Goal: Communication & Community: Answer question/provide support

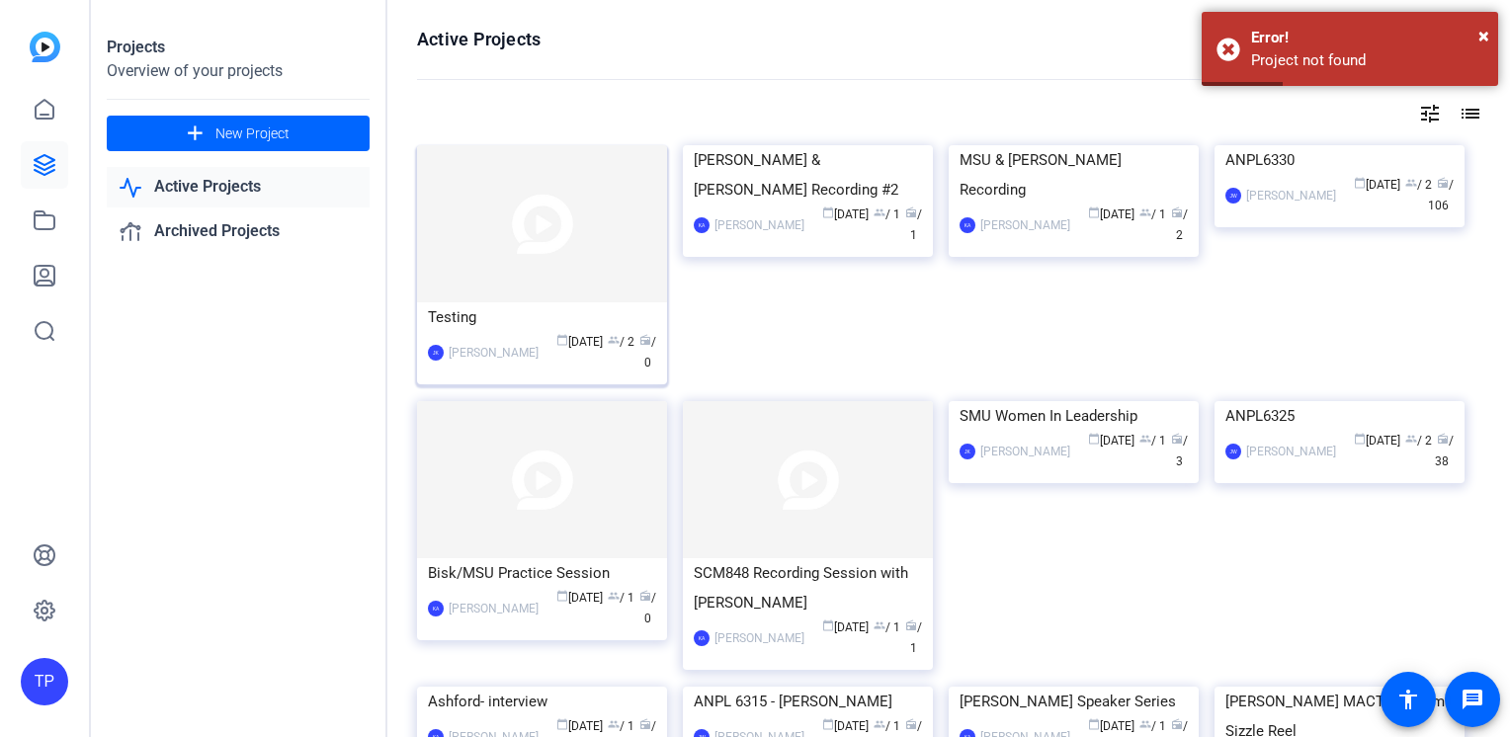
click at [557, 242] on img at bounding box center [542, 223] width 250 height 157
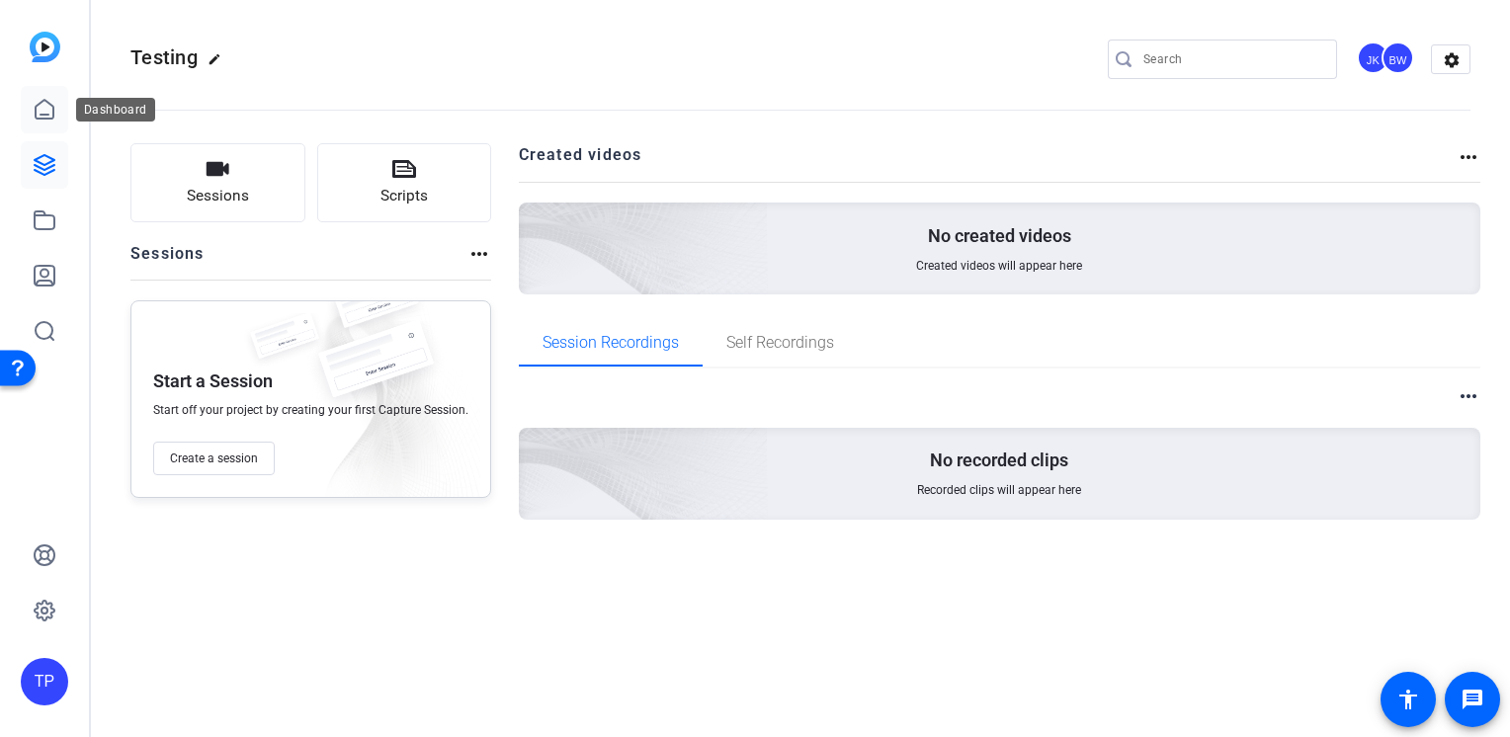
click at [50, 105] on icon at bounding box center [45, 109] width 18 height 19
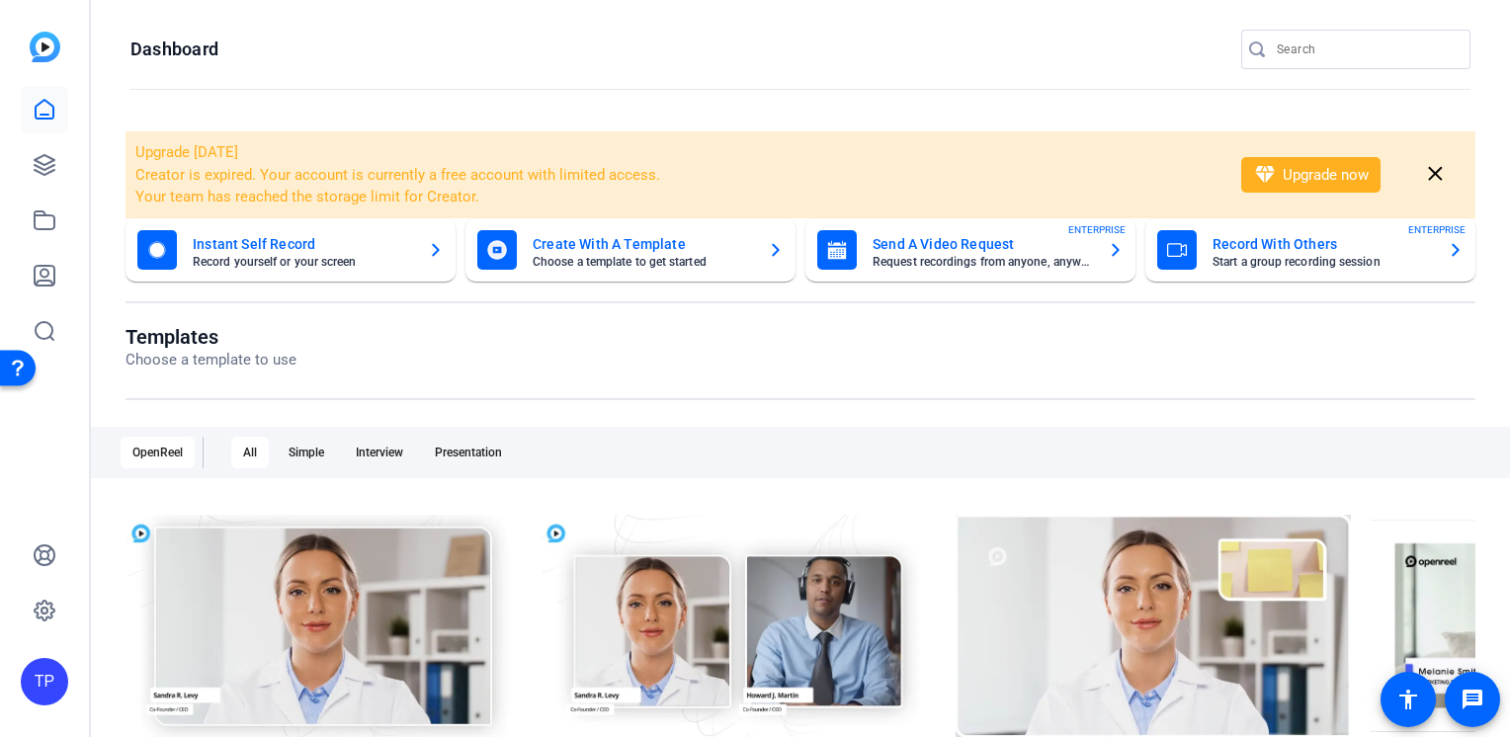
click at [1017, 100] on openreel-divider-bar at bounding box center [800, 90] width 1340 height 42
click at [55, 683] on div "TP" at bounding box center [44, 681] width 47 height 47
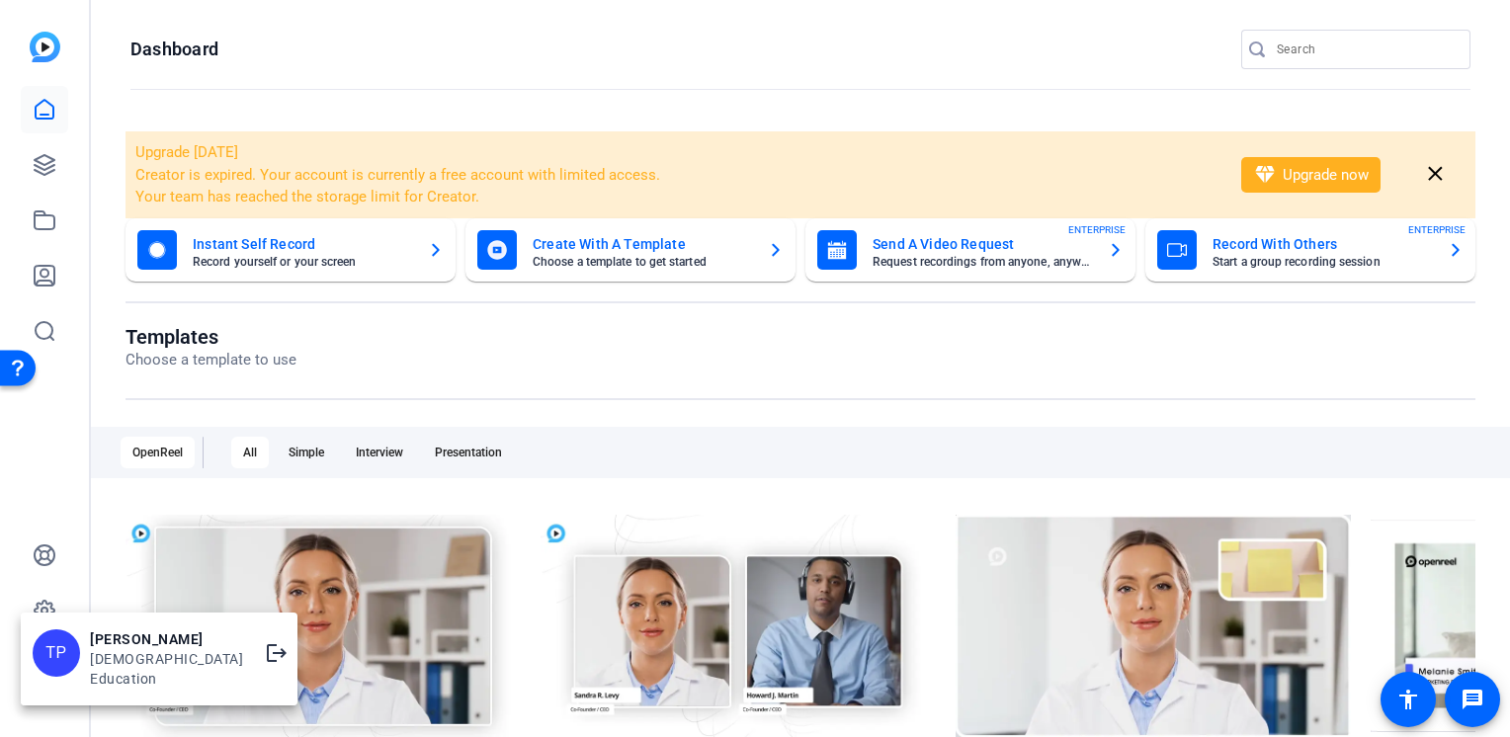
click at [172, 649] on div "[PERSON_NAME]" at bounding box center [166, 639] width 153 height 20
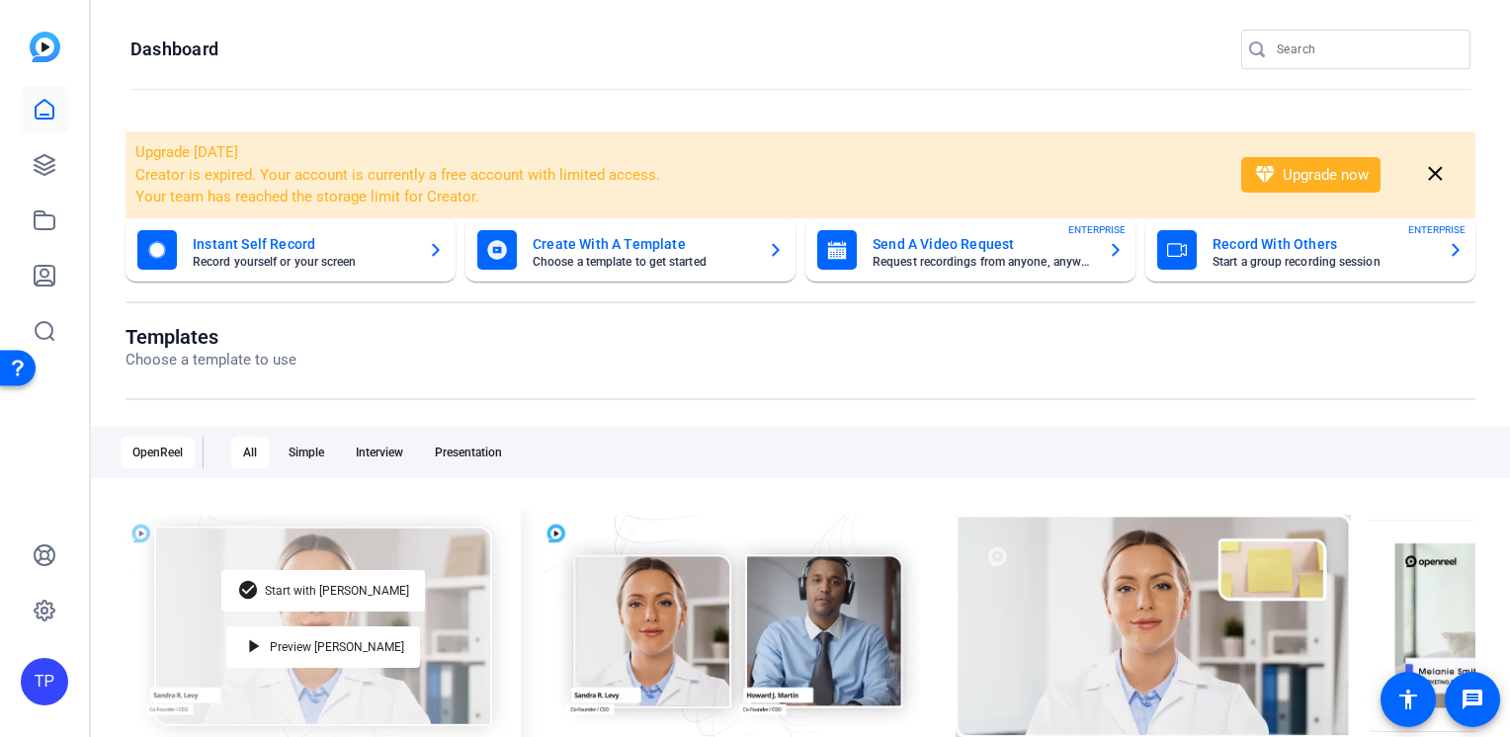
click at [217, 666] on div "check_circle Start with Matti play_arrow Preview Matti" at bounding box center [322, 626] width 395 height 241
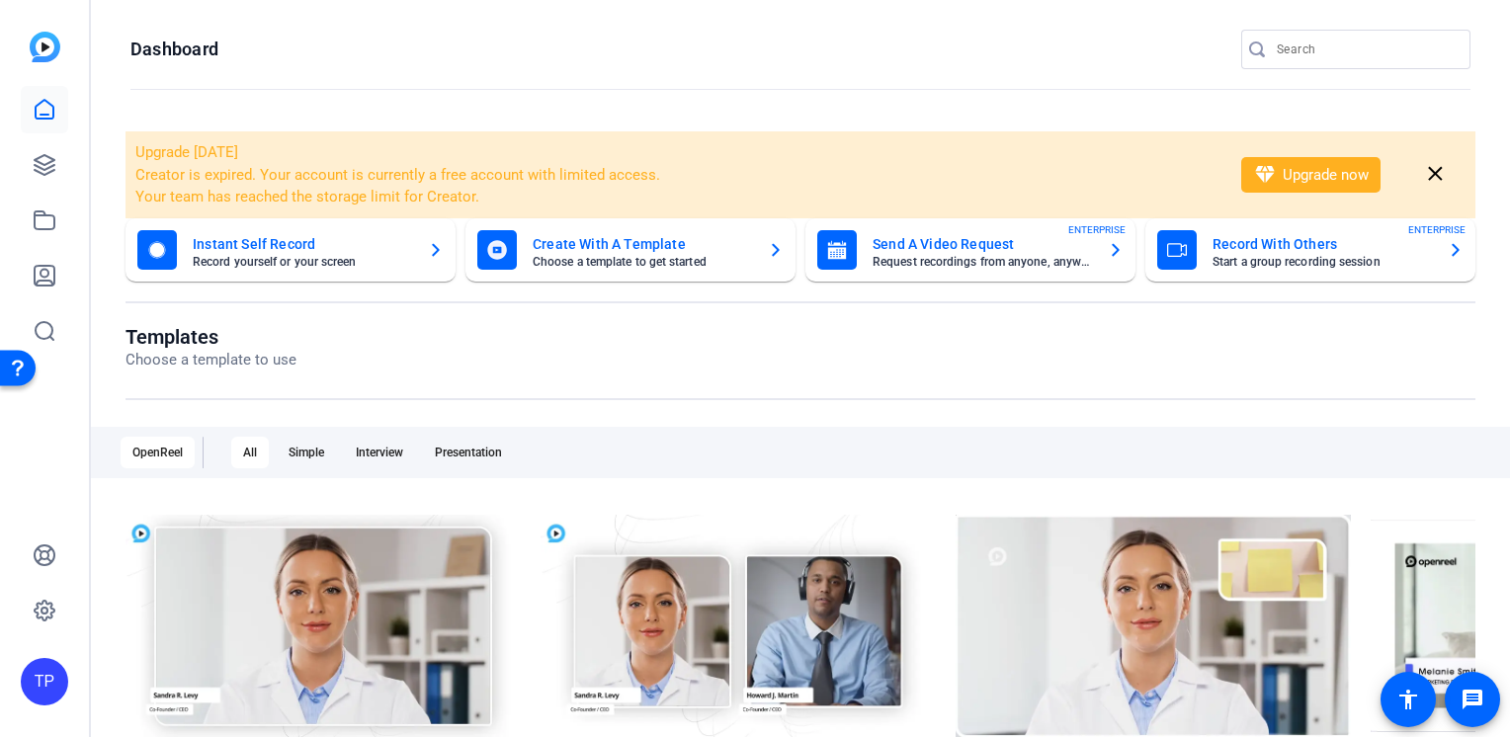
click at [0, 694] on div "TP" at bounding box center [44, 368] width 89 height 737
click at [45, 689] on div "TP" at bounding box center [44, 681] width 47 height 47
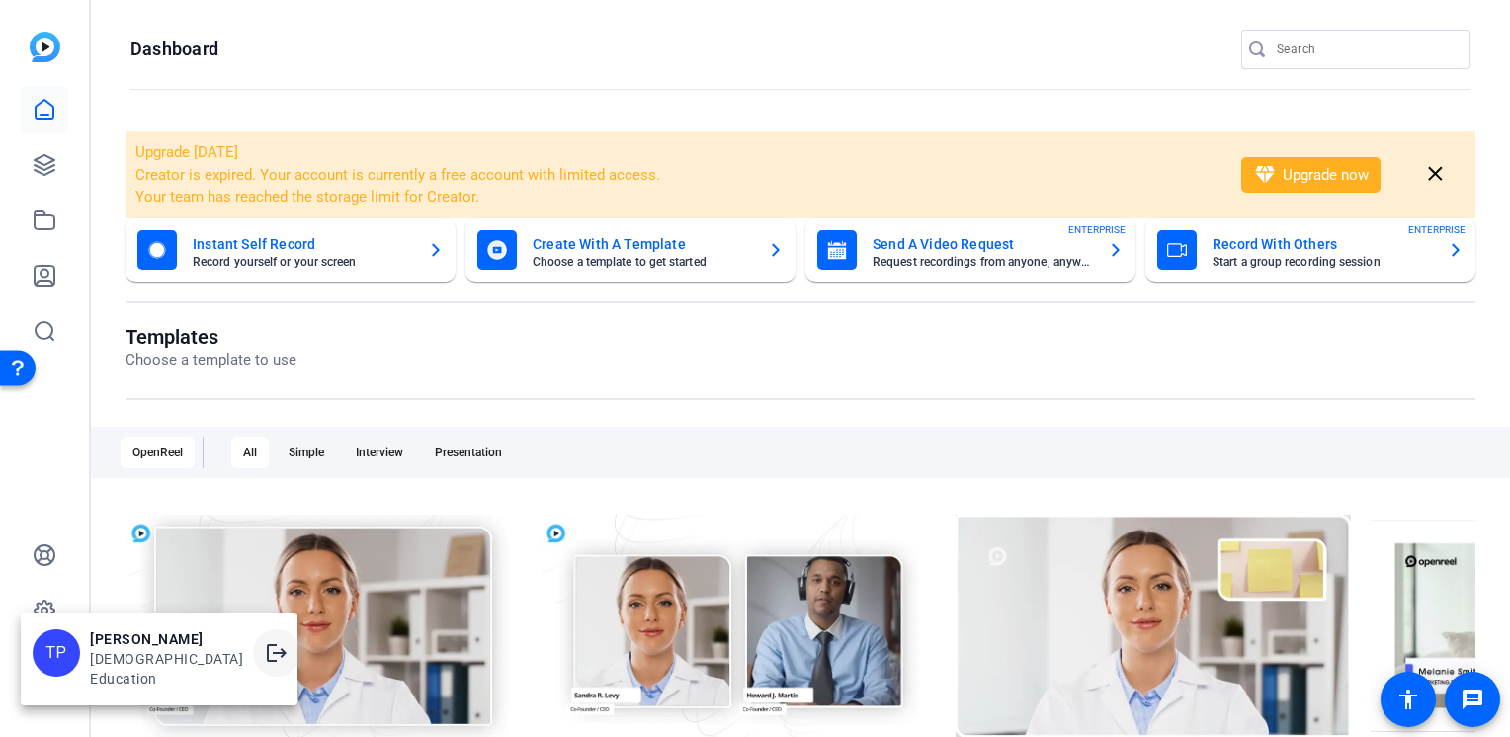
click at [265, 661] on mat-icon "logout" at bounding box center [277, 653] width 24 height 24
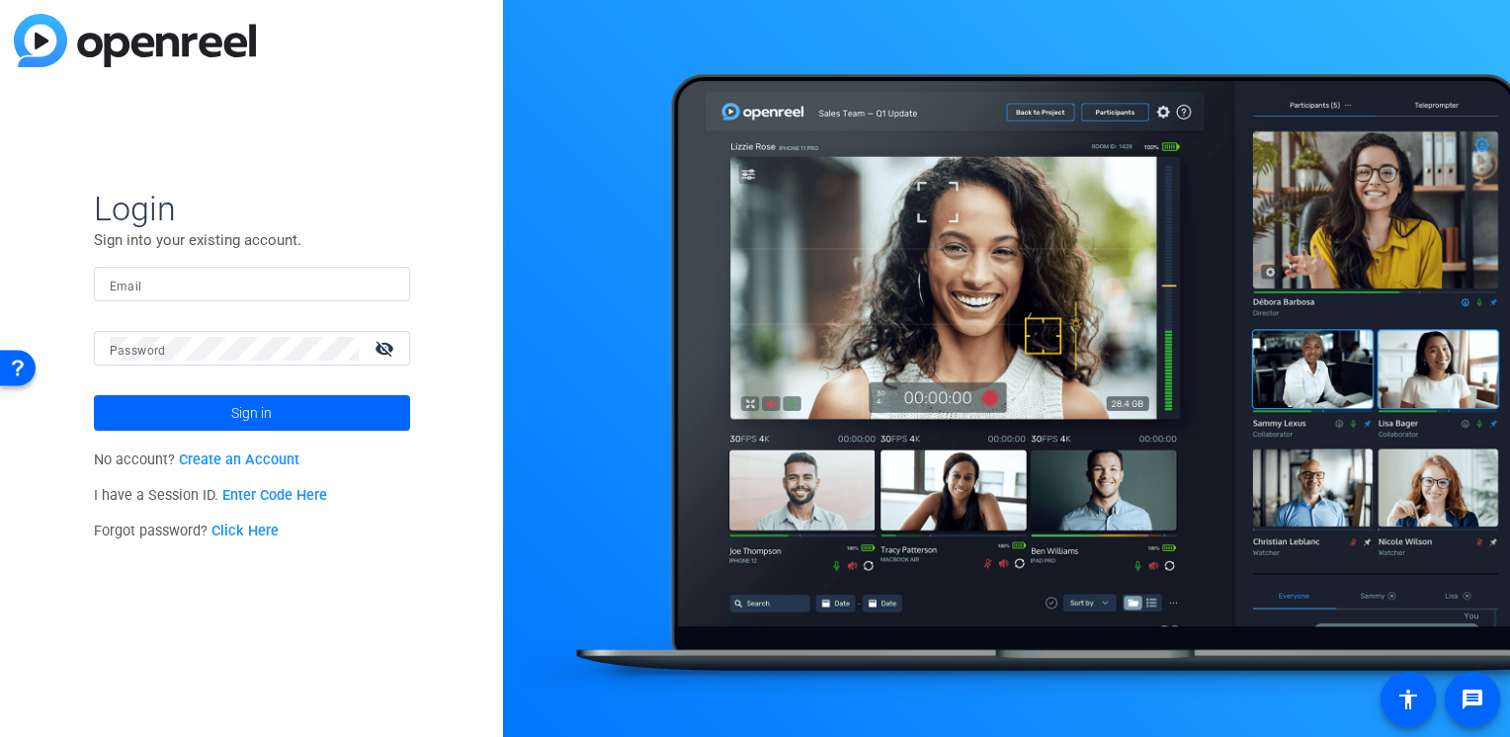
type input "thomas-perez@bisk.com"
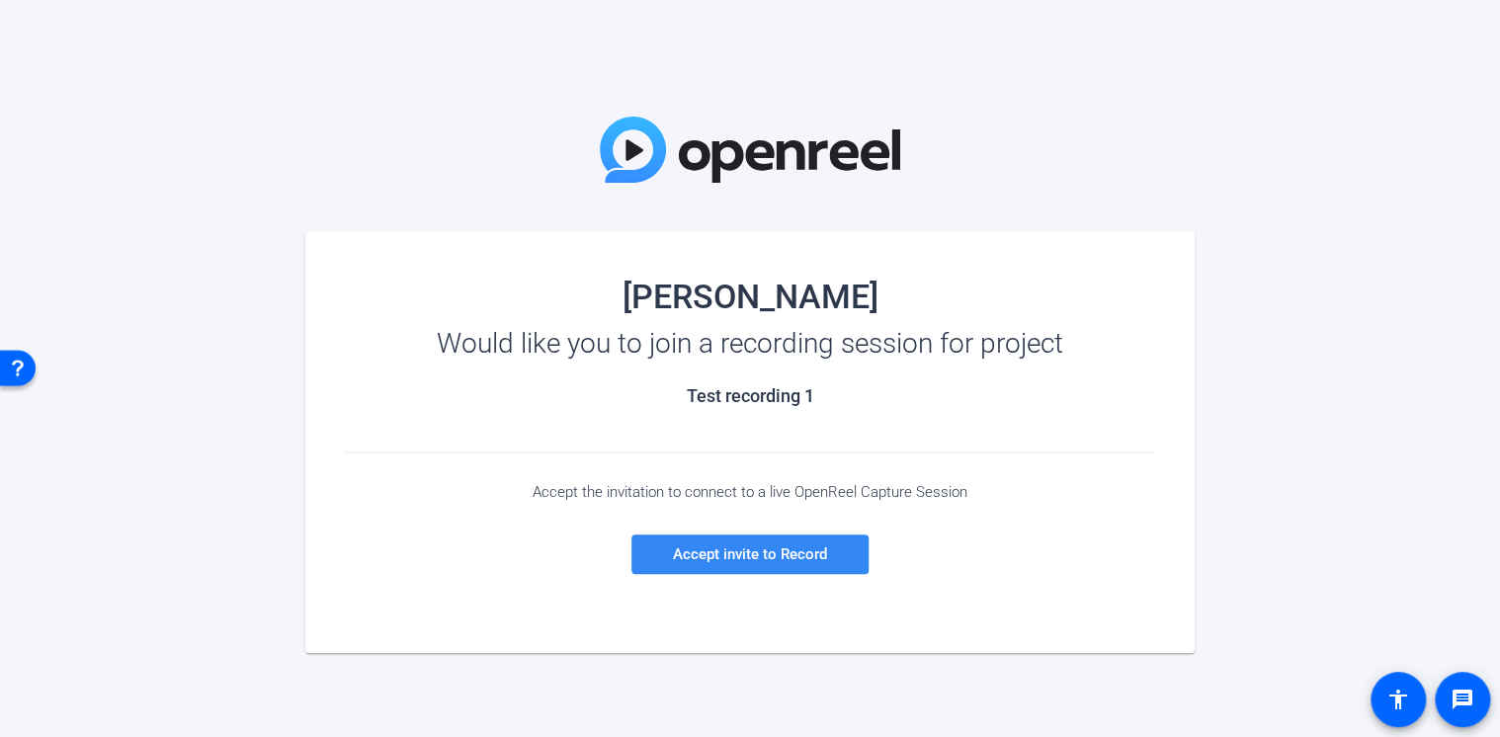
click at [819, 559] on span "Accept invite to Record" at bounding box center [750, 554] width 154 height 18
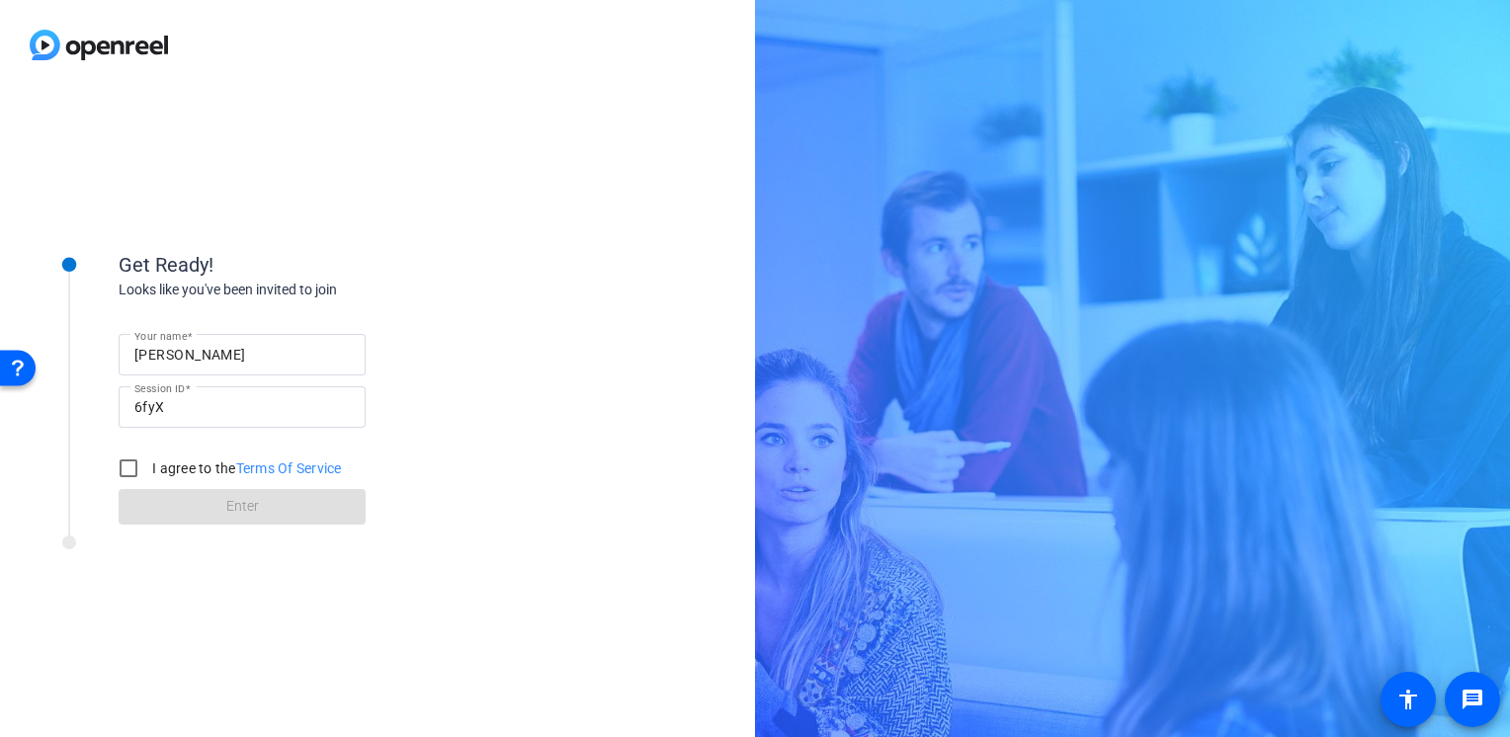
click at [193, 468] on label "I agree to the Terms Of Service" at bounding box center [245, 468] width 194 height 20
click at [148, 468] on input "I agree to the Terms Of Service" at bounding box center [129, 469] width 40 height 40
checkbox input "true"
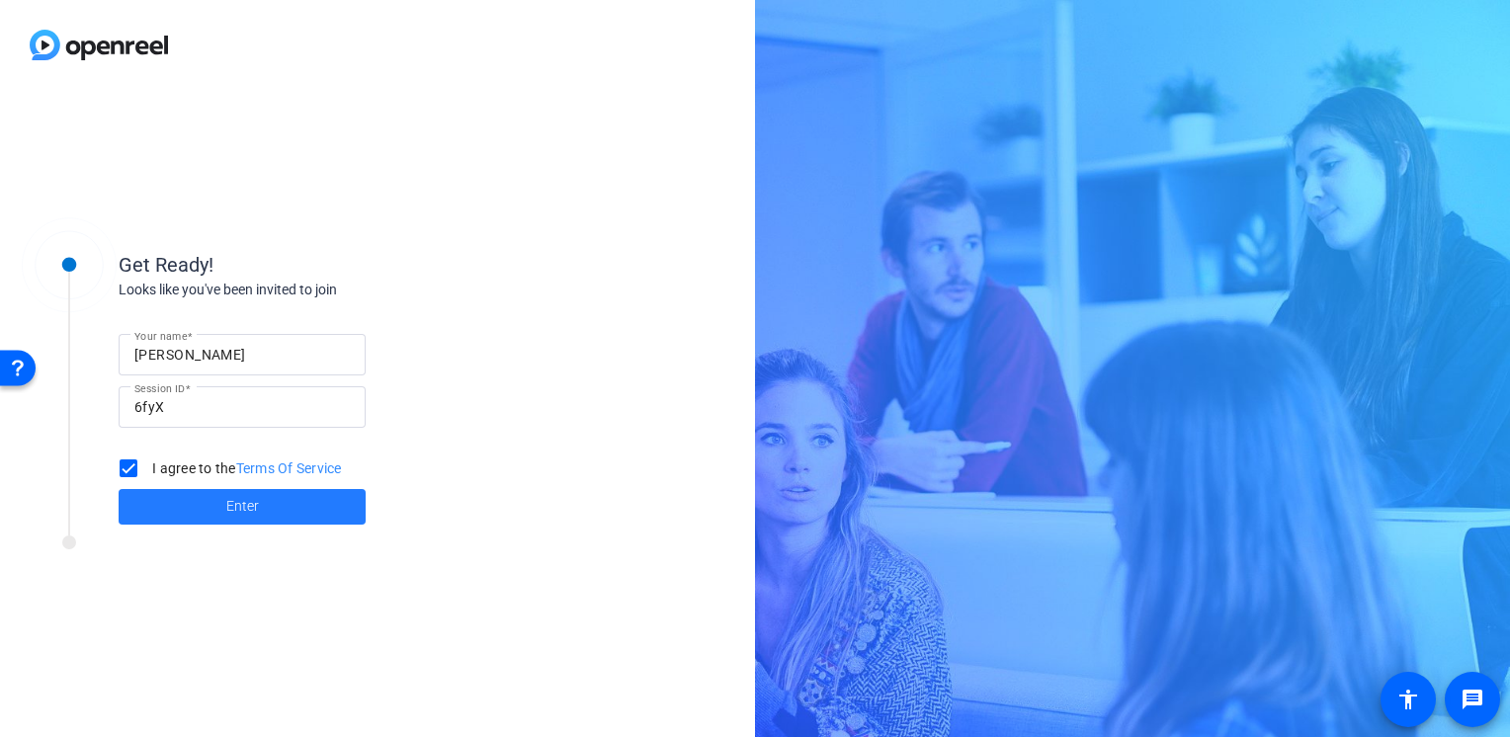
click at [205, 508] on span at bounding box center [242, 506] width 247 height 47
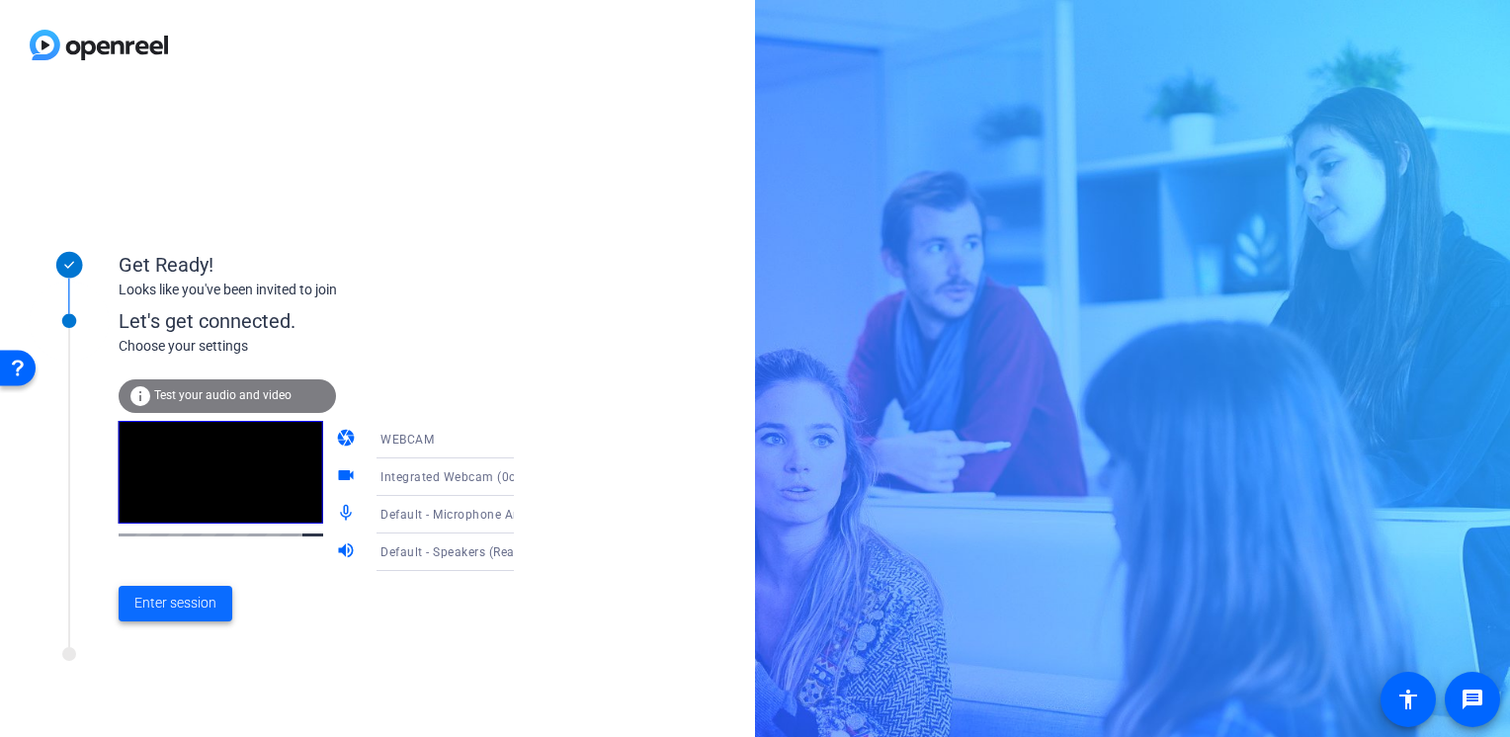
click at [209, 604] on span "Enter session" at bounding box center [175, 603] width 82 height 21
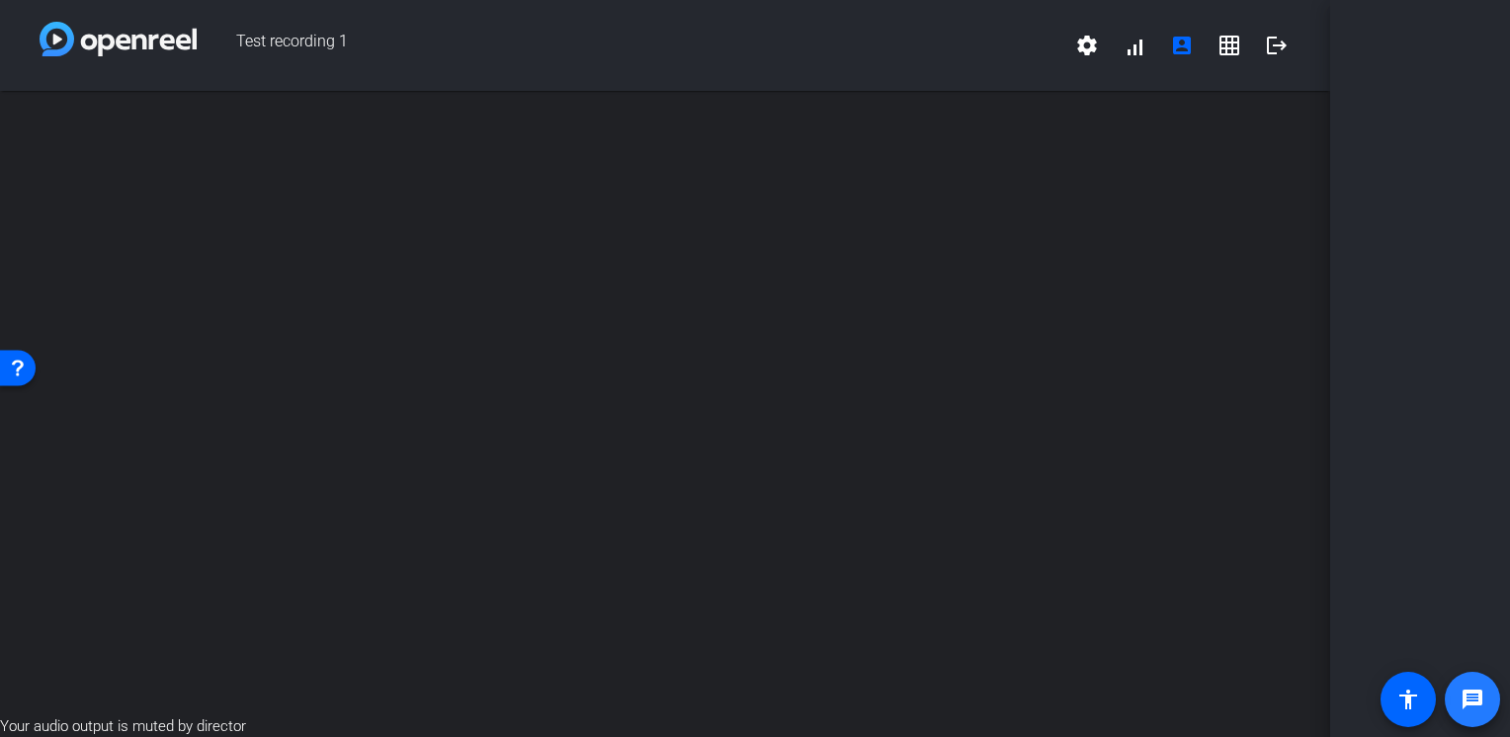
click at [1474, 696] on mat-icon "message" at bounding box center [1472, 700] width 24 height 24
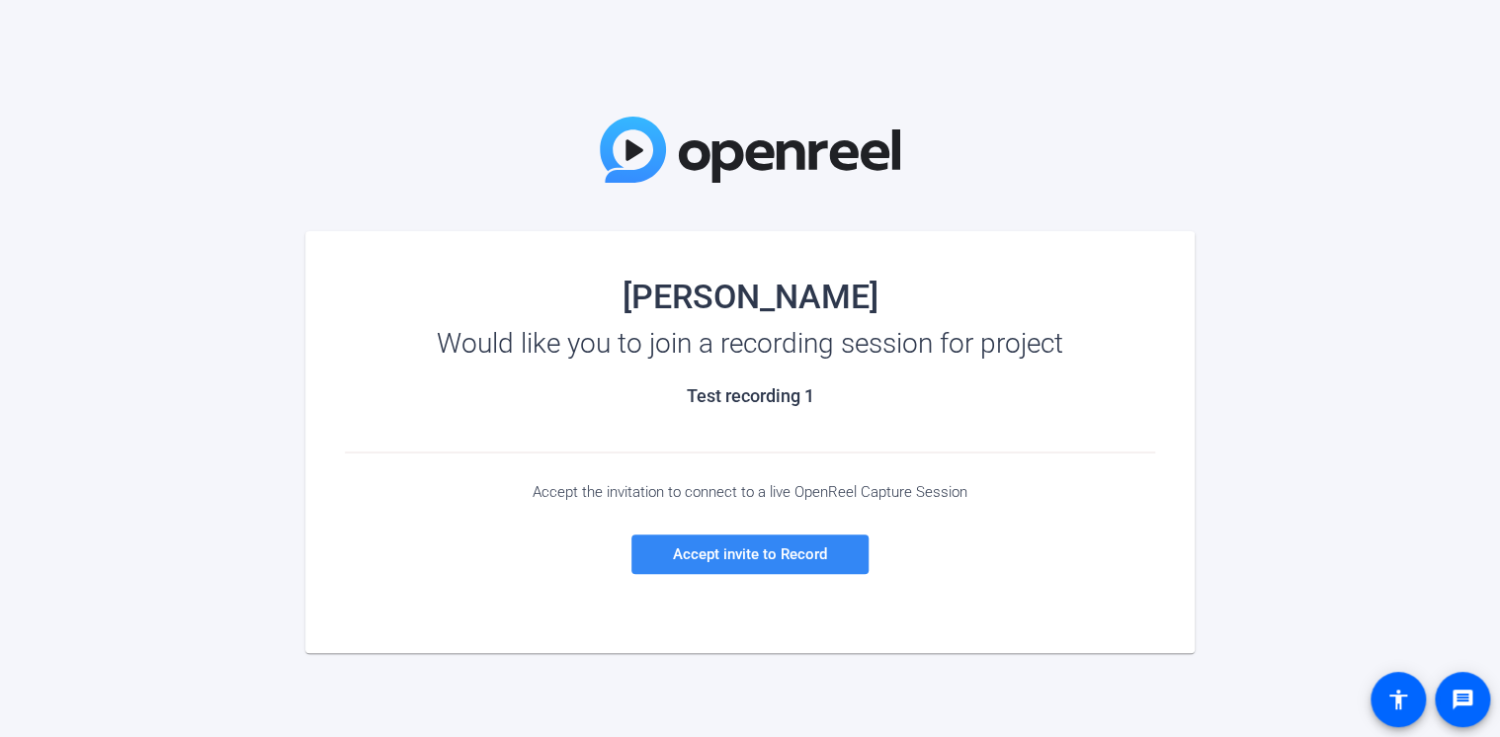
click at [696, 551] on span "Accept invite to Record" at bounding box center [750, 554] width 154 height 18
click at [777, 543] on span at bounding box center [749, 554] width 237 height 47
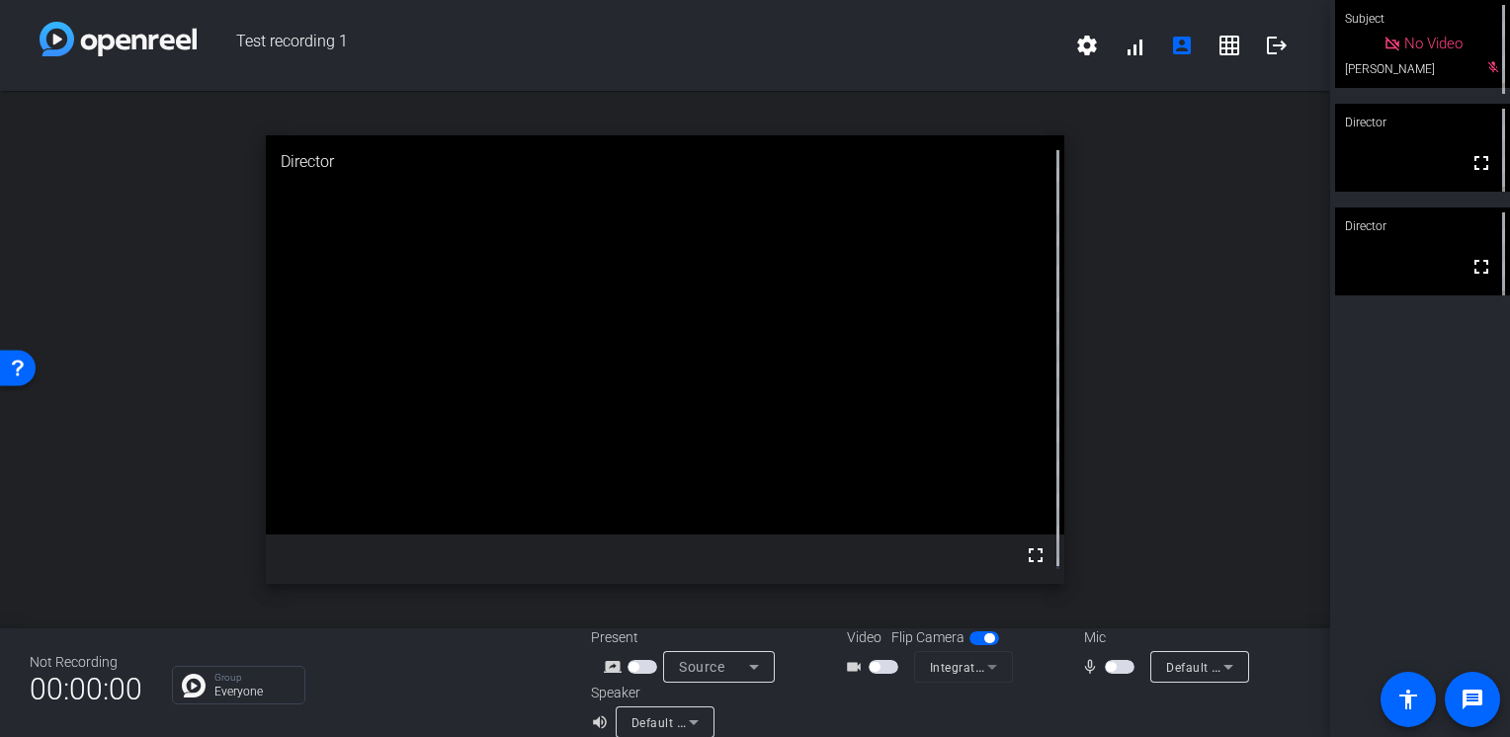
scroll to position [23, 0]
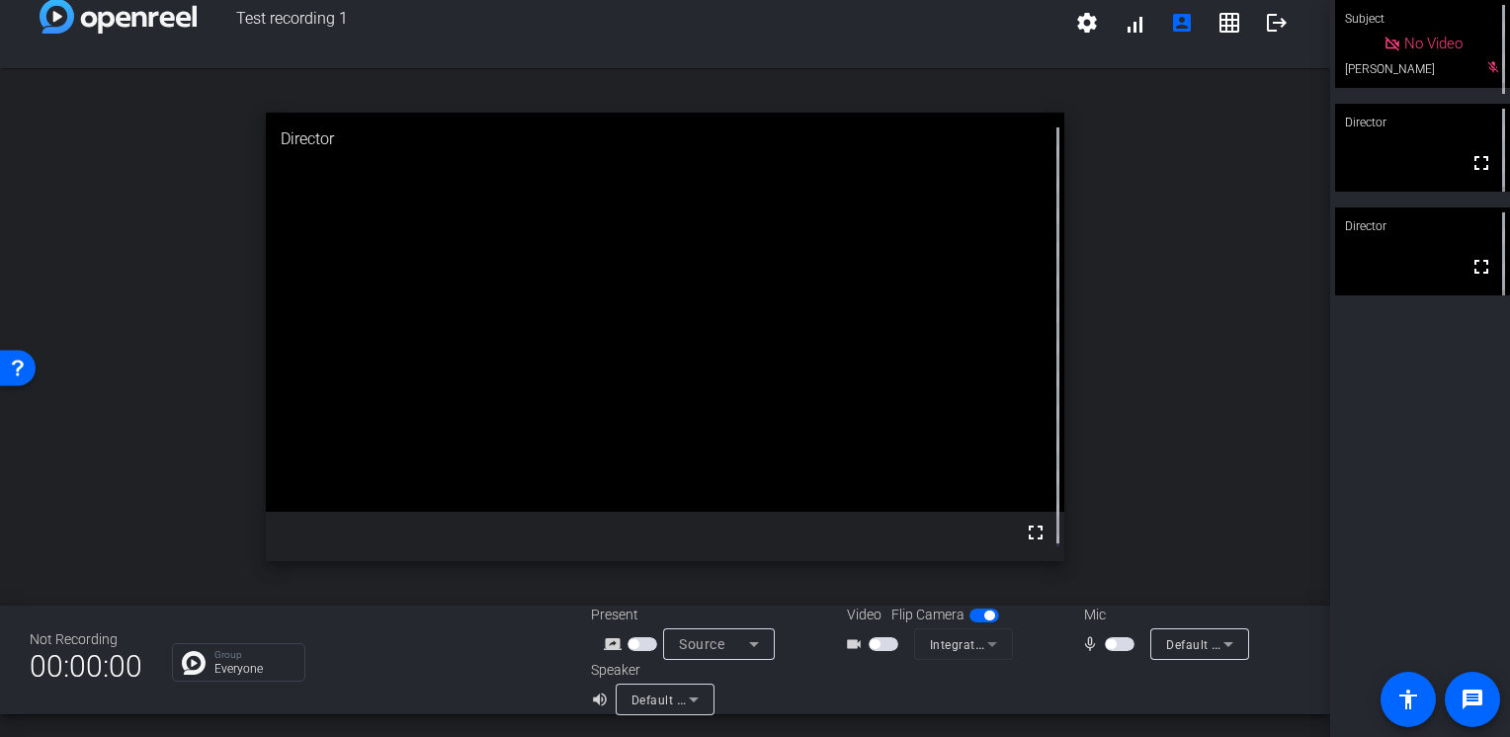
click at [1401, 41] on icon at bounding box center [1392, 45] width 18 height 18
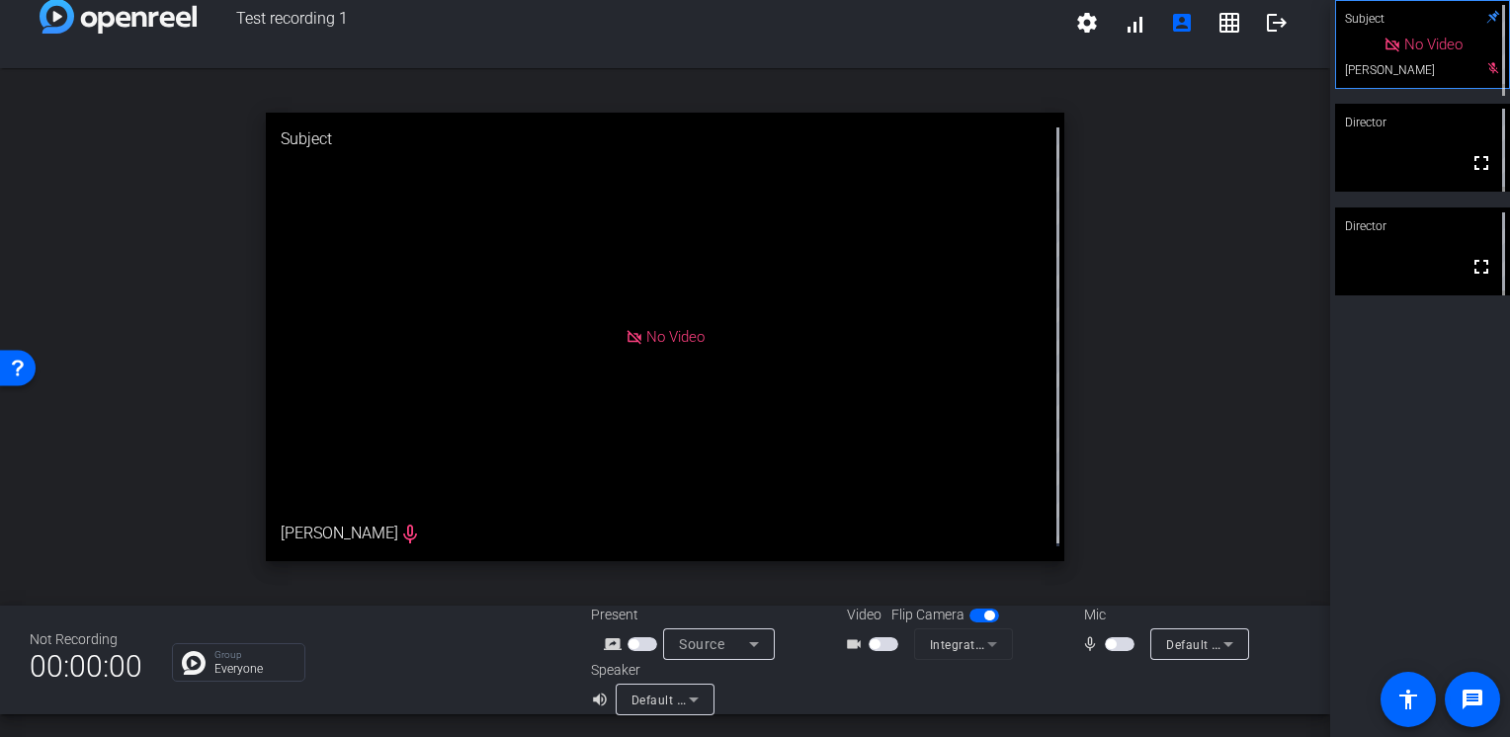
click at [348, 536] on div "No Video" at bounding box center [665, 337] width 798 height 449
click at [632, 334] on icon at bounding box center [634, 338] width 18 height 18
click at [970, 642] on mat-form-field "Integrated Webcam (0c45:6720)" at bounding box center [963, 644] width 99 height 32
drag, startPoint x: 991, startPoint y: 642, endPoint x: 993, endPoint y: 627, distance: 15.0
click at [992, 642] on mat-form-field "Integrated Webcam (0c45:6720)" at bounding box center [963, 644] width 99 height 32
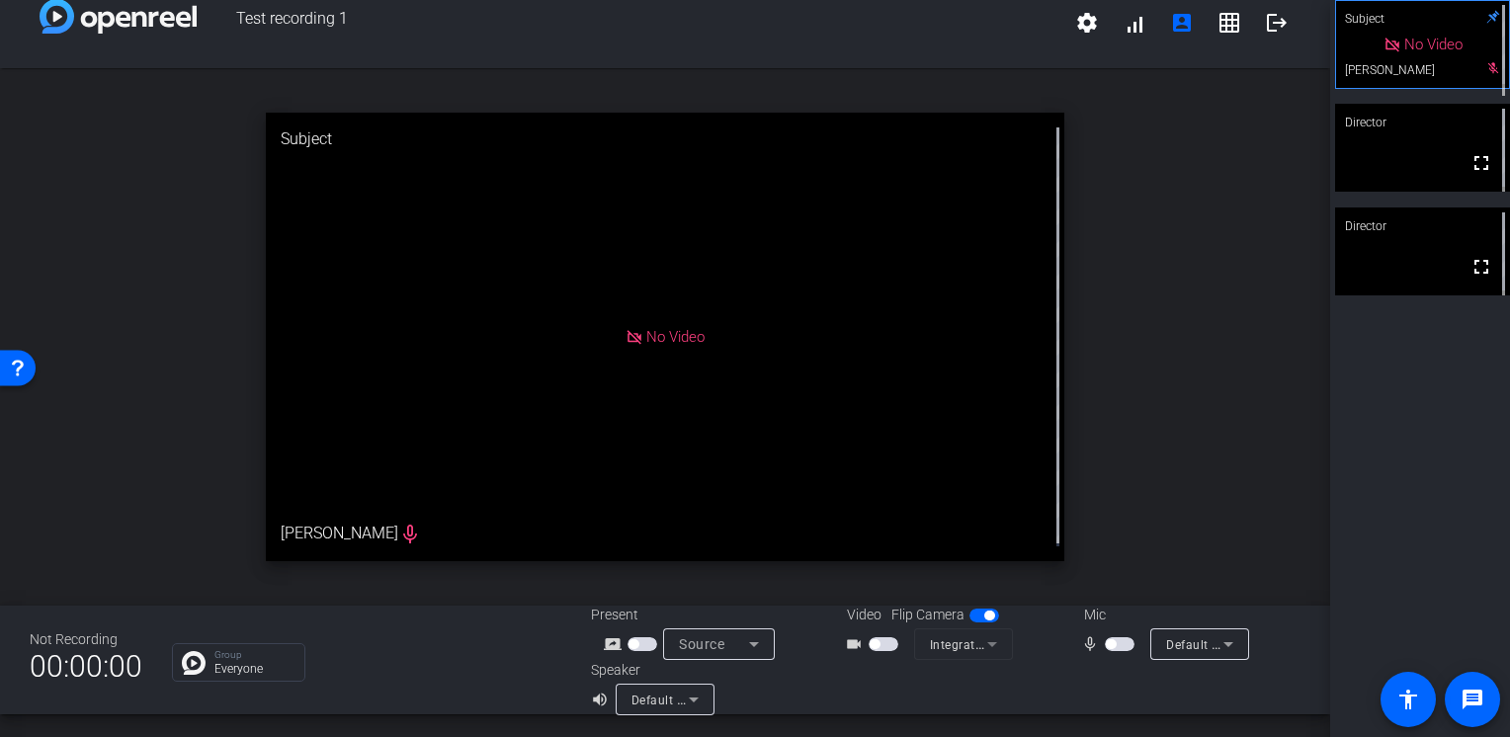
click at [985, 621] on span "button" at bounding box center [984, 616] width 30 height 14
click at [981, 617] on span "button" at bounding box center [984, 616] width 30 height 14
click at [1213, 660] on div at bounding box center [1199, 671] width 99 height 22
click at [1205, 656] on div "Default - Microphone Array (Realtek(R) Audio)" at bounding box center [1194, 644] width 57 height 25
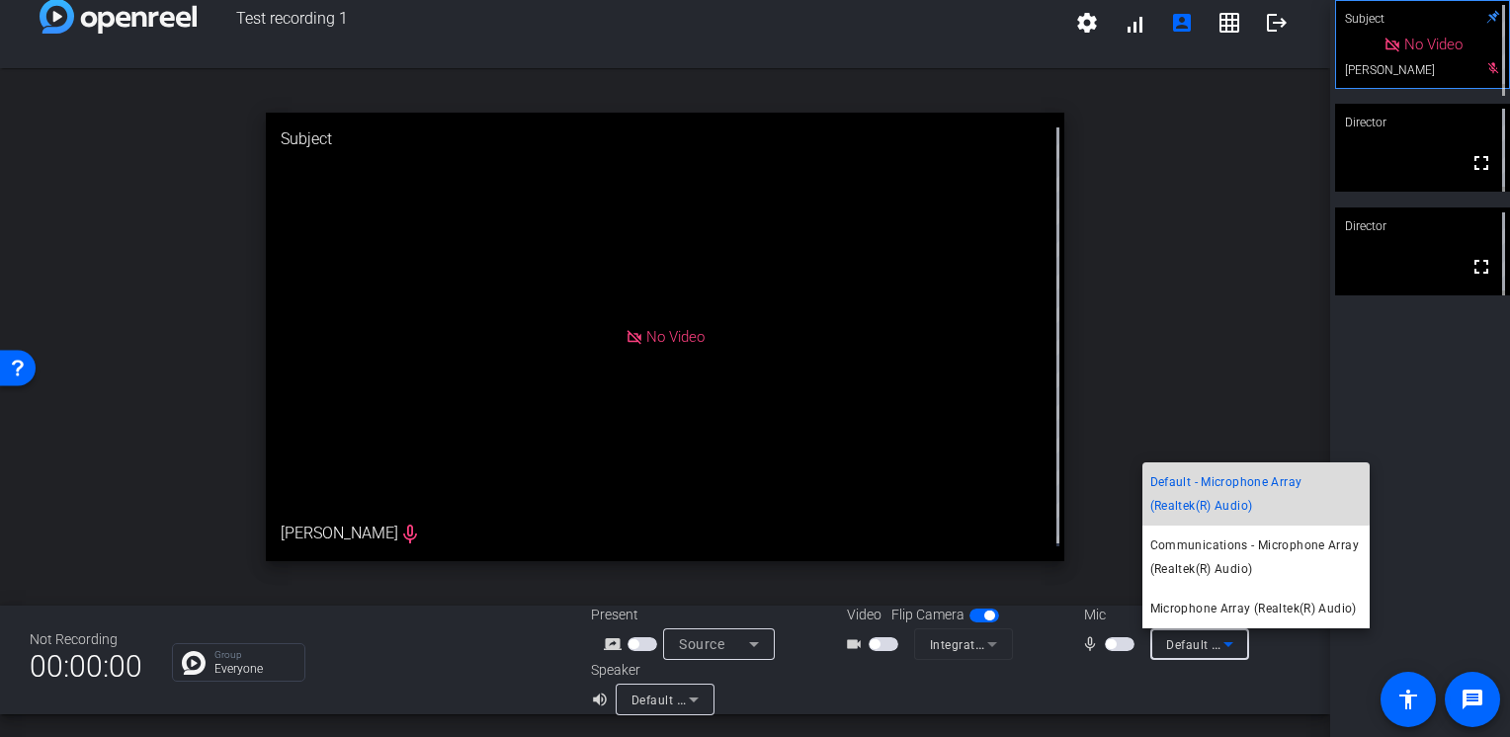
click at [1210, 493] on span "Default - Microphone Array (Realtek(R) Audio)" at bounding box center [1255, 493] width 211 height 47
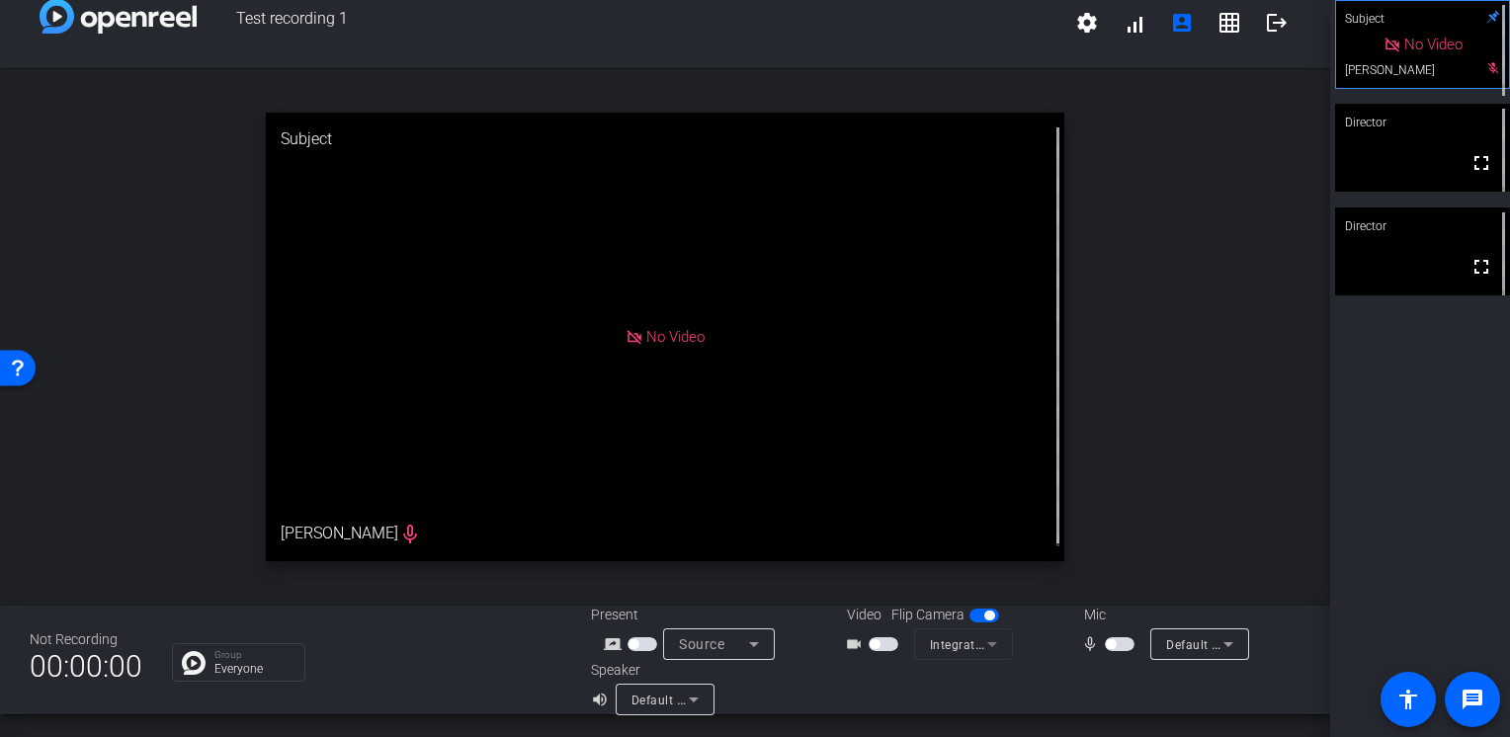
click at [1214, 388] on div "open_in_new Subject No Video Tommy mic_none" at bounding box center [665, 337] width 1330 height 538
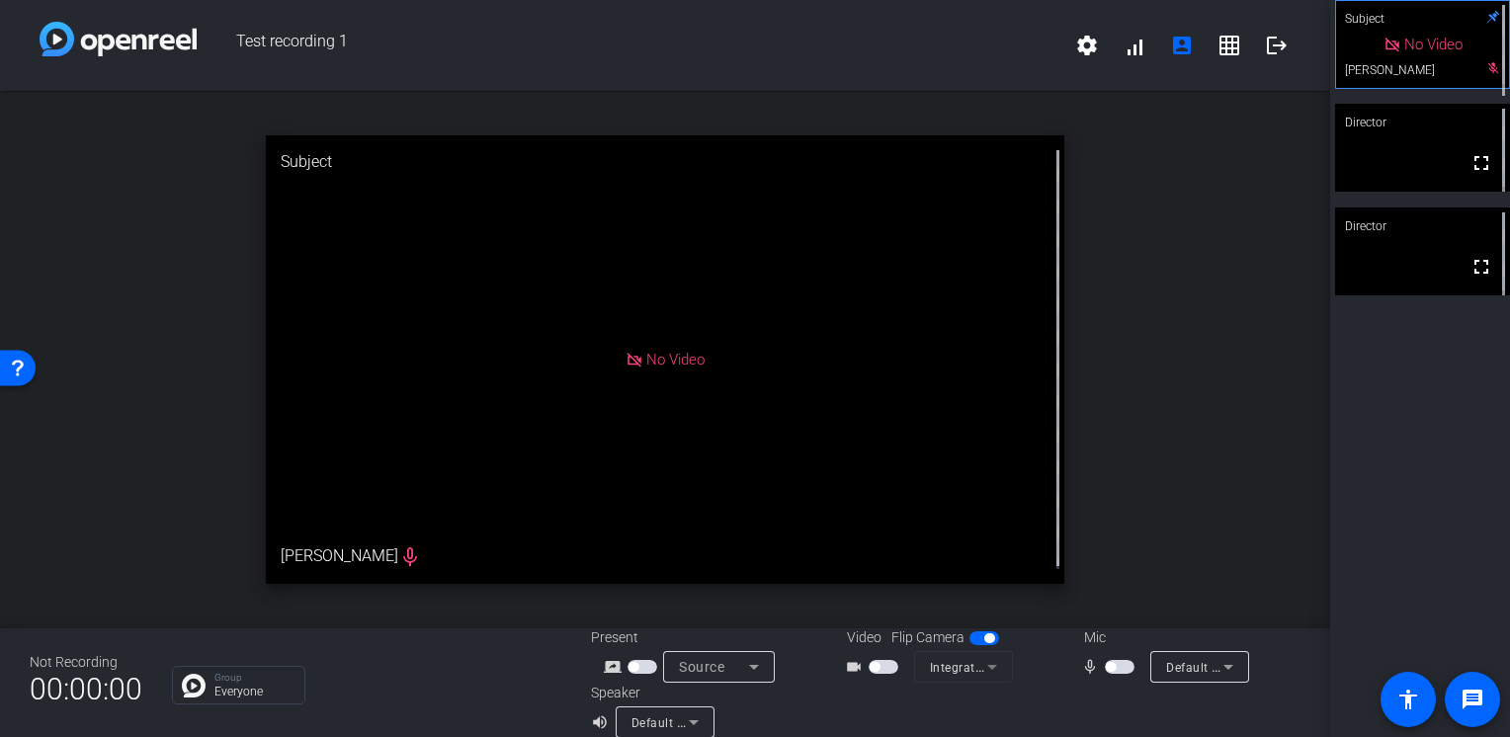
click at [1478, 78] on div "No Video" at bounding box center [1422, 44] width 173 height 87
click at [1478, 26] on div "Subject" at bounding box center [1422, 19] width 175 height 38
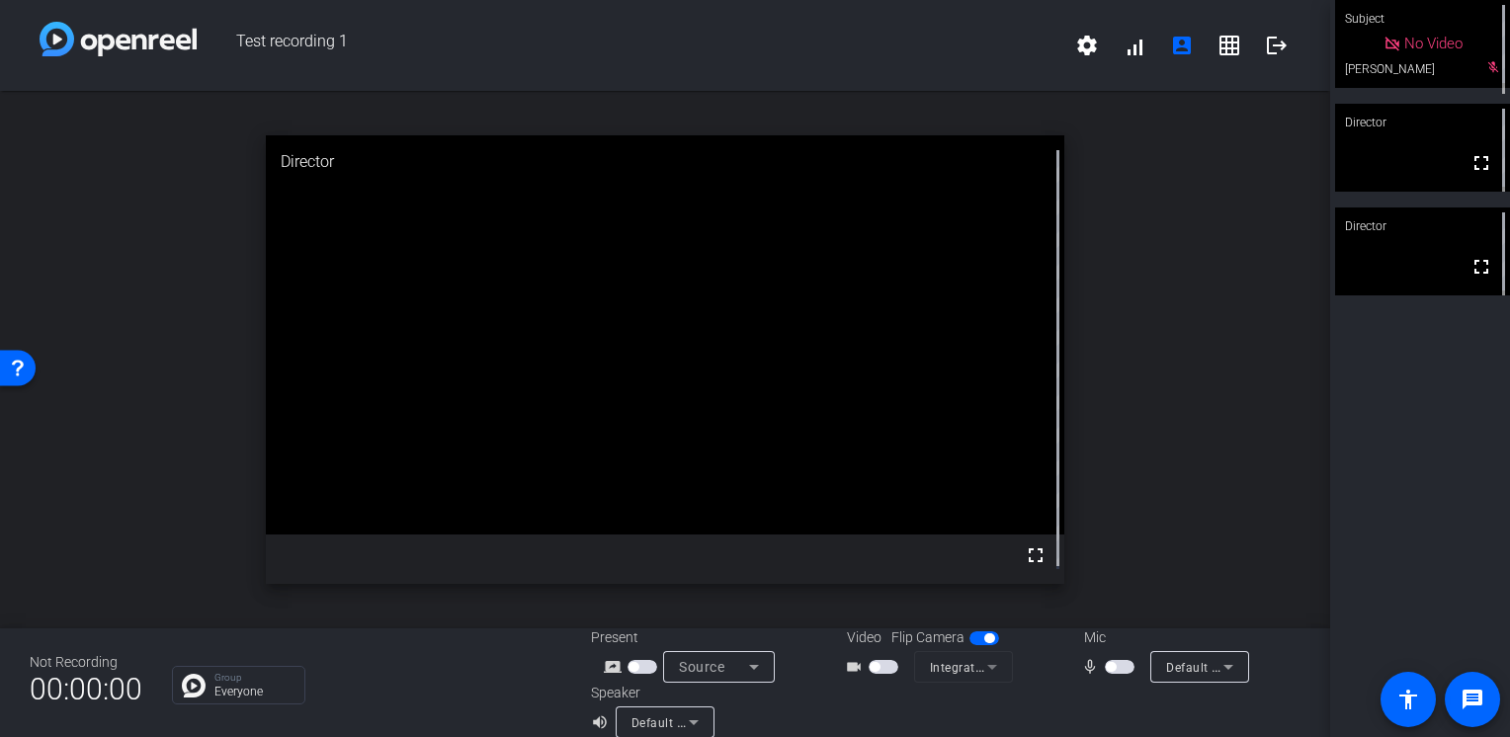
click at [1474, 78] on div "No Video" at bounding box center [1422, 44] width 175 height 88
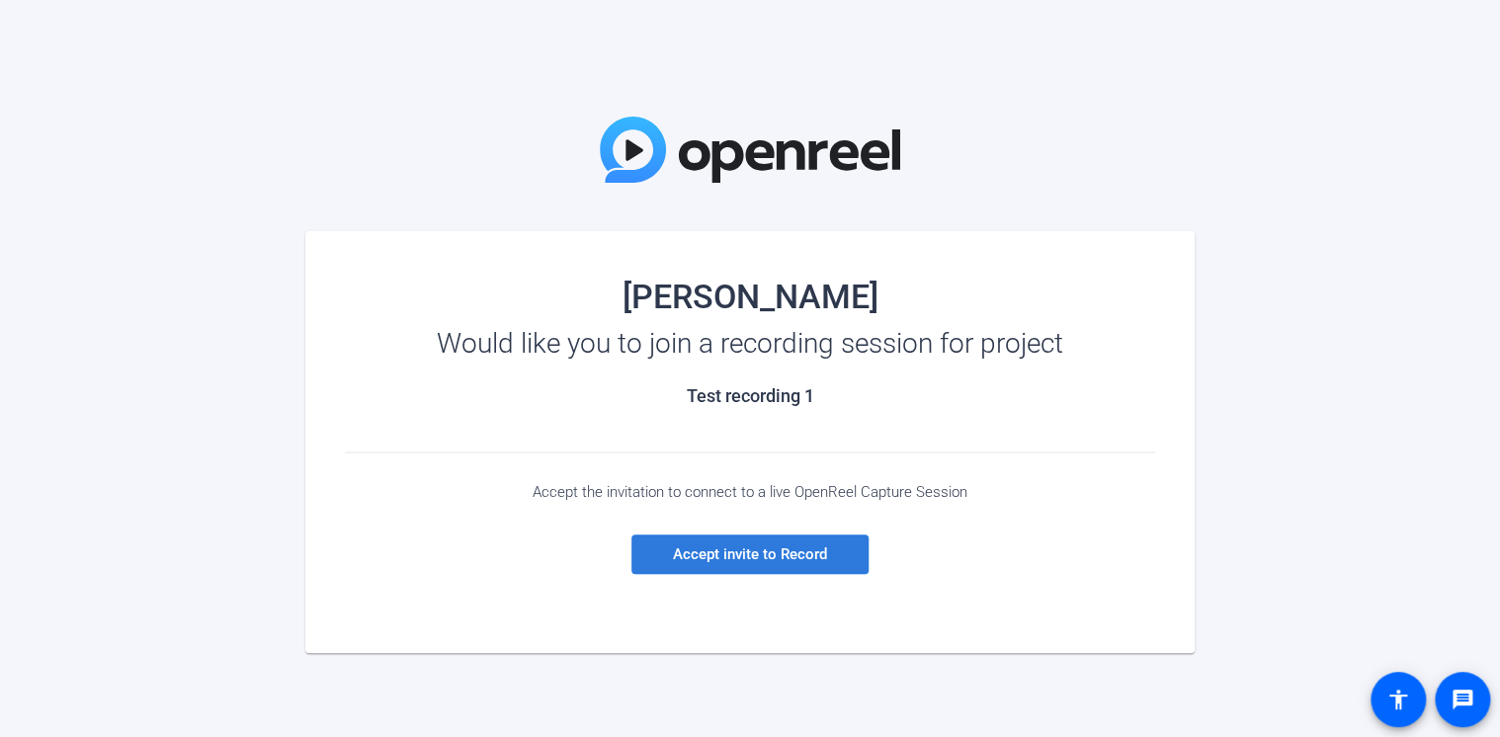
click at [712, 540] on span at bounding box center [749, 554] width 237 height 47
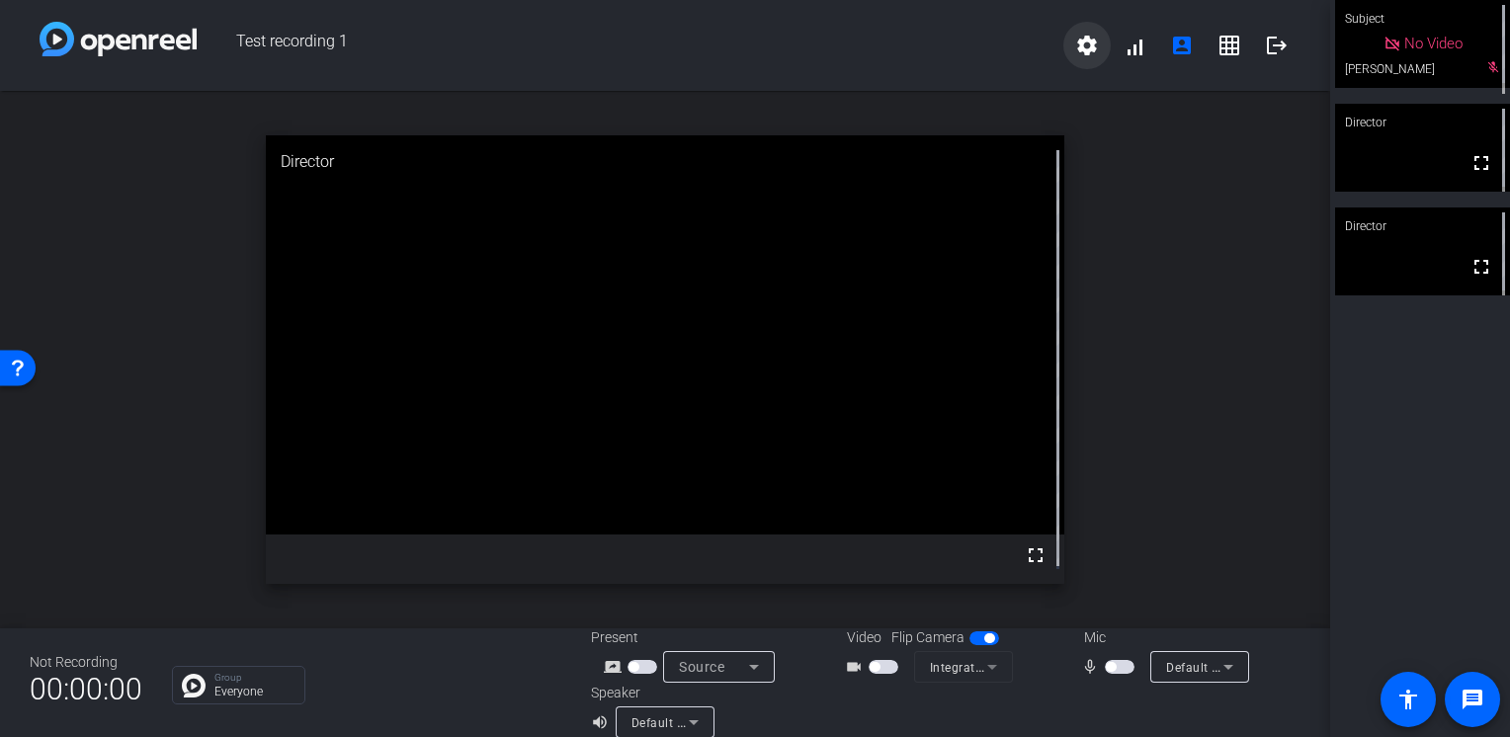
click at [1063, 40] on span at bounding box center [1086, 45] width 47 height 47
click at [1119, 223] on div at bounding box center [755, 368] width 1510 height 737
click at [1406, 52] on span "No Video" at bounding box center [1433, 44] width 58 height 18
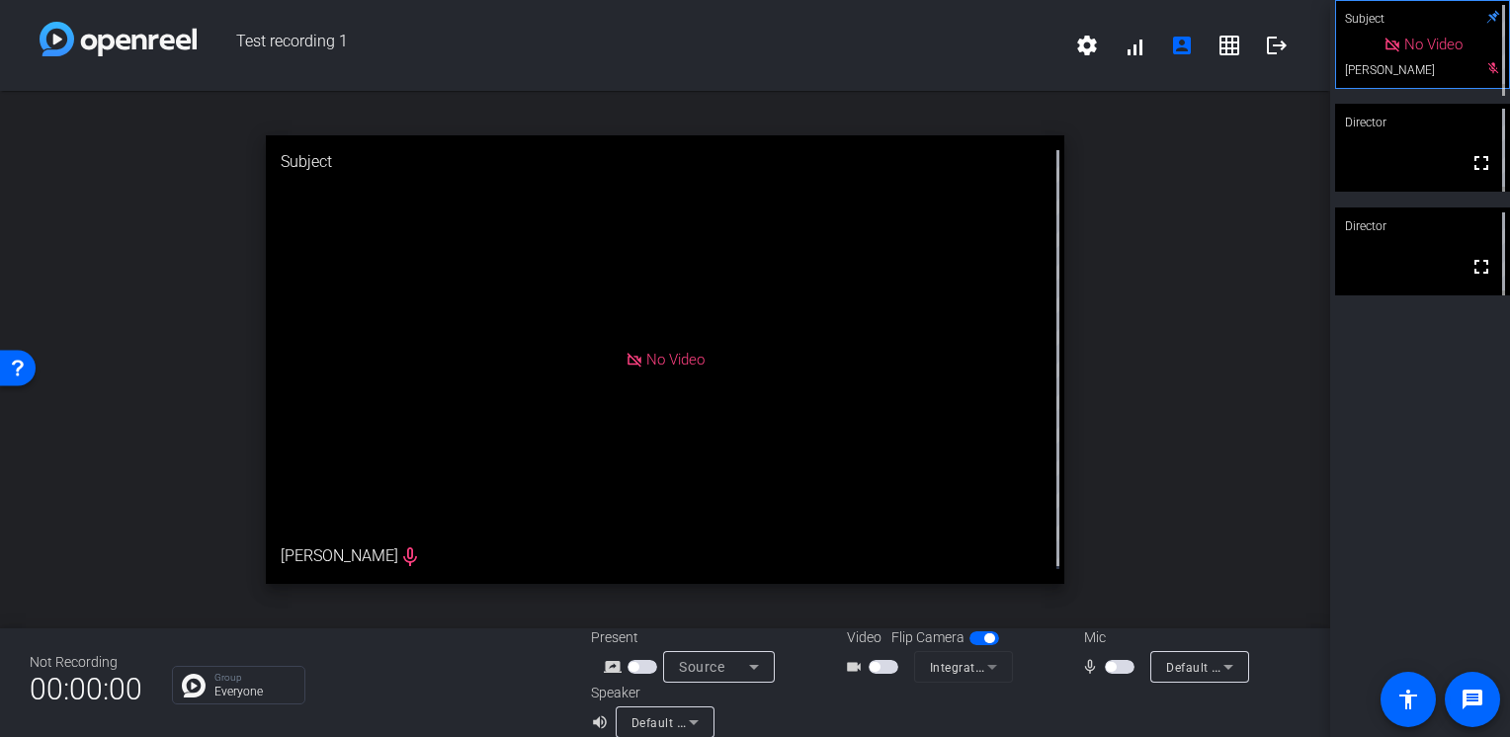
click at [630, 362] on icon at bounding box center [634, 361] width 18 height 18
click at [344, 553] on div "No Video" at bounding box center [665, 359] width 798 height 449
click at [1485, 77] on div "No Video" at bounding box center [1422, 44] width 173 height 87
click at [1481, 78] on div "No Video" at bounding box center [1422, 44] width 173 height 87
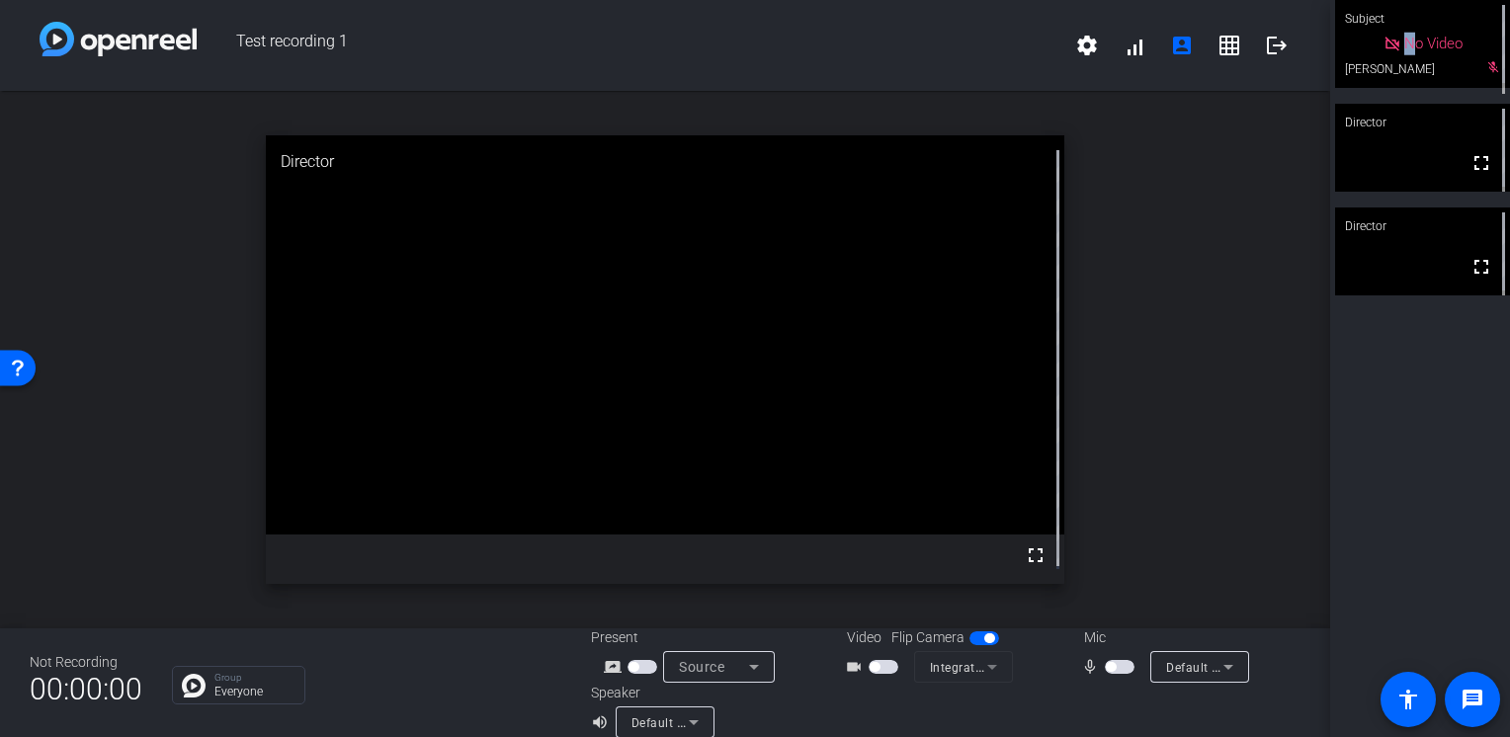
click at [1481, 78] on div "No Video" at bounding box center [1422, 44] width 175 height 88
click at [1182, 660] on span "Default - Microphone Array (Realtek(R) Audio)" at bounding box center [1298, 667] width 264 height 16
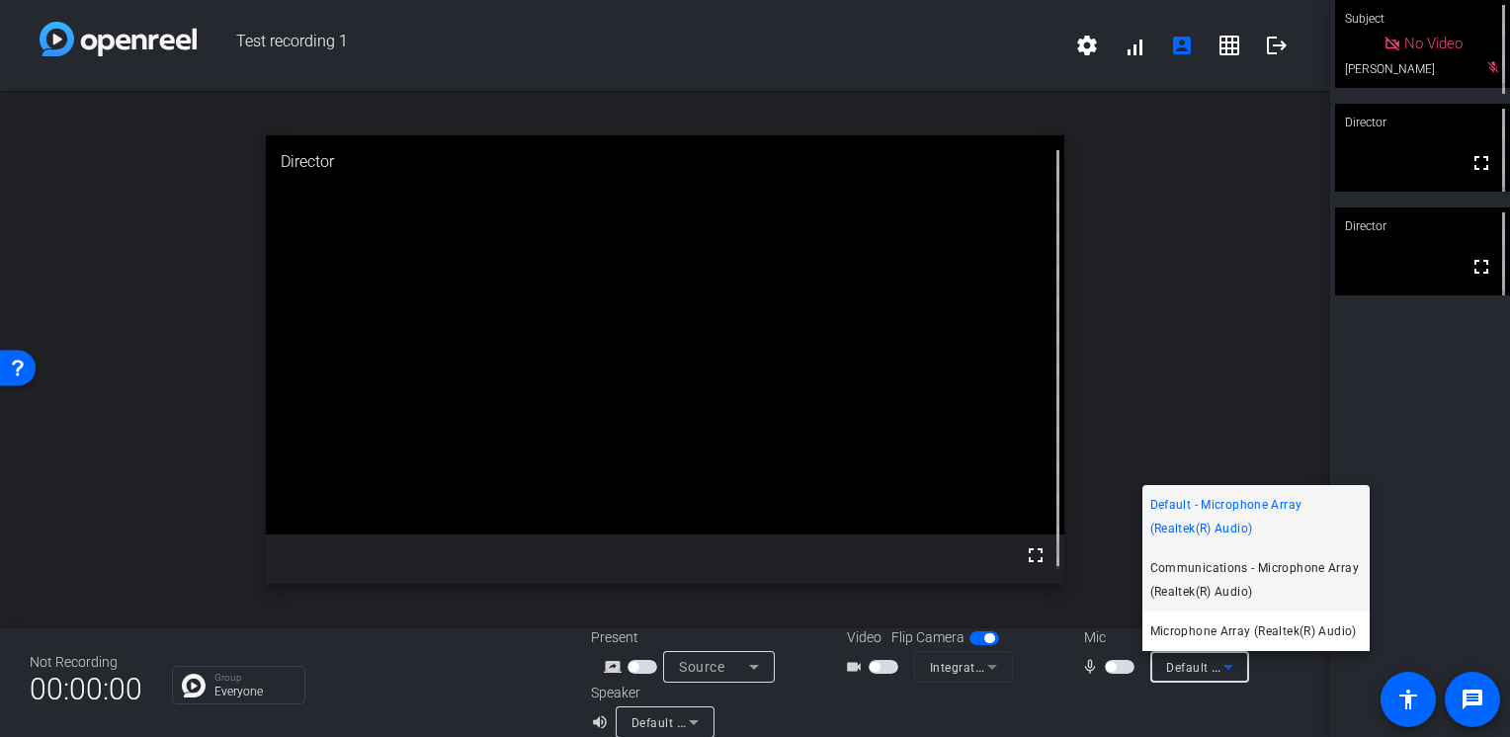
click at [1210, 580] on span "Communications - Microphone Array (Realtek(R) Audio)" at bounding box center [1255, 579] width 211 height 47
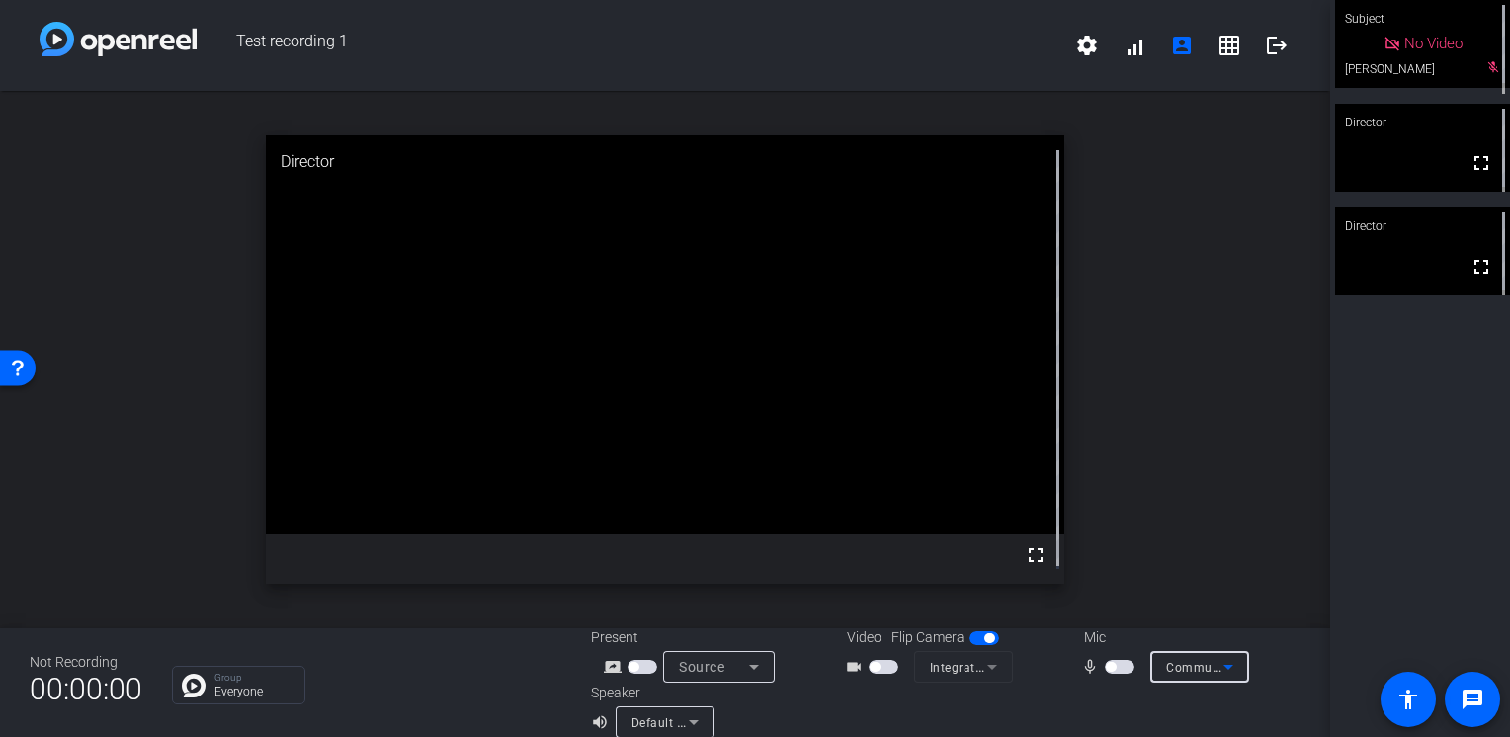
click at [1179, 668] on span "Communications - Microphone Array (Realtek(R) Audio)" at bounding box center [1326, 667] width 321 height 16
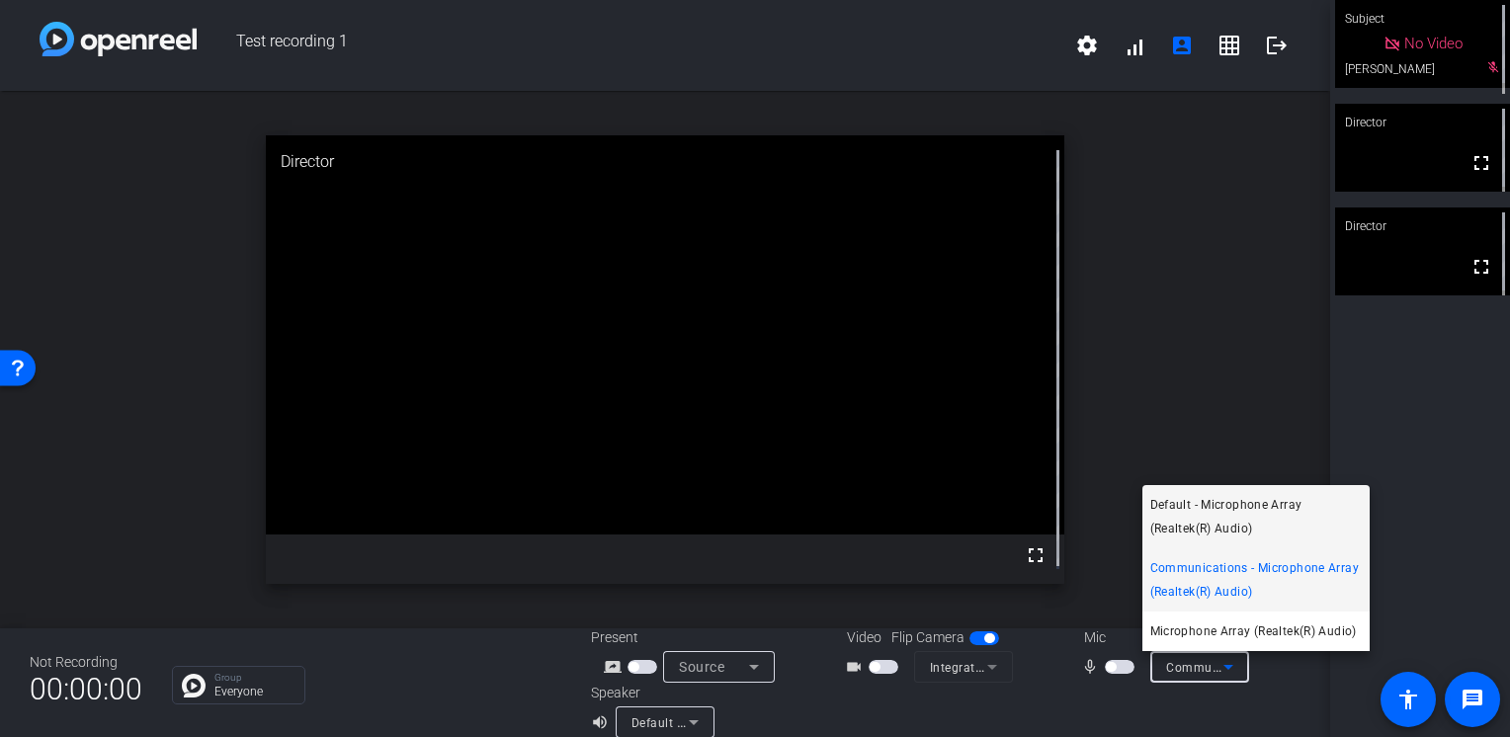
click at [1219, 526] on span "Default - Microphone Array (Realtek(R) Audio)" at bounding box center [1255, 516] width 211 height 47
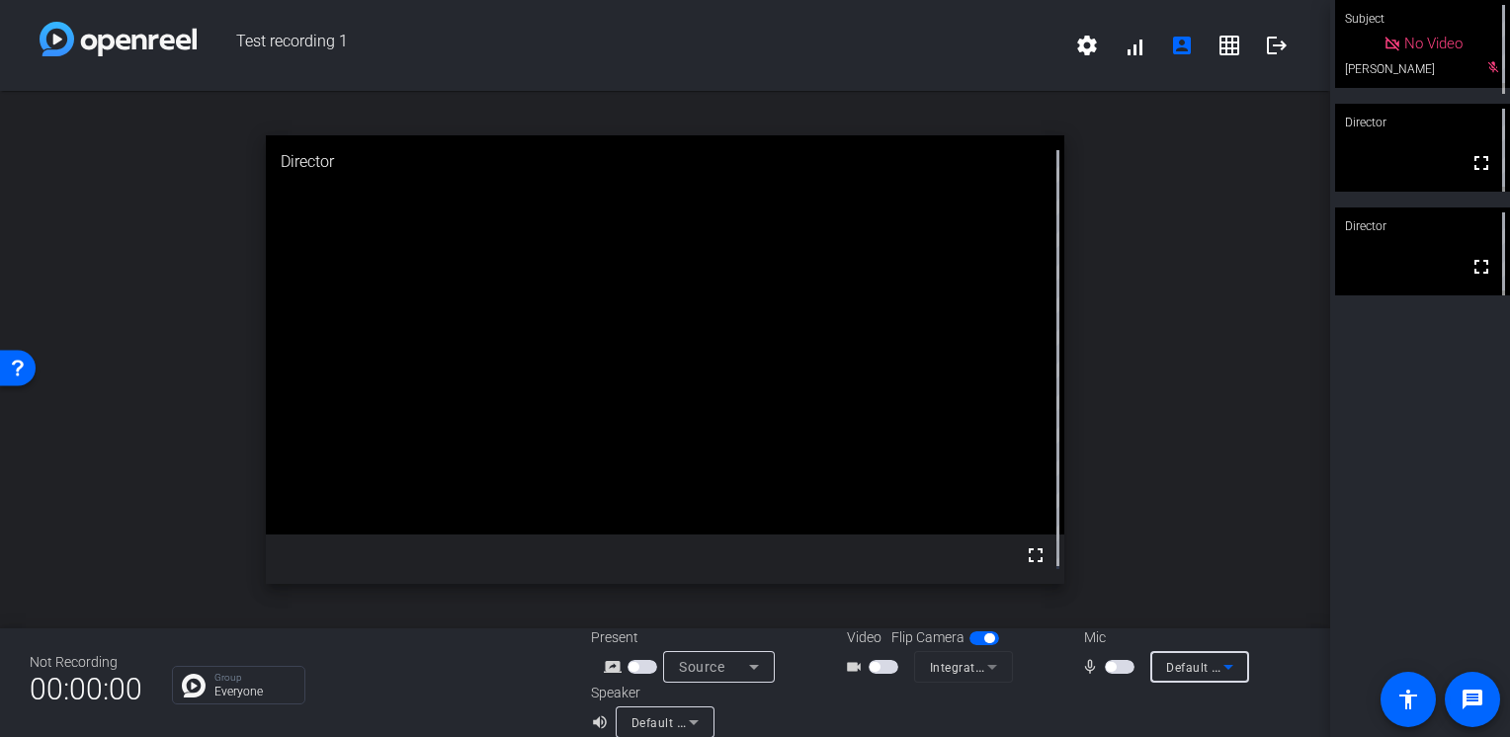
click at [981, 663] on mat-form-field "Integrated Webcam (0c45:6720)" at bounding box center [963, 667] width 99 height 32
click at [968, 668] on mat-form-field "Integrated Webcam (0c45:6720)" at bounding box center [963, 667] width 99 height 32
click at [874, 670] on span "button" at bounding box center [884, 667] width 30 height 14
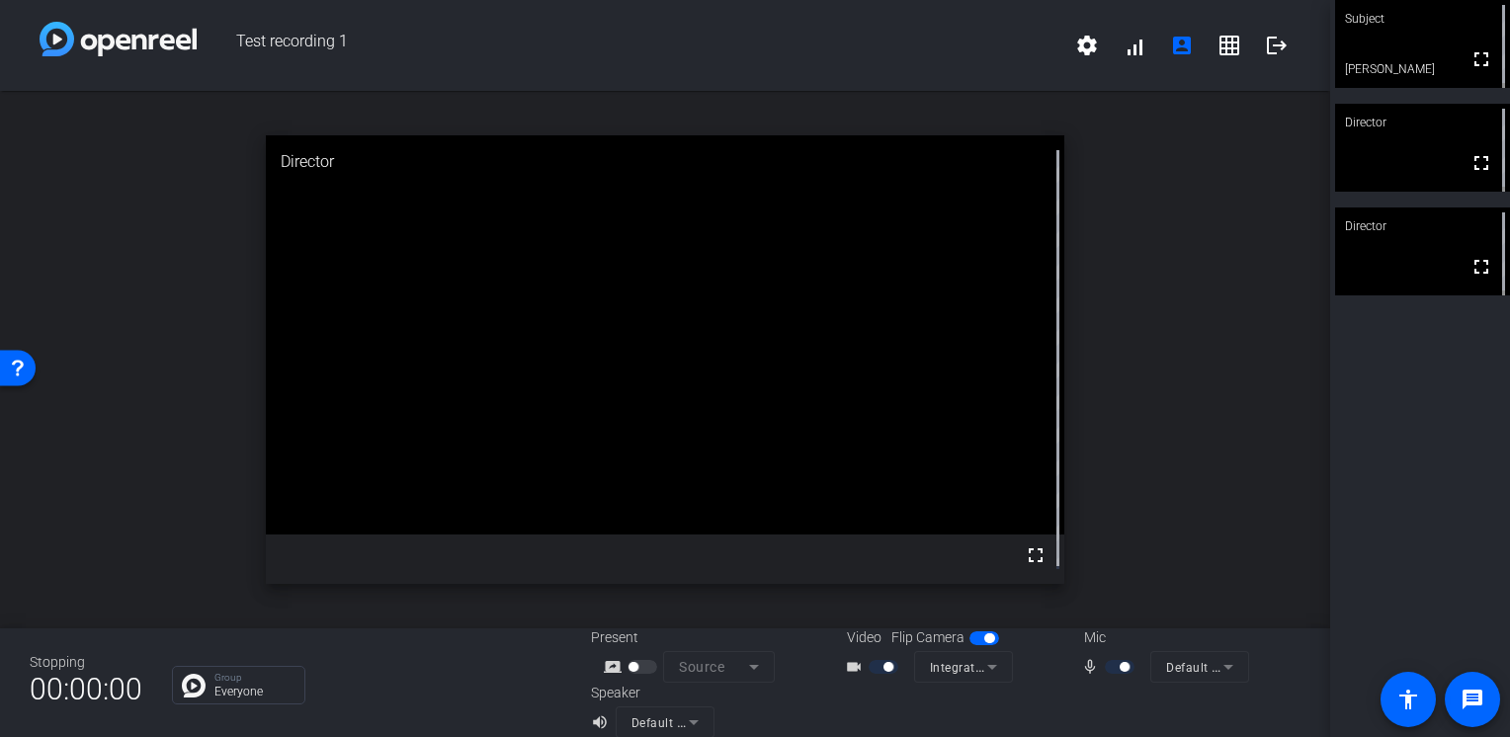
click at [487, 682] on div "Group Everyone" at bounding box center [366, 685] width 389 height 39
click at [1105, 670] on div at bounding box center [1122, 667] width 34 height 14
click at [883, 673] on div at bounding box center [886, 667] width 34 height 14
click at [874, 666] on div at bounding box center [886, 667] width 34 height 14
click at [1110, 668] on div at bounding box center [1122, 667] width 34 height 14
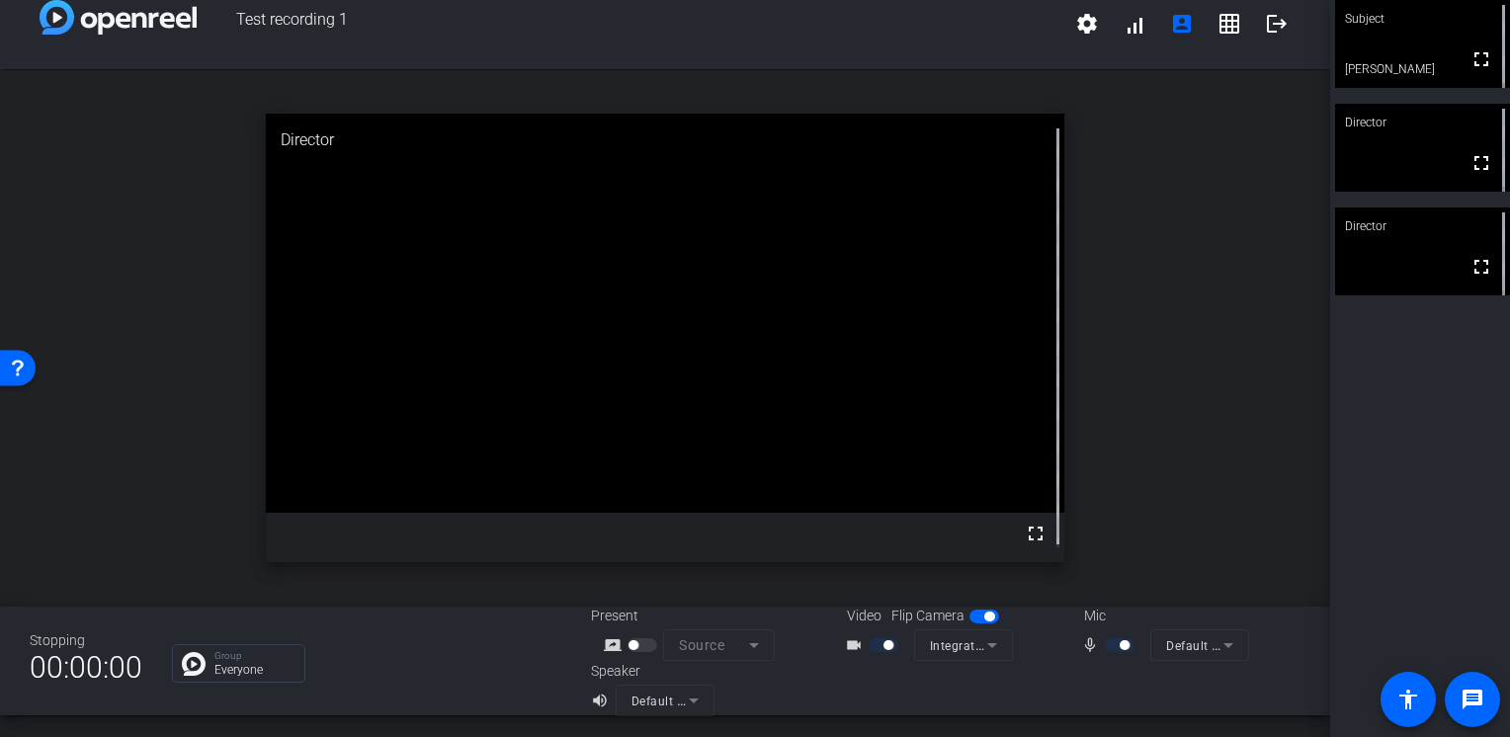
scroll to position [23, 0]
click at [1076, 24] on mat-icon "settings" at bounding box center [1087, 23] width 24 height 24
click at [1245, 164] on div at bounding box center [755, 368] width 1510 height 737
click at [1179, 33] on mat-icon "account_box" at bounding box center [1182, 24] width 24 height 24
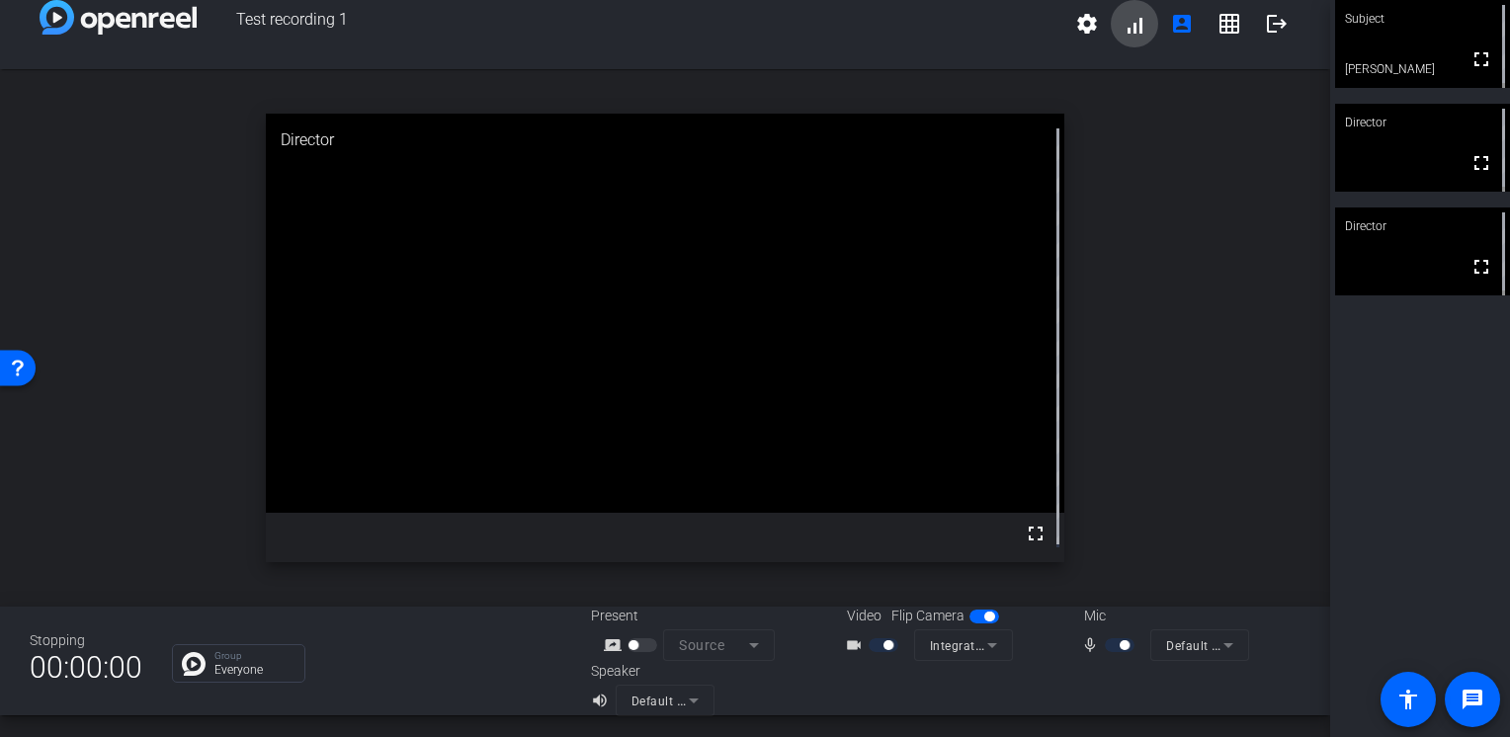
click at [1140, 30] on span at bounding box center [1134, 23] width 47 height 47
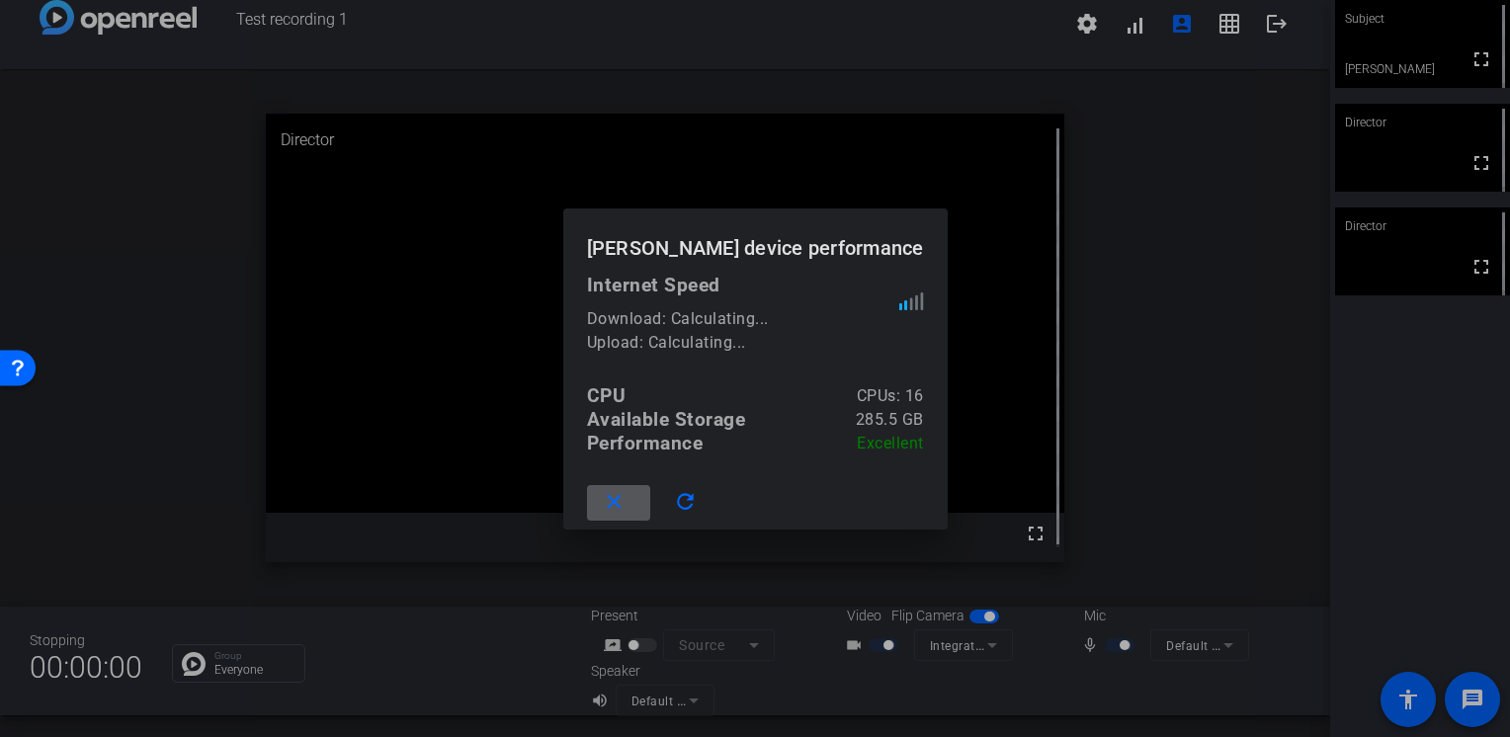
click at [1180, 68] on div at bounding box center [755, 368] width 1510 height 737
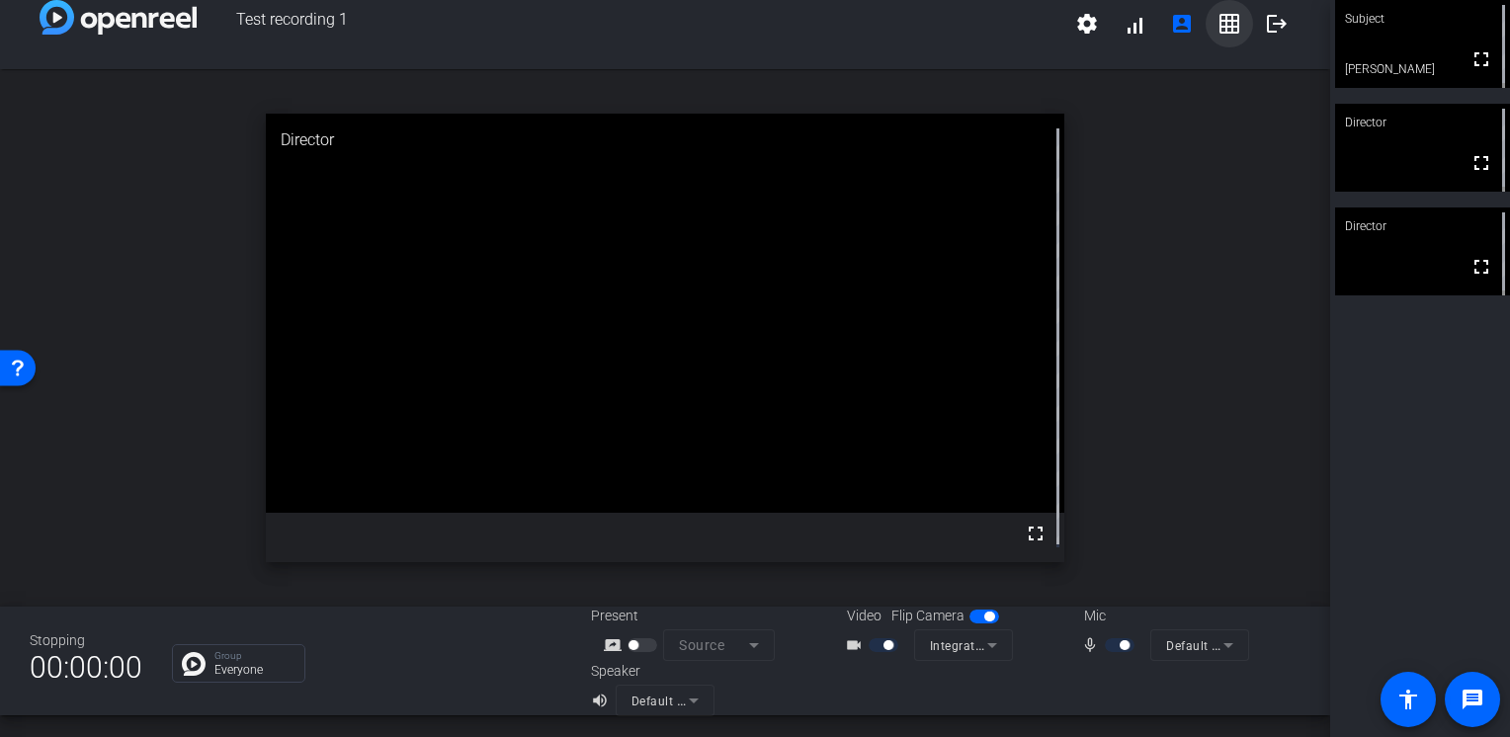
click at [1217, 26] on mat-icon "grid_on" at bounding box center [1229, 24] width 24 height 24
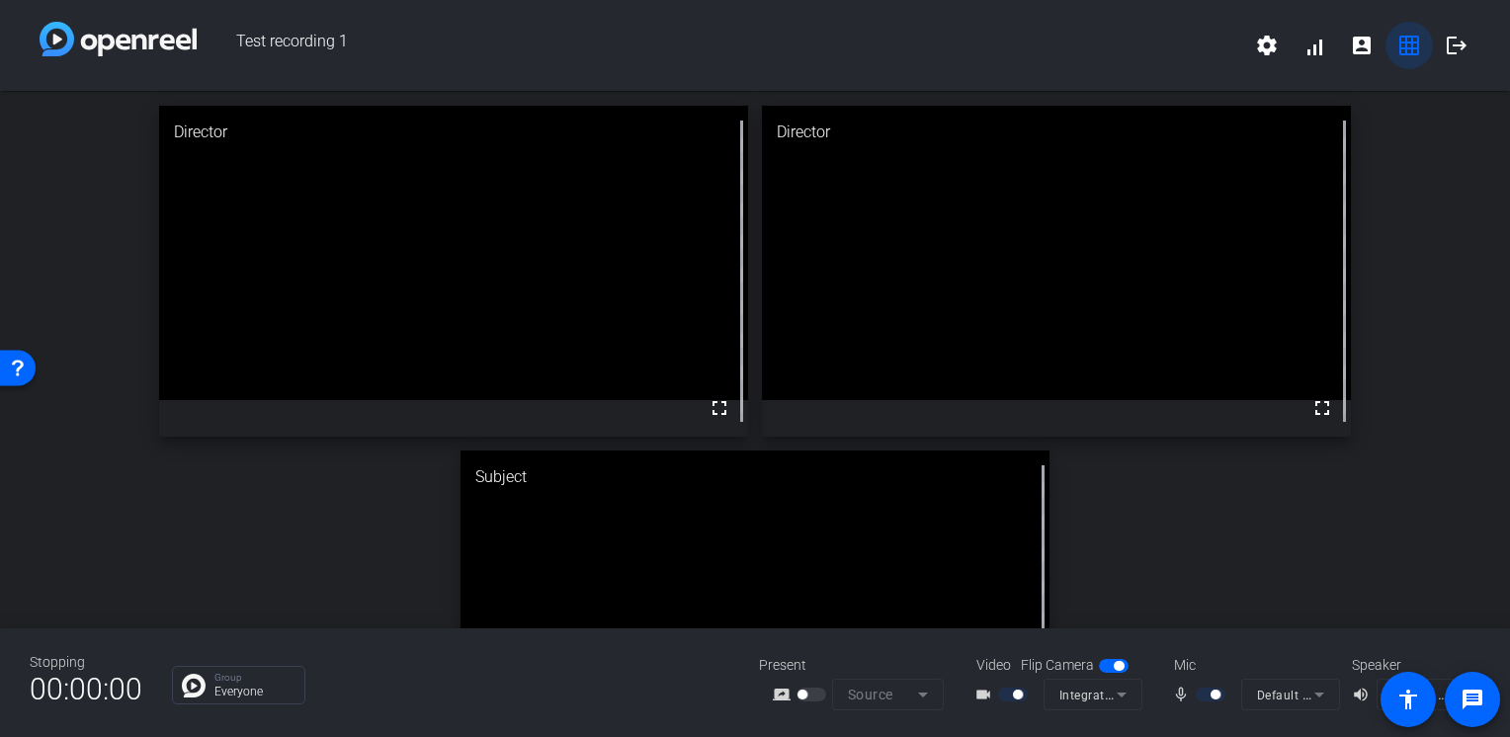
scroll to position [0, 0]
click at [1402, 47] on mat-icon "grid_on" at bounding box center [1409, 46] width 24 height 24
click at [1273, 63] on span at bounding box center [1266, 45] width 47 height 47
click at [1440, 82] on div at bounding box center [755, 368] width 1510 height 737
click at [1448, 56] on mat-icon "logout" at bounding box center [1457, 46] width 24 height 24
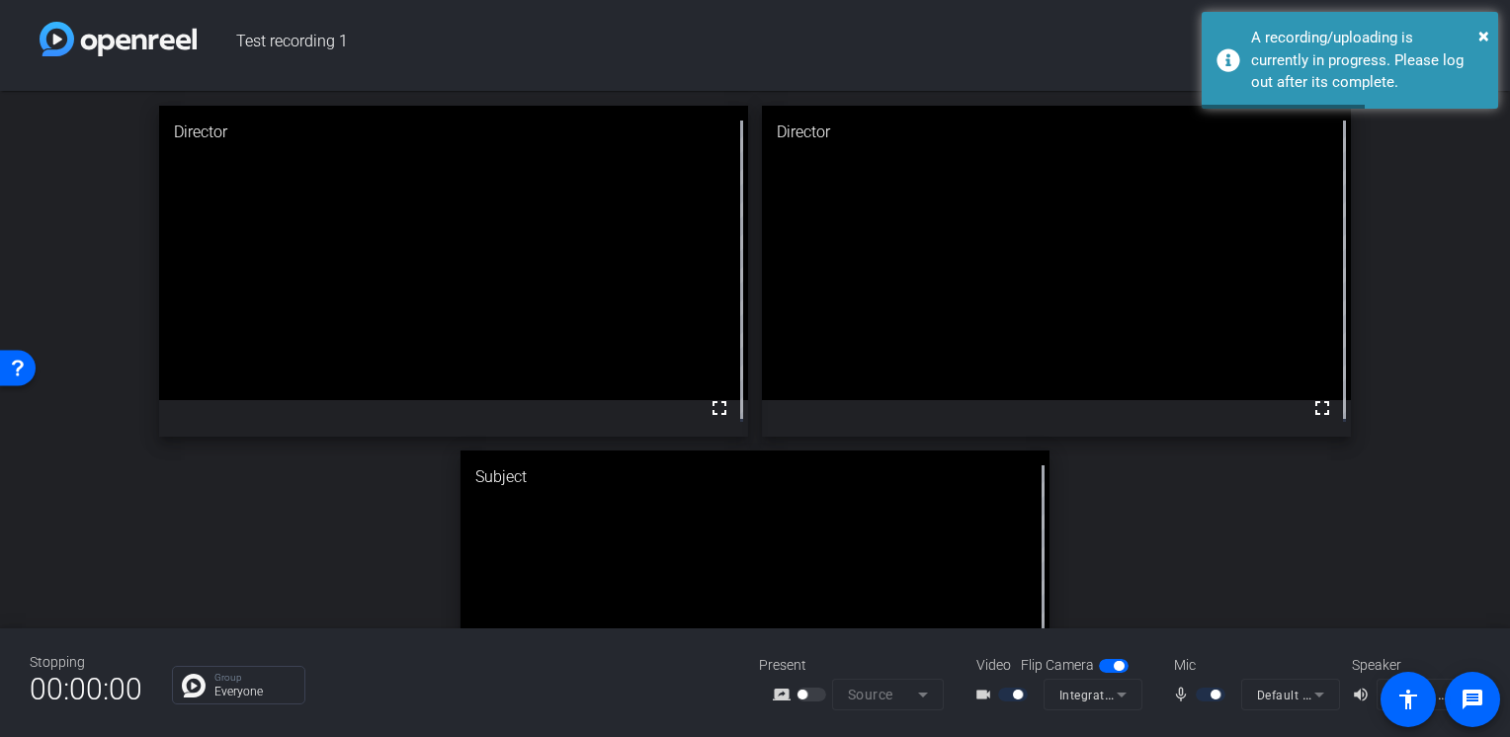
click at [1416, 177] on div "Director fullscreen Director fullscreen Subject fullscreen Tommy" at bounding box center [755, 443] width 1510 height 705
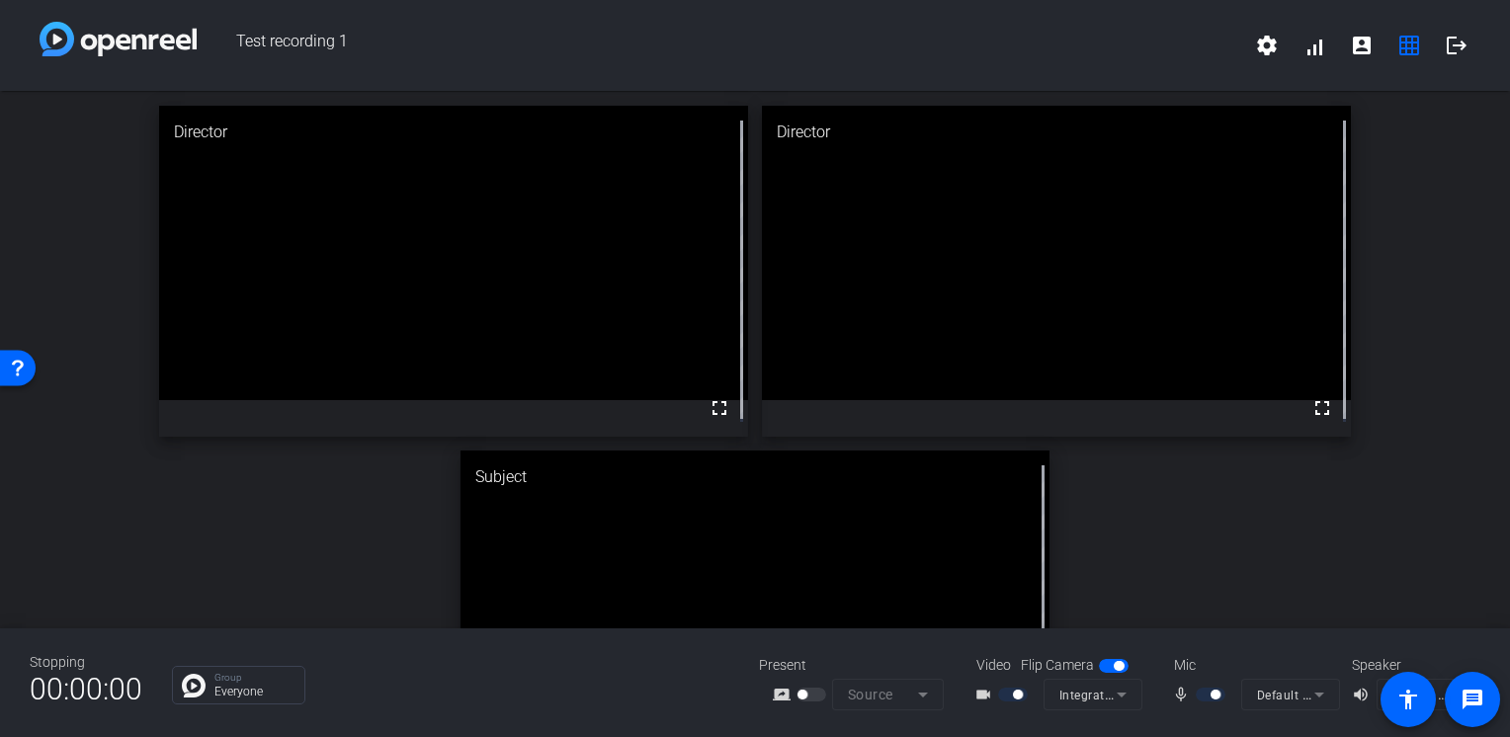
click at [170, 52] on img at bounding box center [118, 39] width 157 height 35
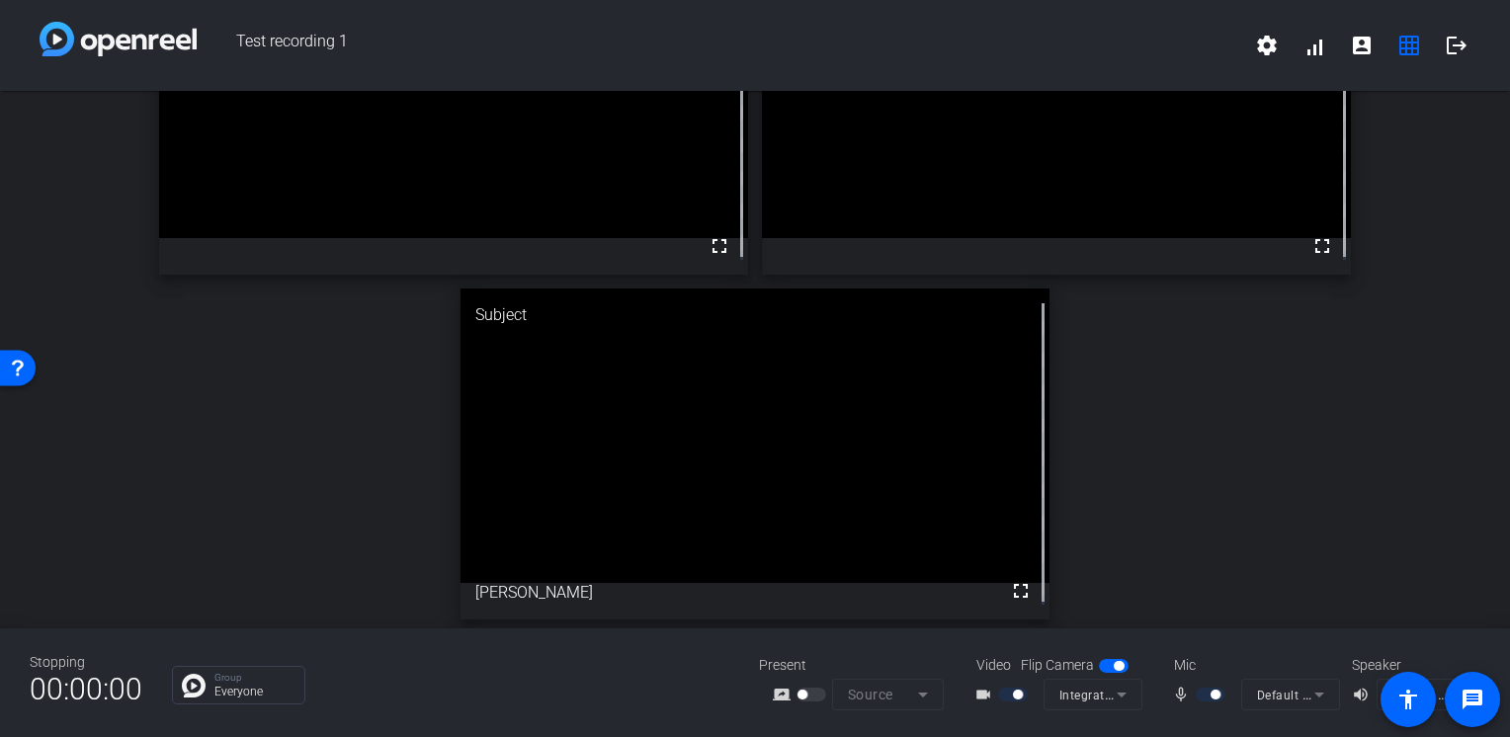
click at [888, 704] on mat-form-field "Source" at bounding box center [888, 695] width 112 height 32
click at [814, 695] on div at bounding box center [813, 695] width 34 height 14
click at [775, 696] on mat-icon "screen_share_outline" at bounding box center [785, 695] width 24 height 24
click at [811, 695] on div at bounding box center [813, 695] width 34 height 14
click at [808, 696] on div at bounding box center [813, 695] width 34 height 14
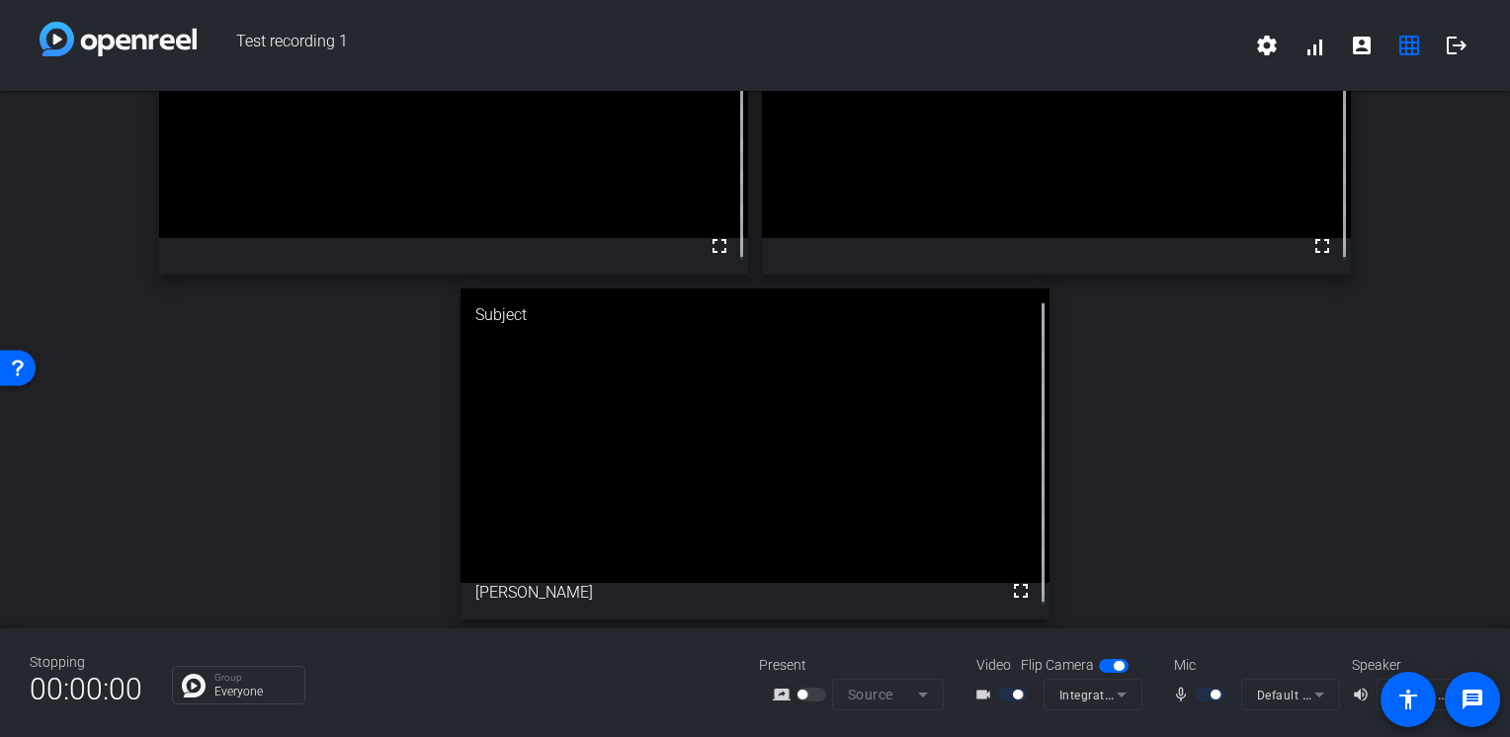
click at [808, 696] on div at bounding box center [813, 695] width 34 height 14
click at [834, 703] on div "screen_share_outline Source" at bounding box center [858, 695] width 198 height 32
click at [813, 691] on div at bounding box center [813, 695] width 34 height 14
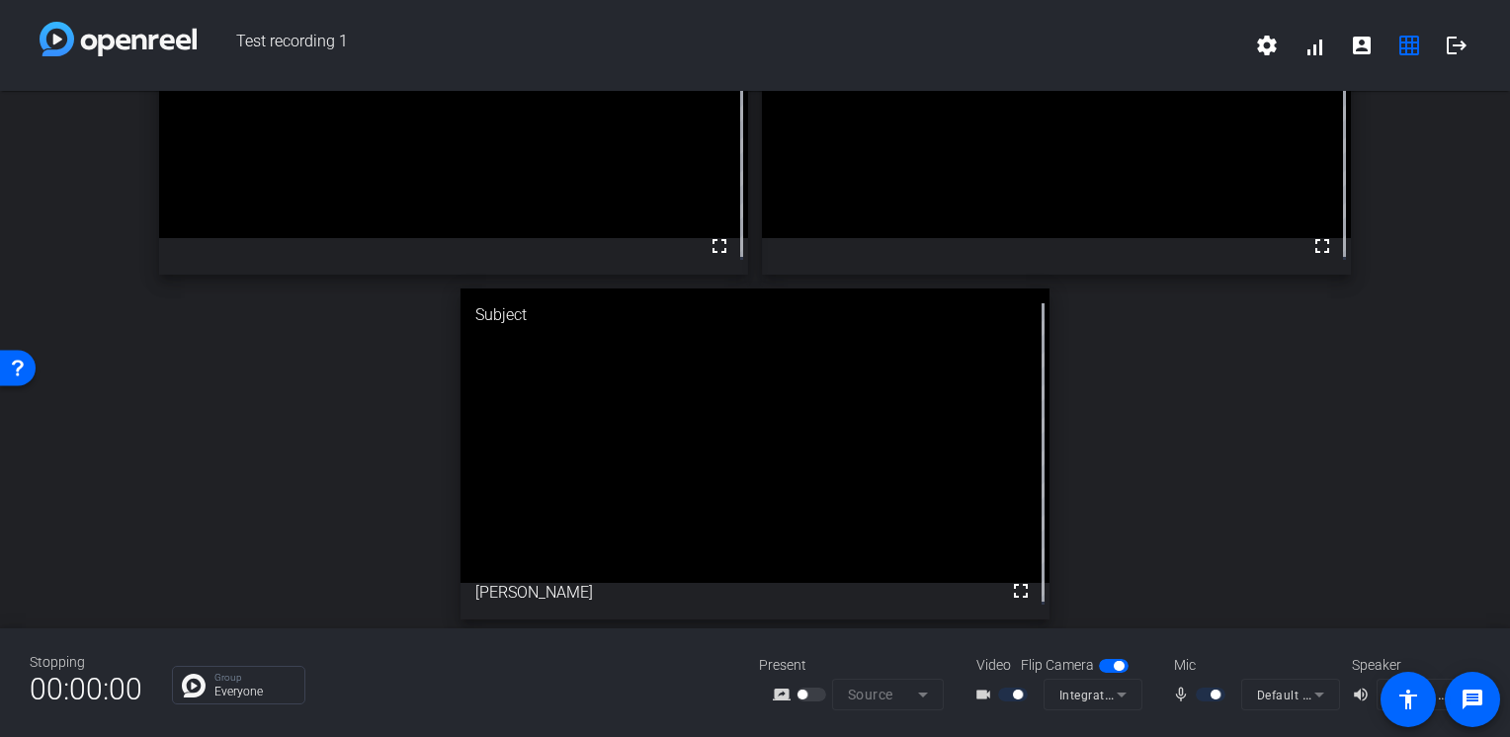
click at [777, 691] on mat-icon "screen_share_outline" at bounding box center [785, 695] width 24 height 24
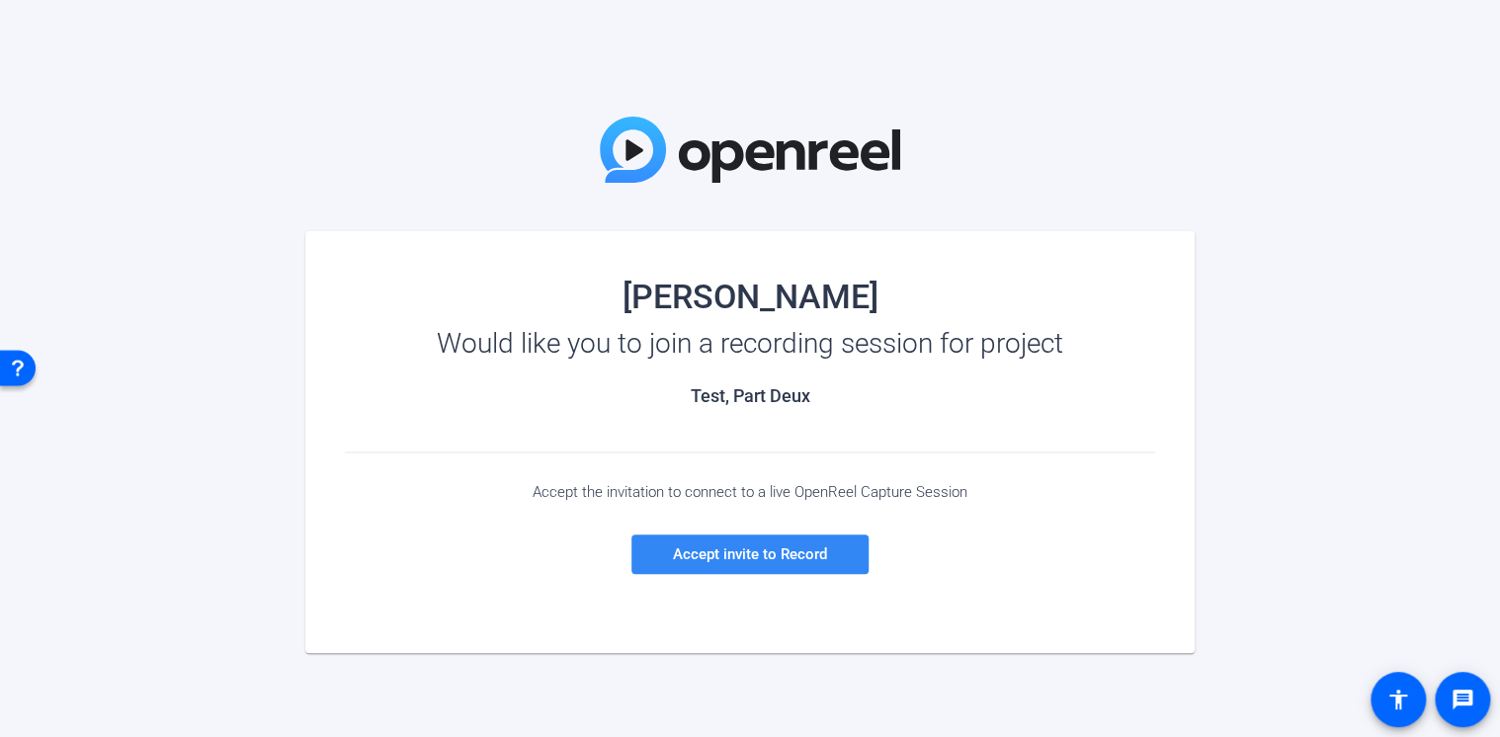
click at [771, 547] on span "Accept invite to Record" at bounding box center [750, 554] width 154 height 18
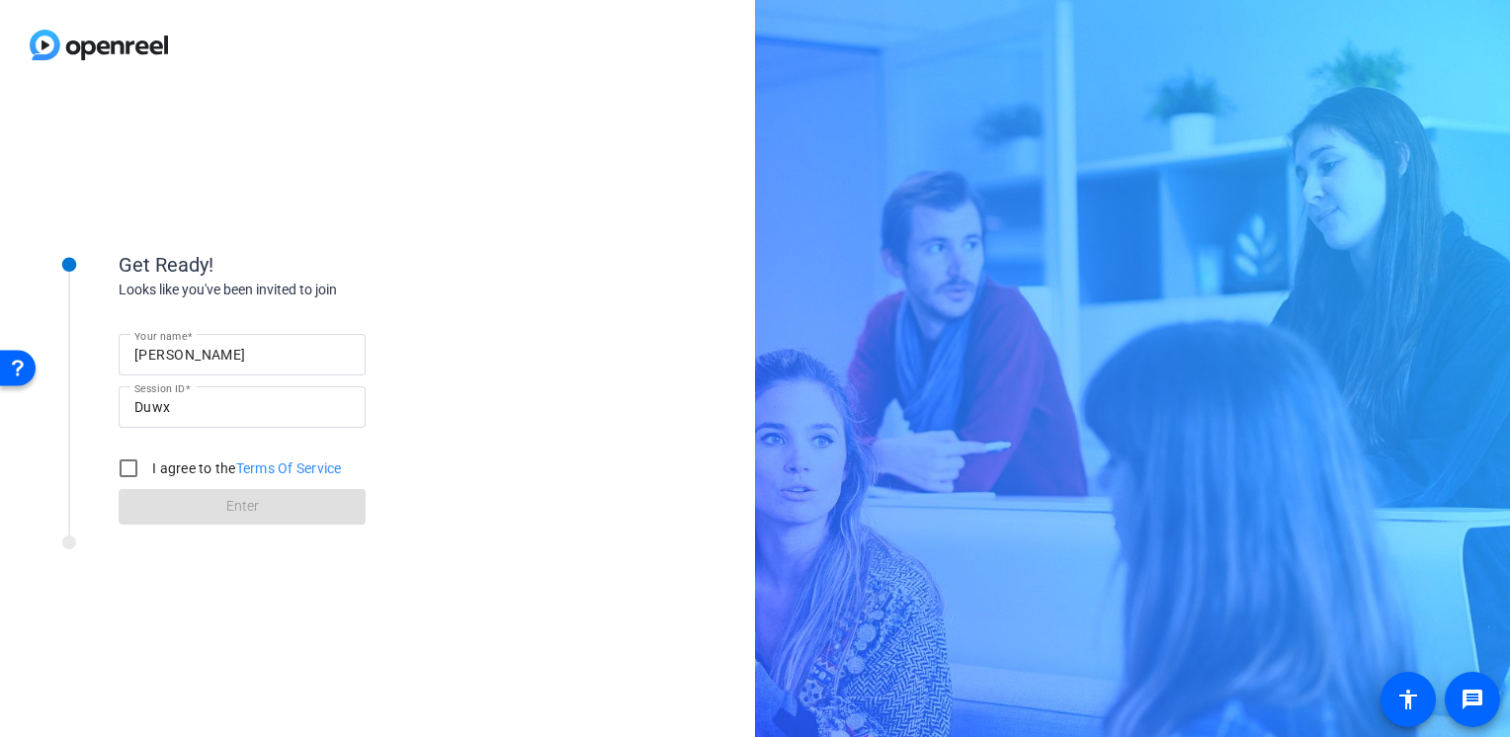
click at [206, 472] on label "I agree to the Terms Of Service" at bounding box center [245, 468] width 194 height 20
click at [148, 472] on input "I agree to the Terms Of Service" at bounding box center [129, 469] width 40 height 40
checkbox input "true"
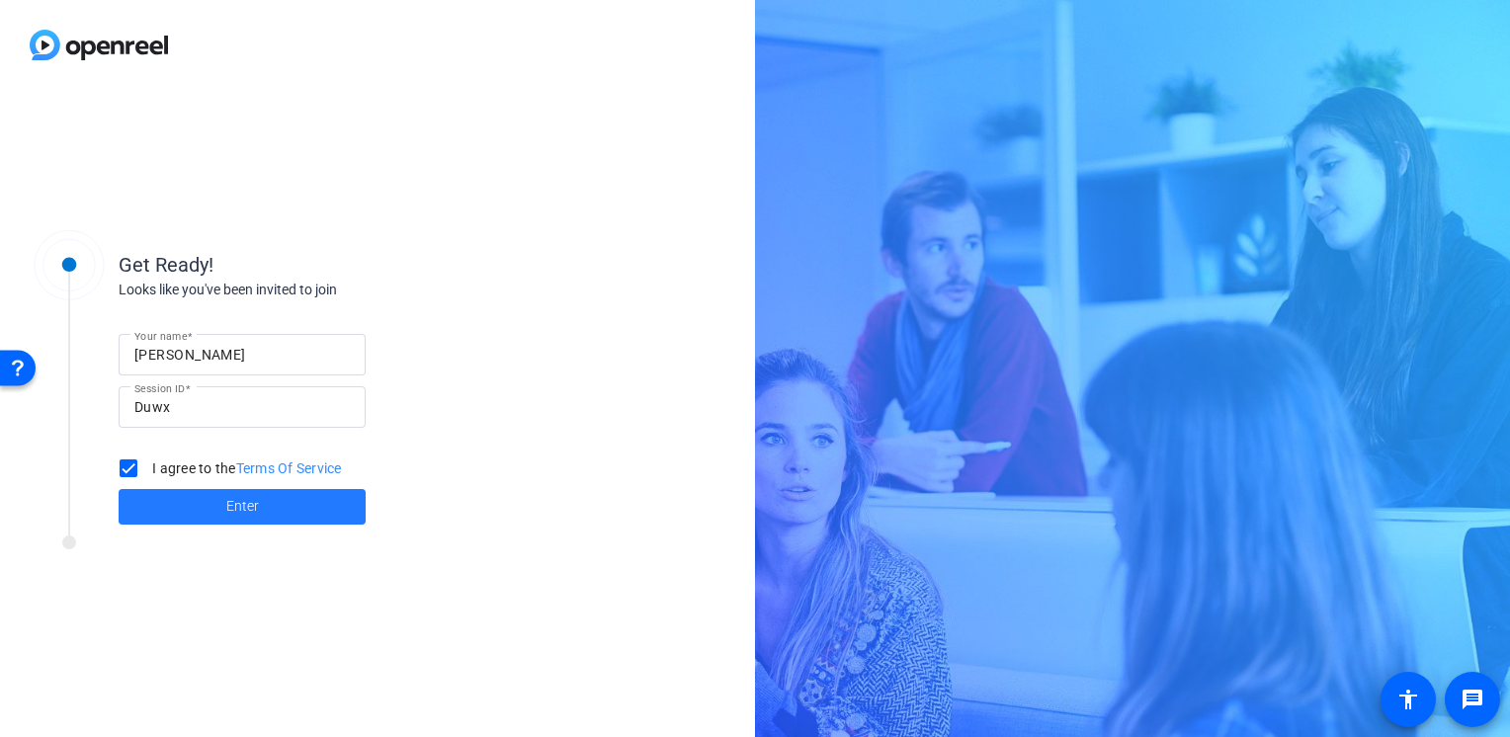
click at [208, 504] on span at bounding box center [242, 506] width 247 height 47
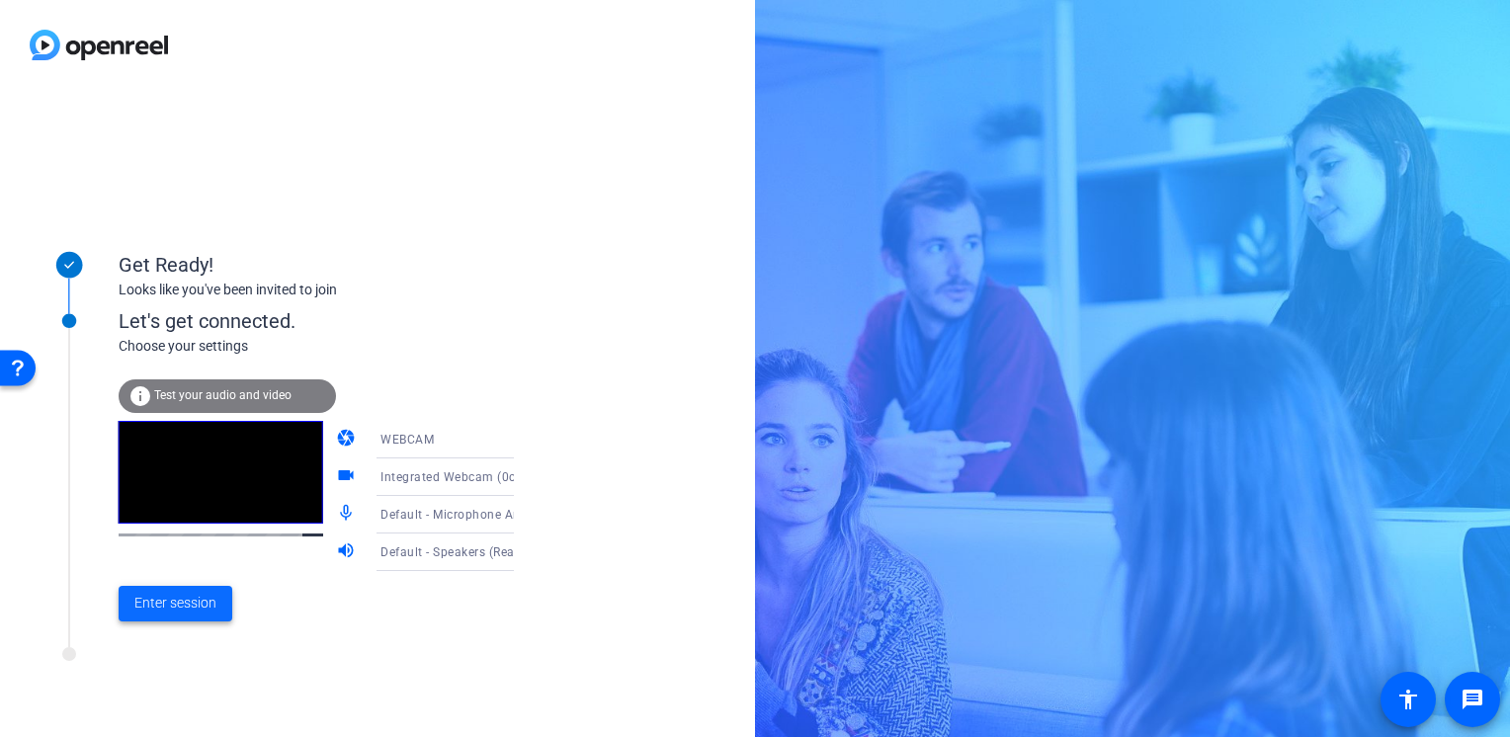
click at [201, 598] on span "Enter session" at bounding box center [175, 603] width 82 height 21
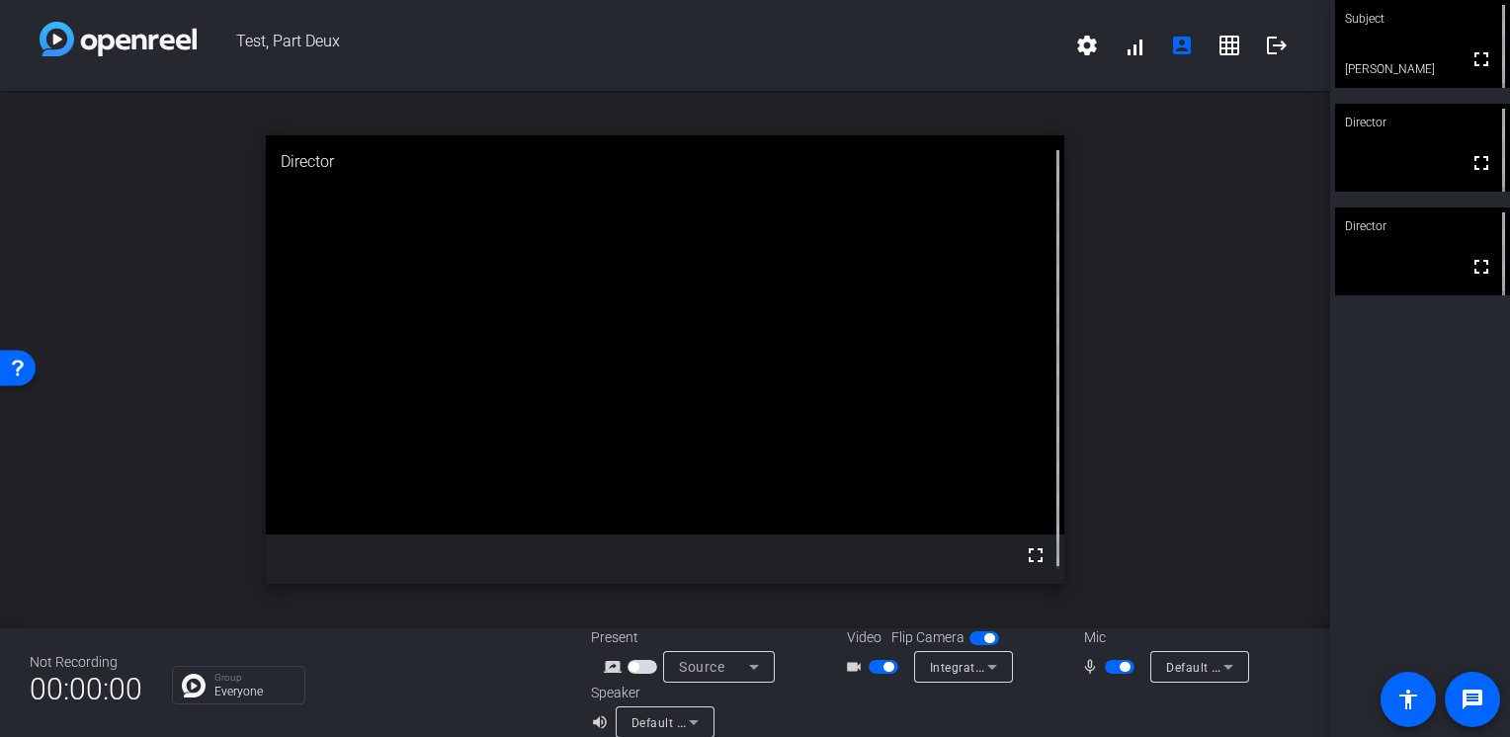
click at [704, 669] on span "Source" at bounding box center [701, 667] width 45 height 16
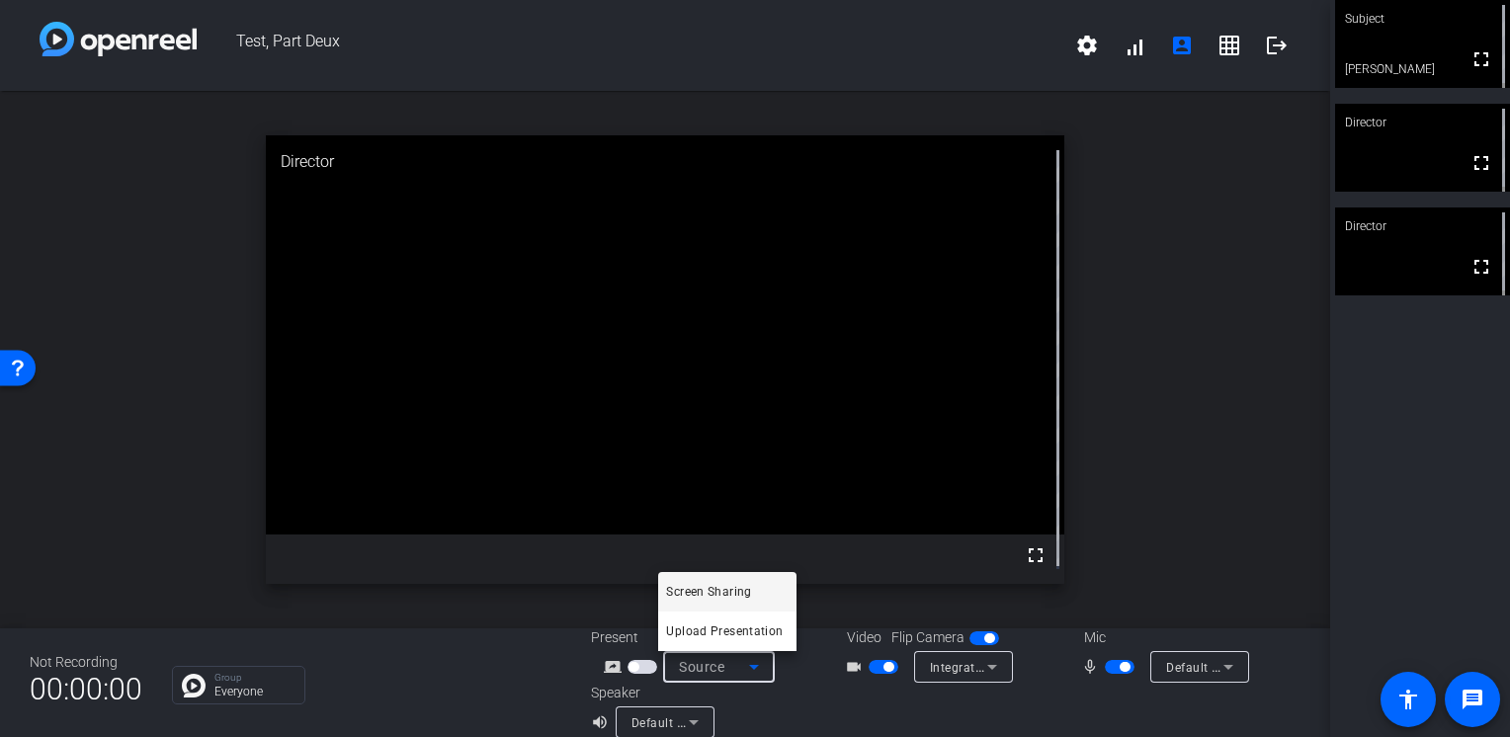
click at [727, 598] on span "Screen Sharing" at bounding box center [708, 592] width 85 height 24
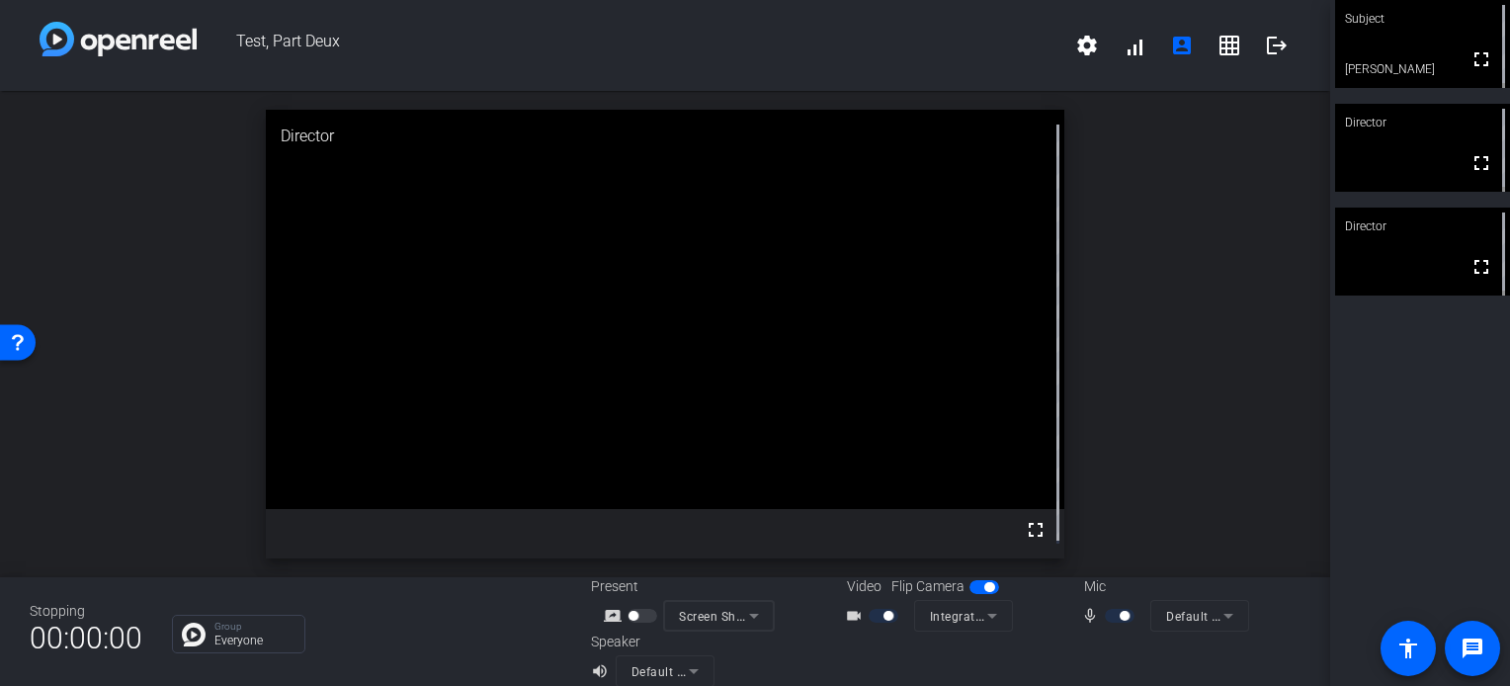
scroll to position [23, 0]
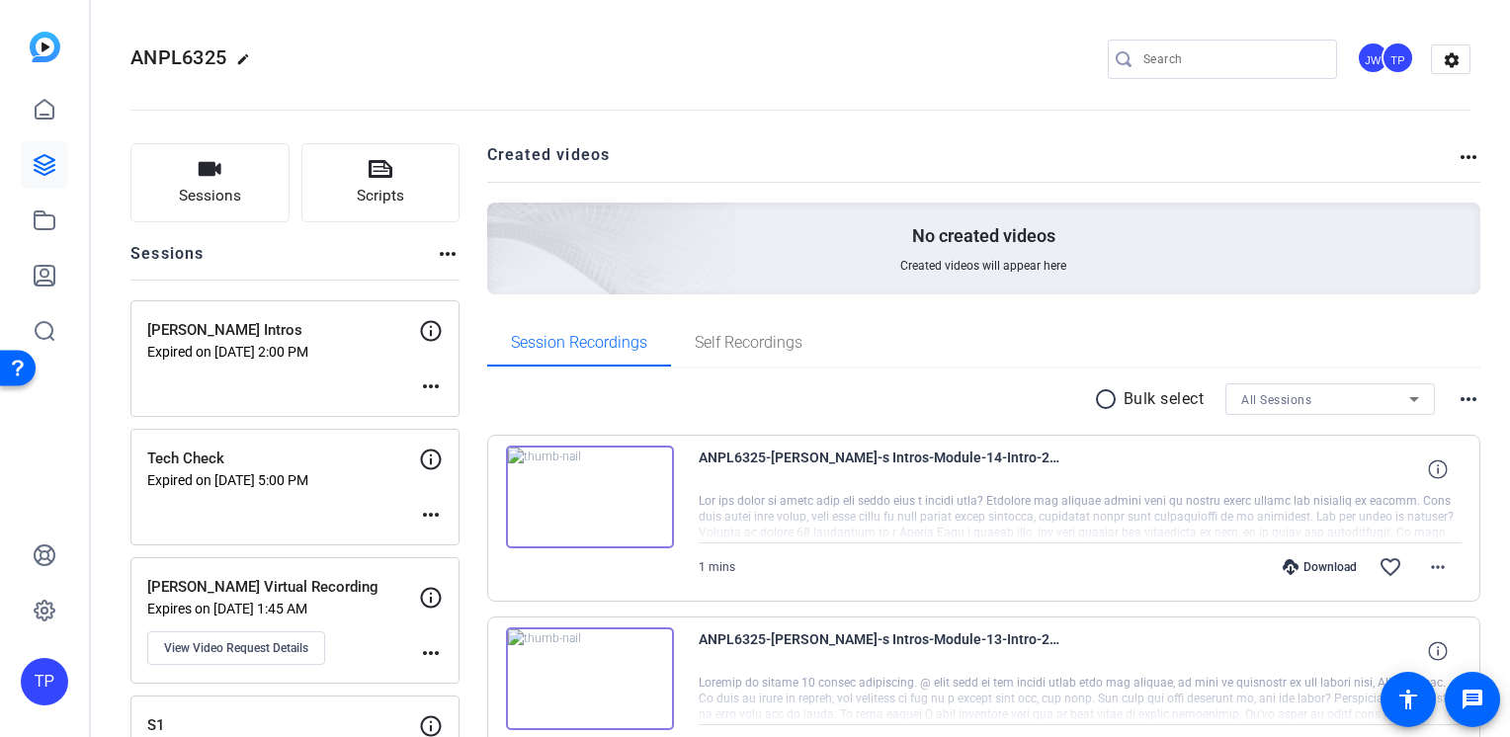
scroll to position [3627, 0]
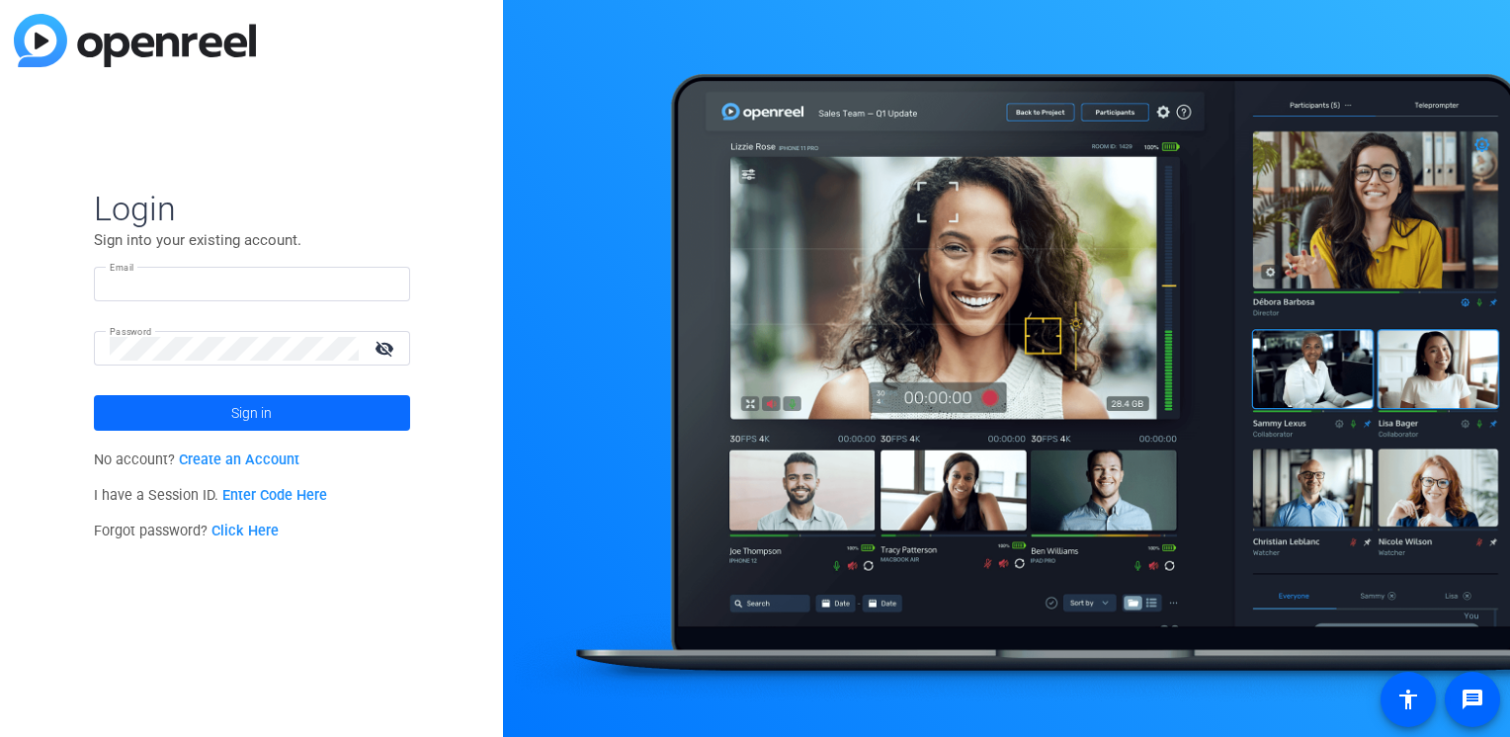
type input "thomas-perez@bisk.com"
click at [291, 407] on span at bounding box center [252, 412] width 316 height 47
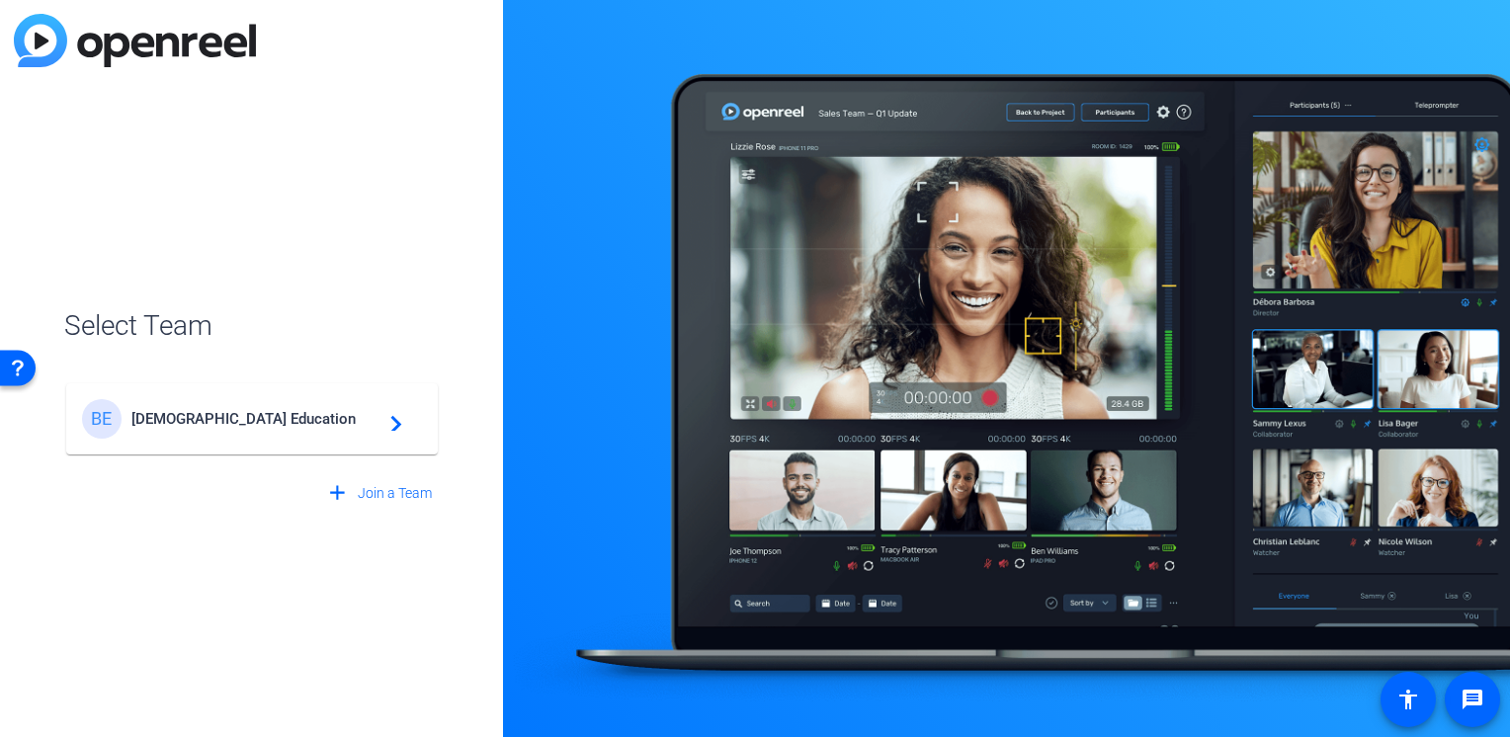
click at [286, 421] on span "Bisk Education" at bounding box center [254, 419] width 247 height 18
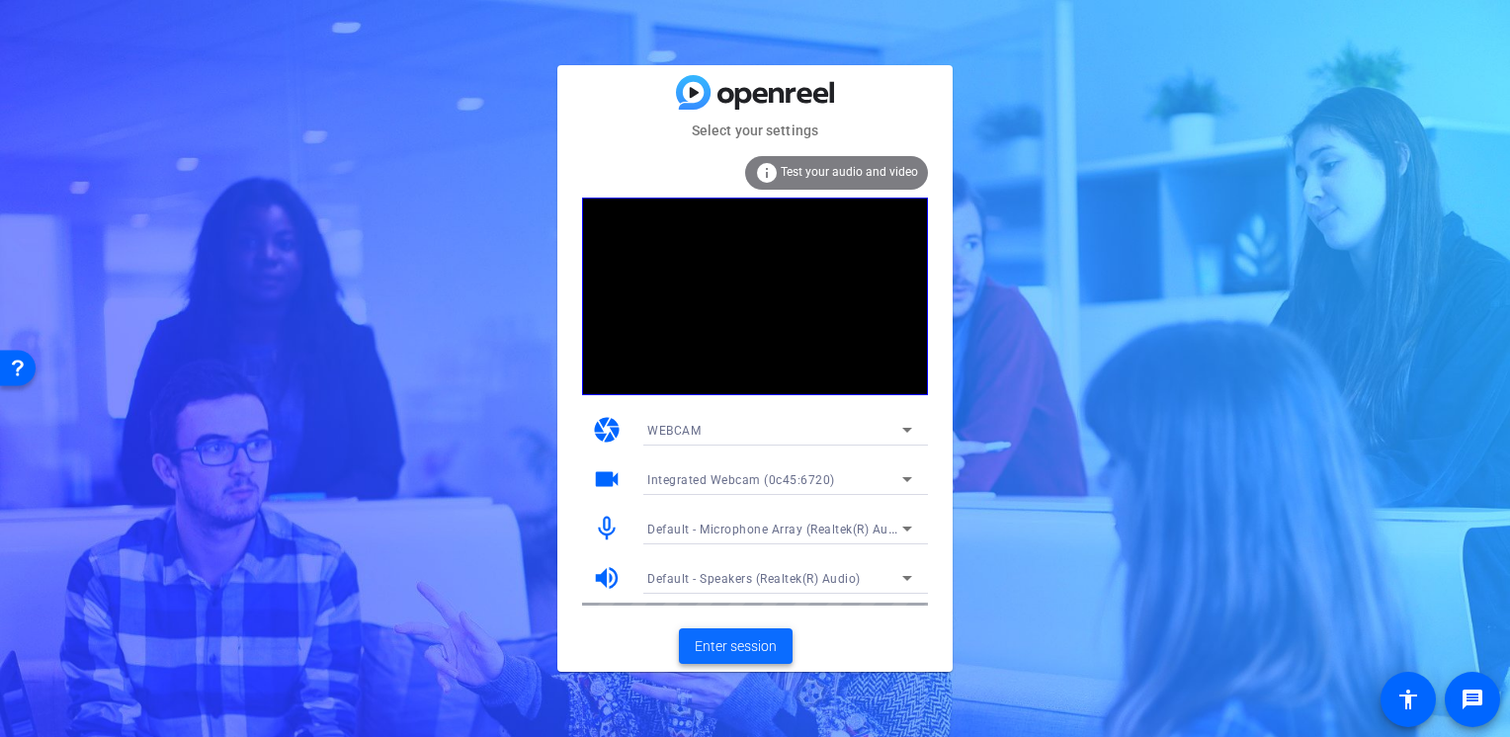
click at [764, 638] on span "Enter session" at bounding box center [736, 646] width 82 height 21
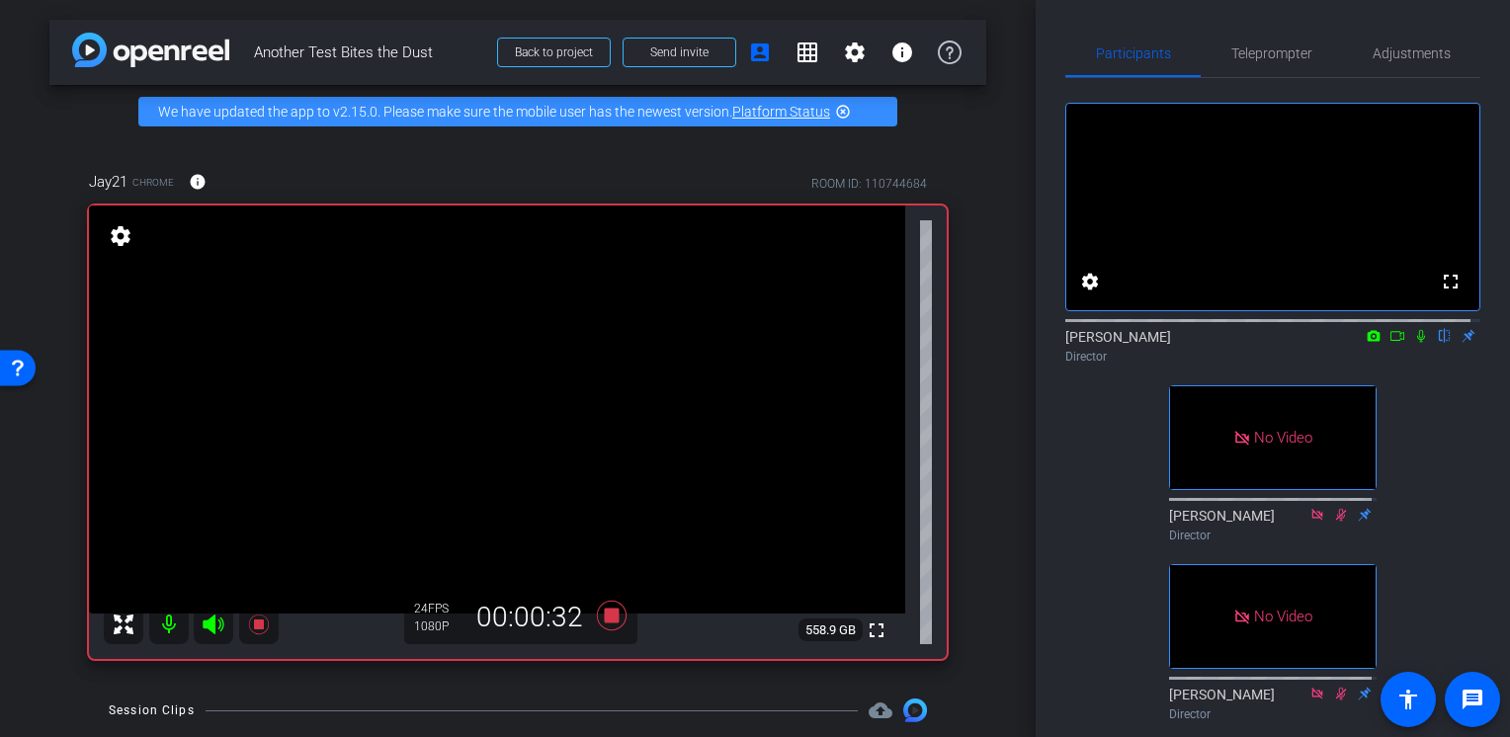
scroll to position [188, 0]
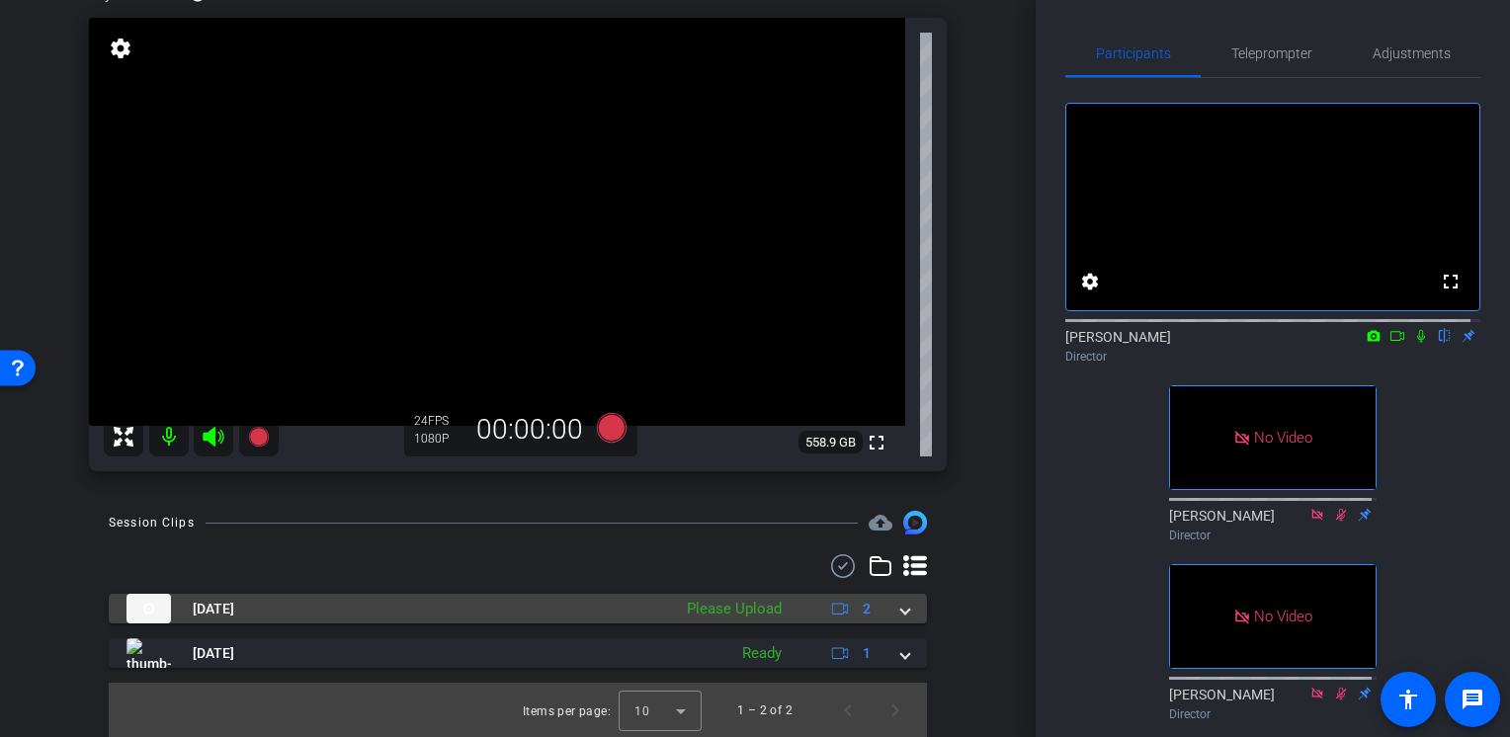
click at [884, 611] on div "[DATE] Please Upload 2" at bounding box center [513, 609] width 775 height 30
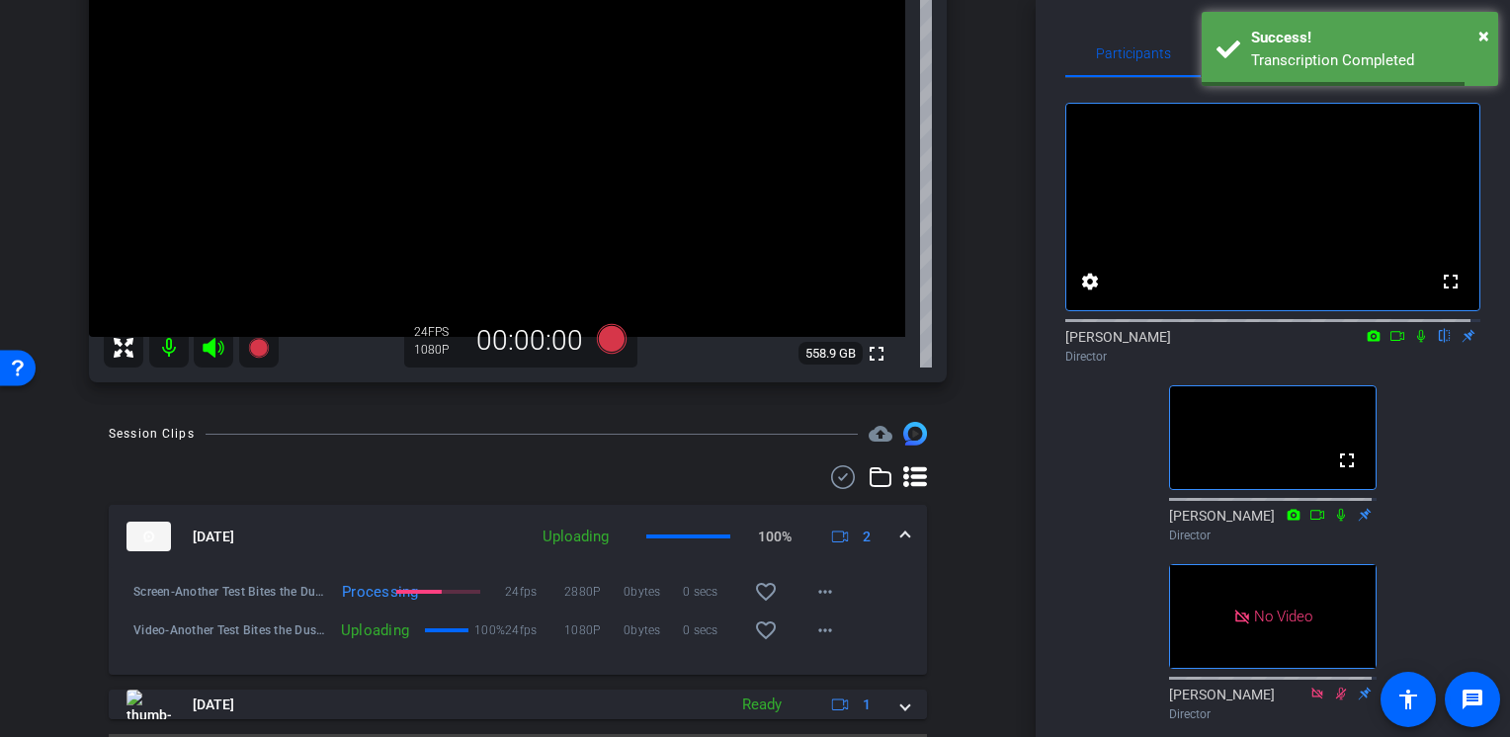
scroll to position [278, 0]
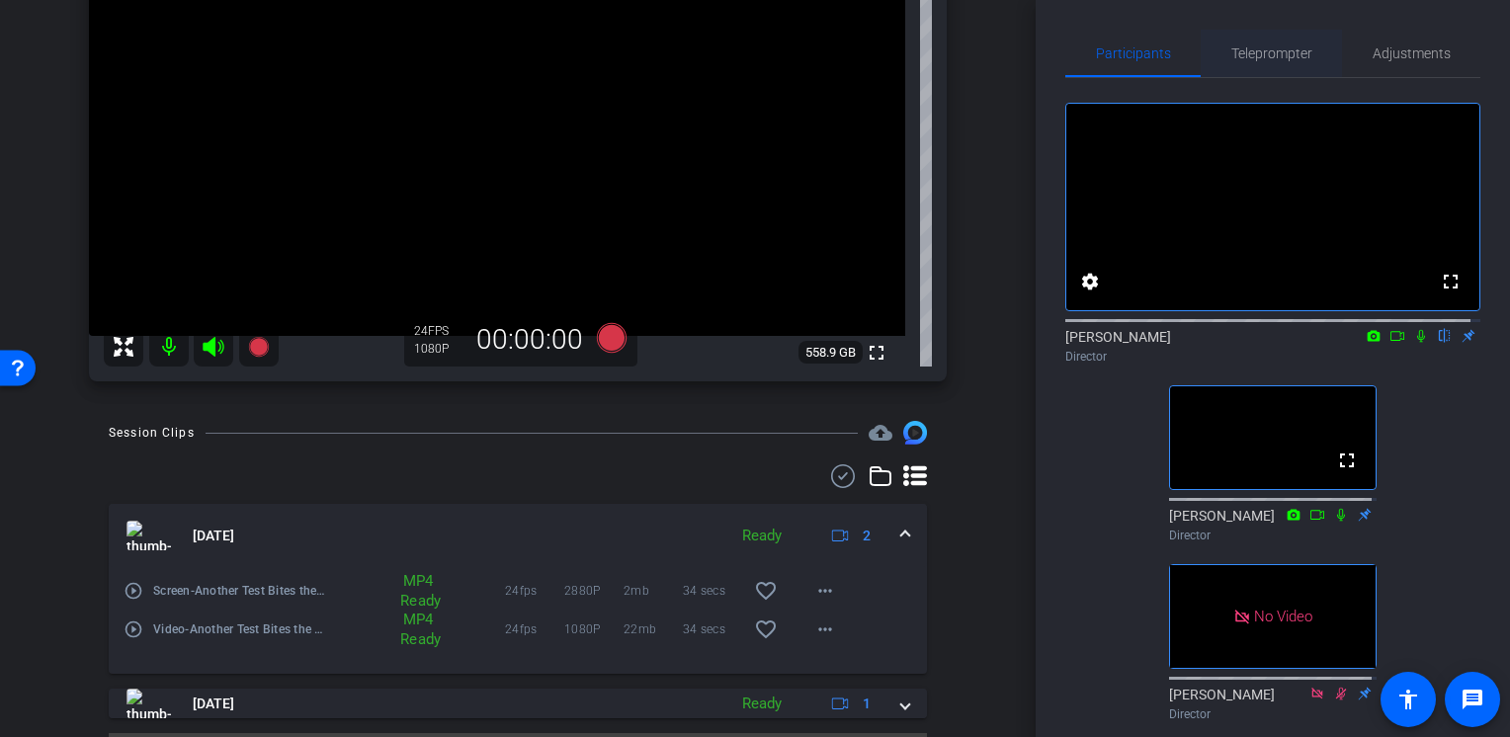
click at [1260, 60] on span "Teleprompter" at bounding box center [1271, 53] width 81 height 14
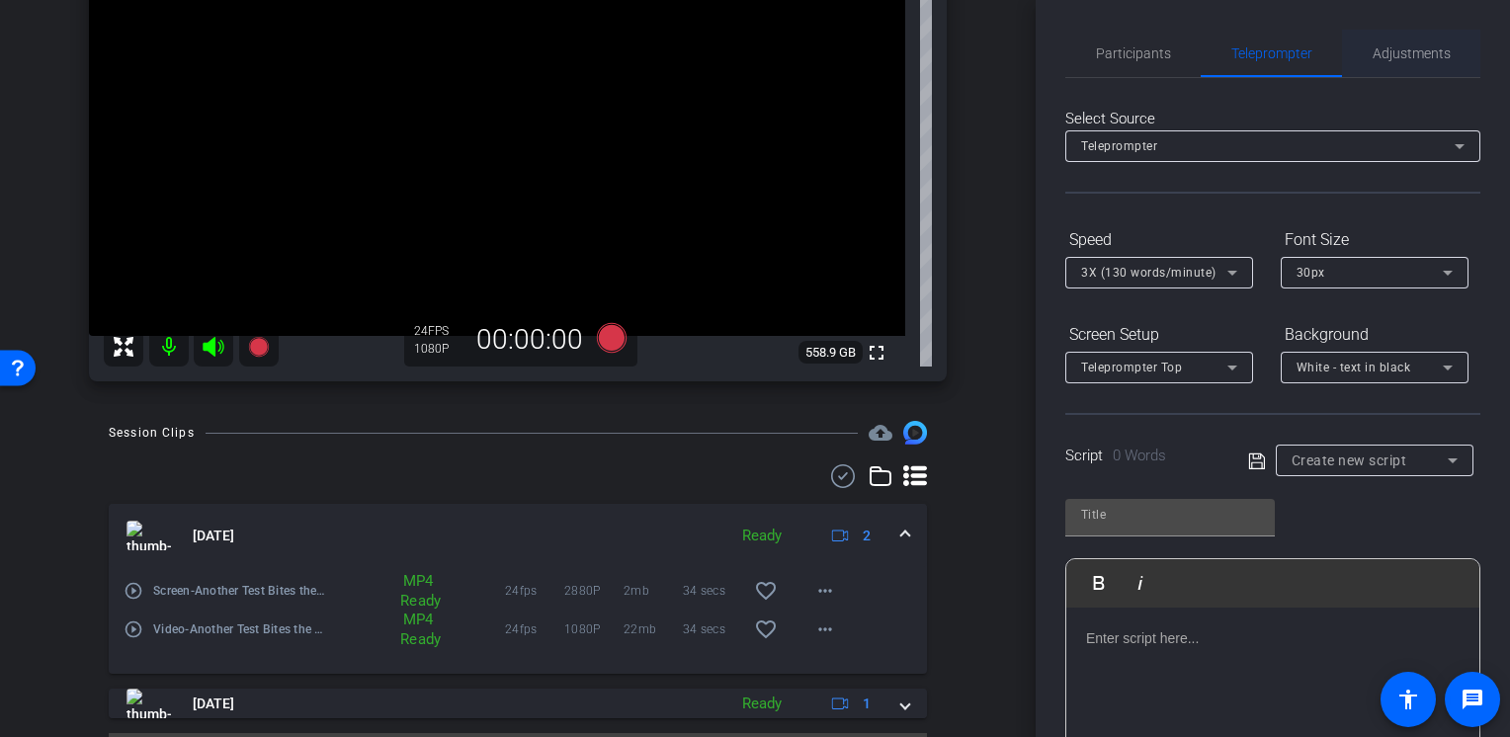
click at [1372, 52] on span "Adjustments" at bounding box center [1411, 53] width 78 height 14
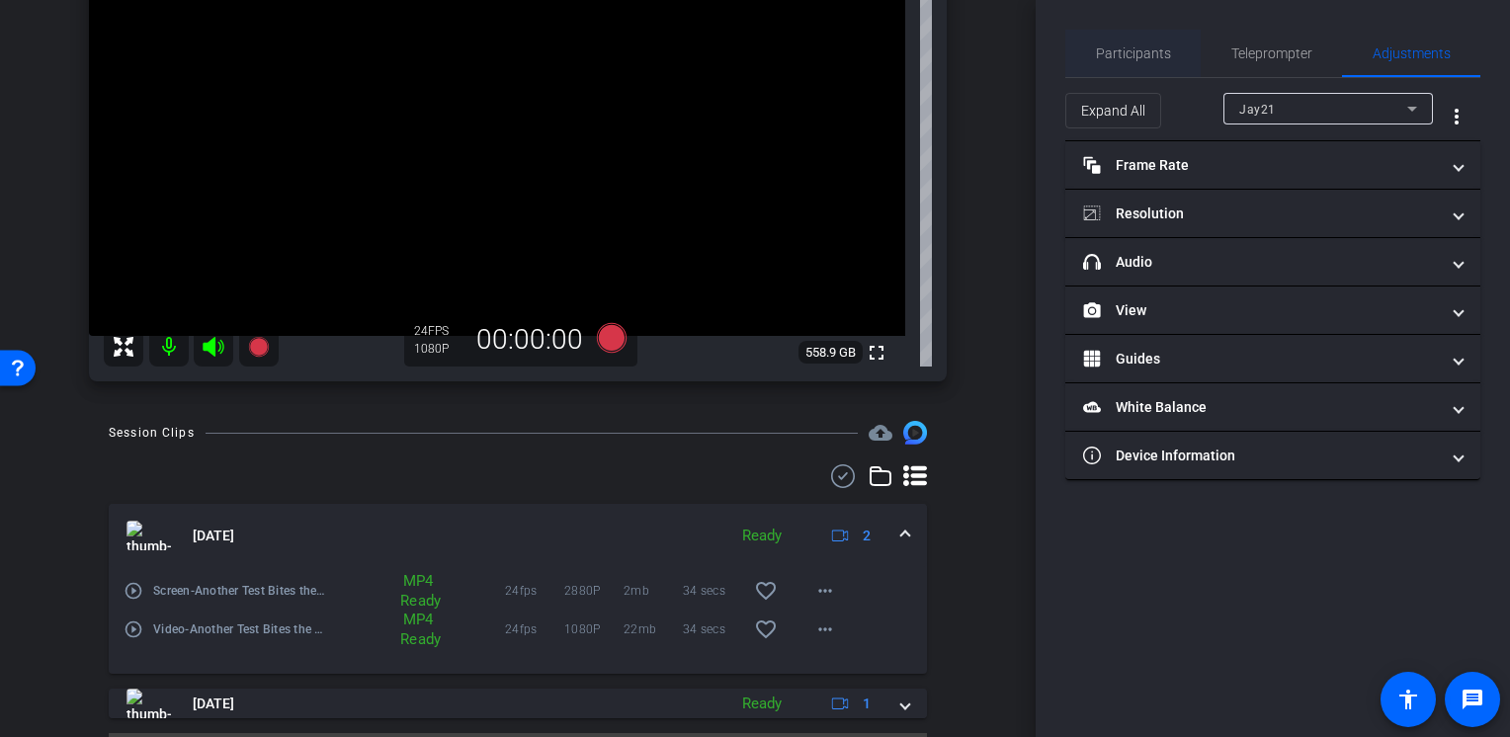
click at [1164, 50] on span "Participants" at bounding box center [1133, 53] width 75 height 14
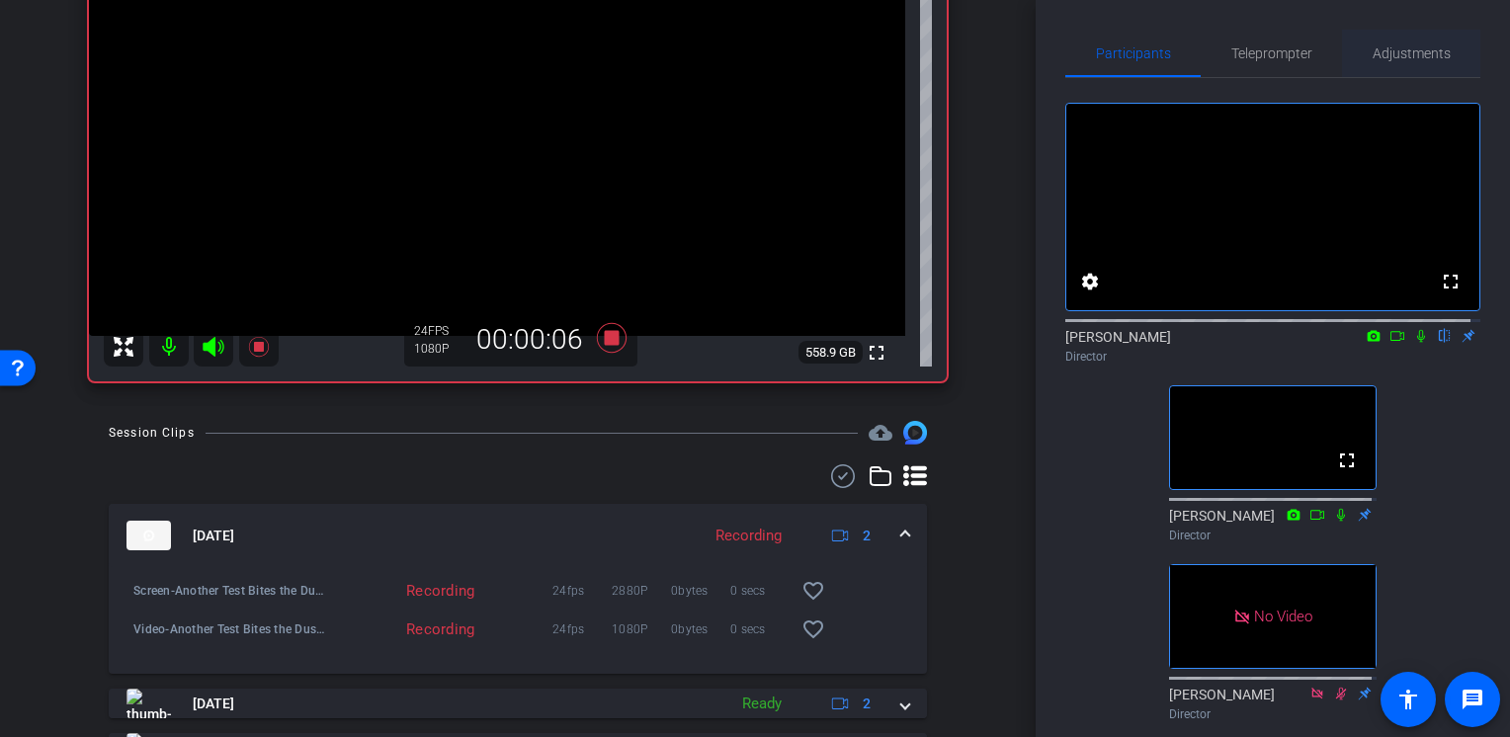
click at [1353, 41] on div "Adjustments" at bounding box center [1411, 53] width 138 height 47
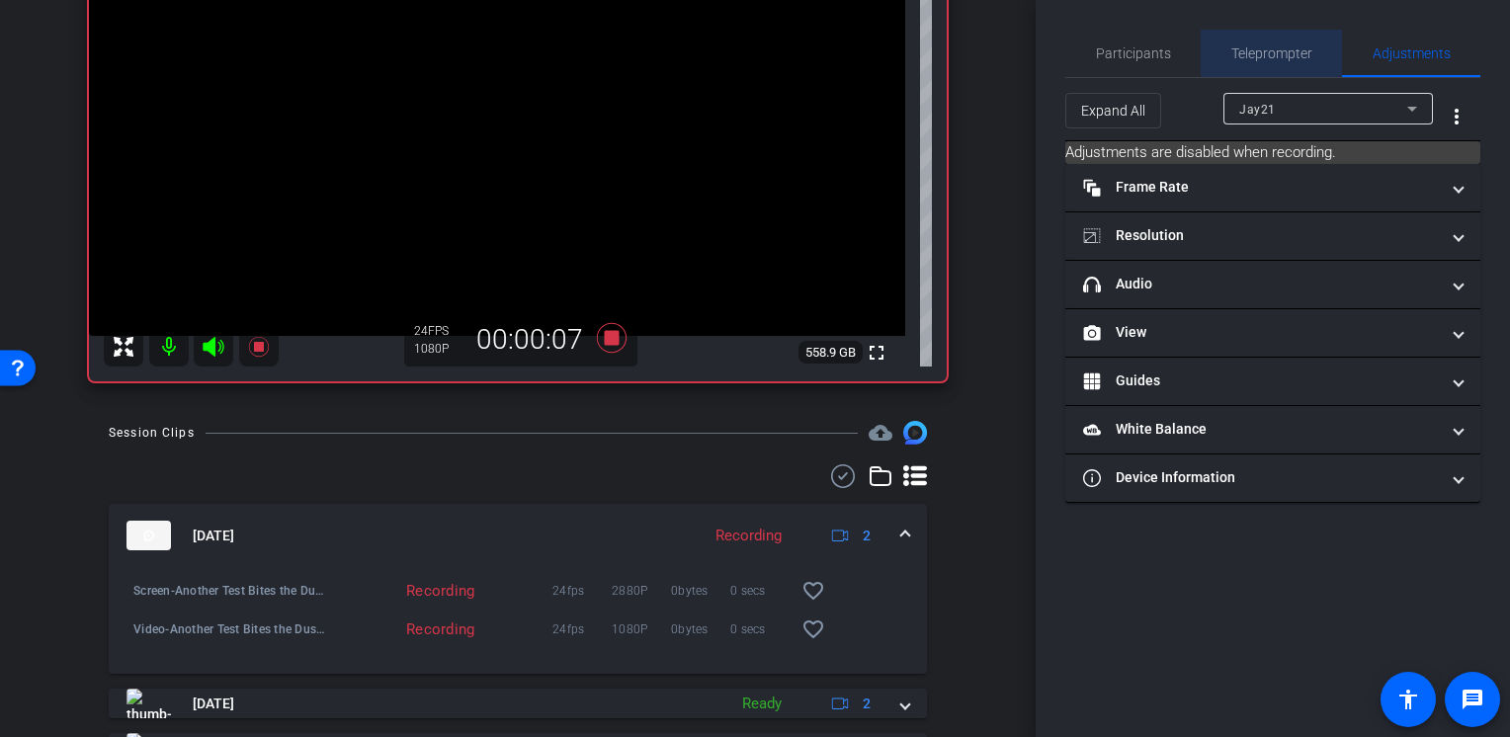
click at [1269, 42] on span "Teleprompter" at bounding box center [1271, 53] width 81 height 47
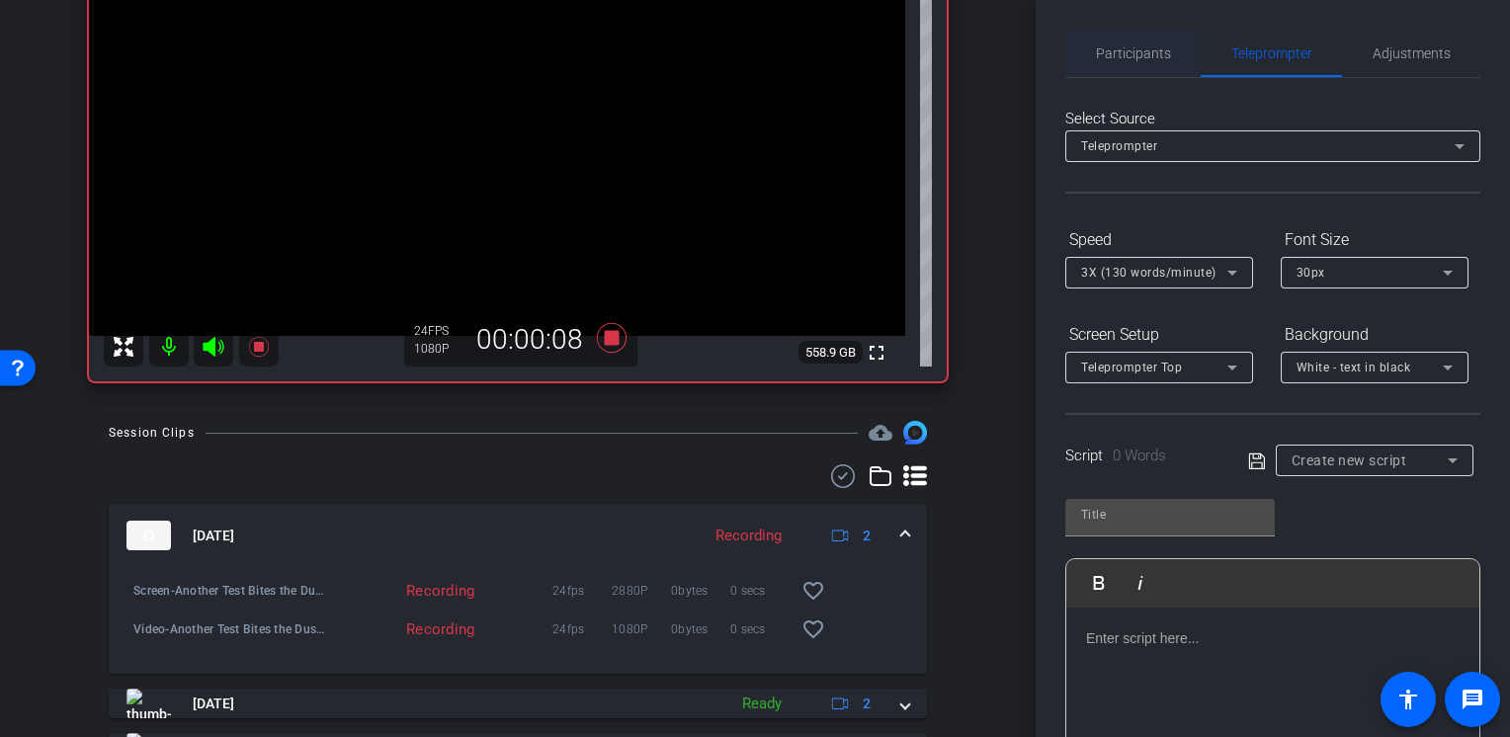
click at [1162, 48] on span "Participants" at bounding box center [1133, 53] width 75 height 14
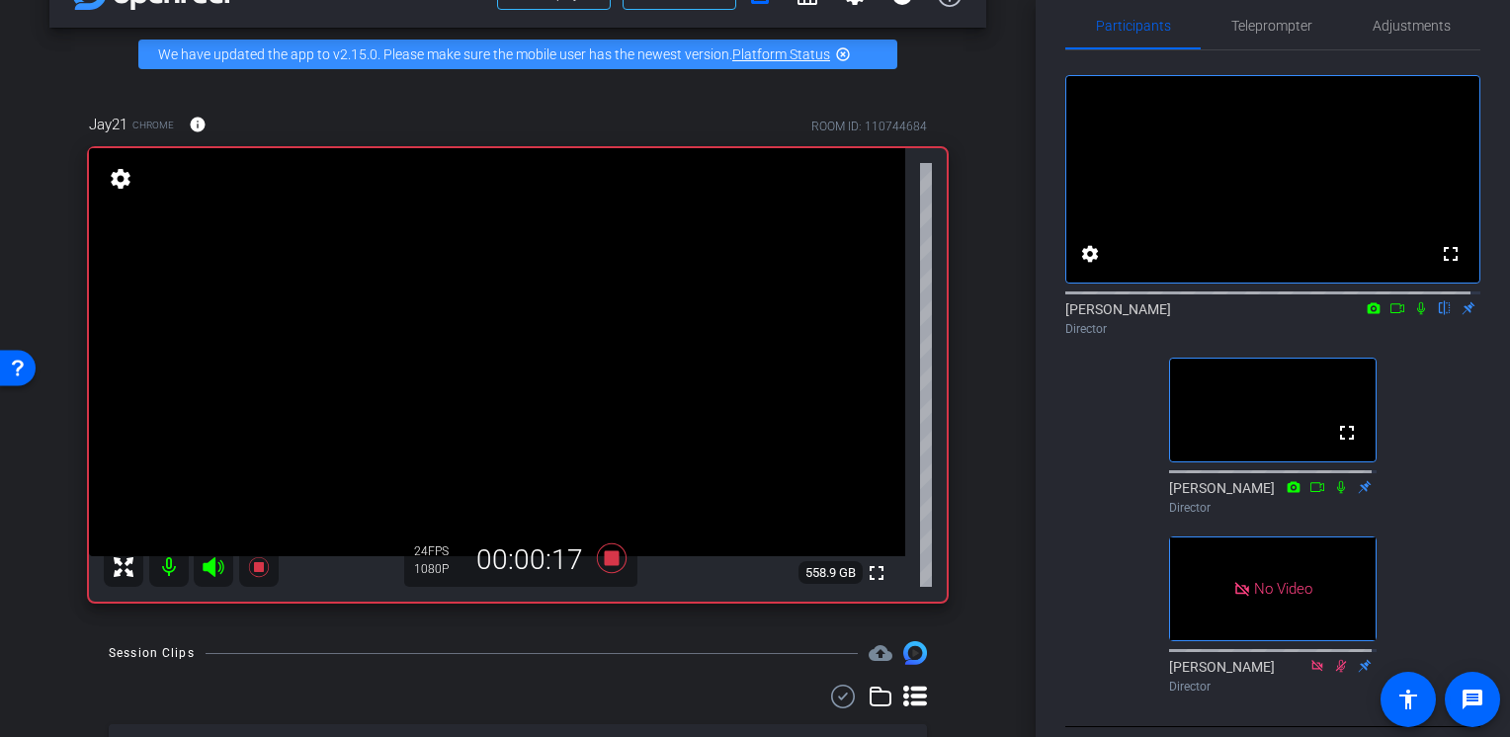
scroll to position [55, 0]
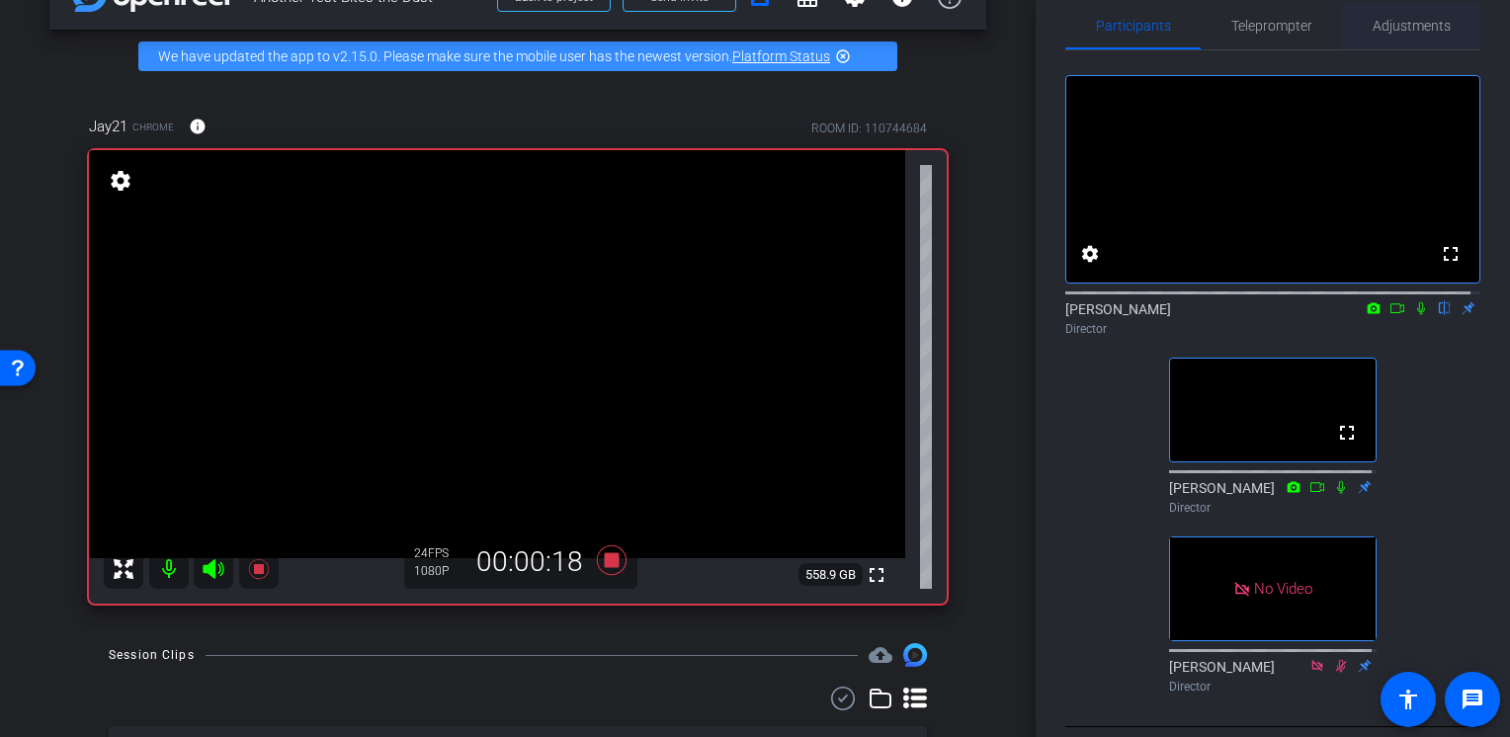
click at [1383, 44] on span "Adjustments" at bounding box center [1411, 25] width 78 height 47
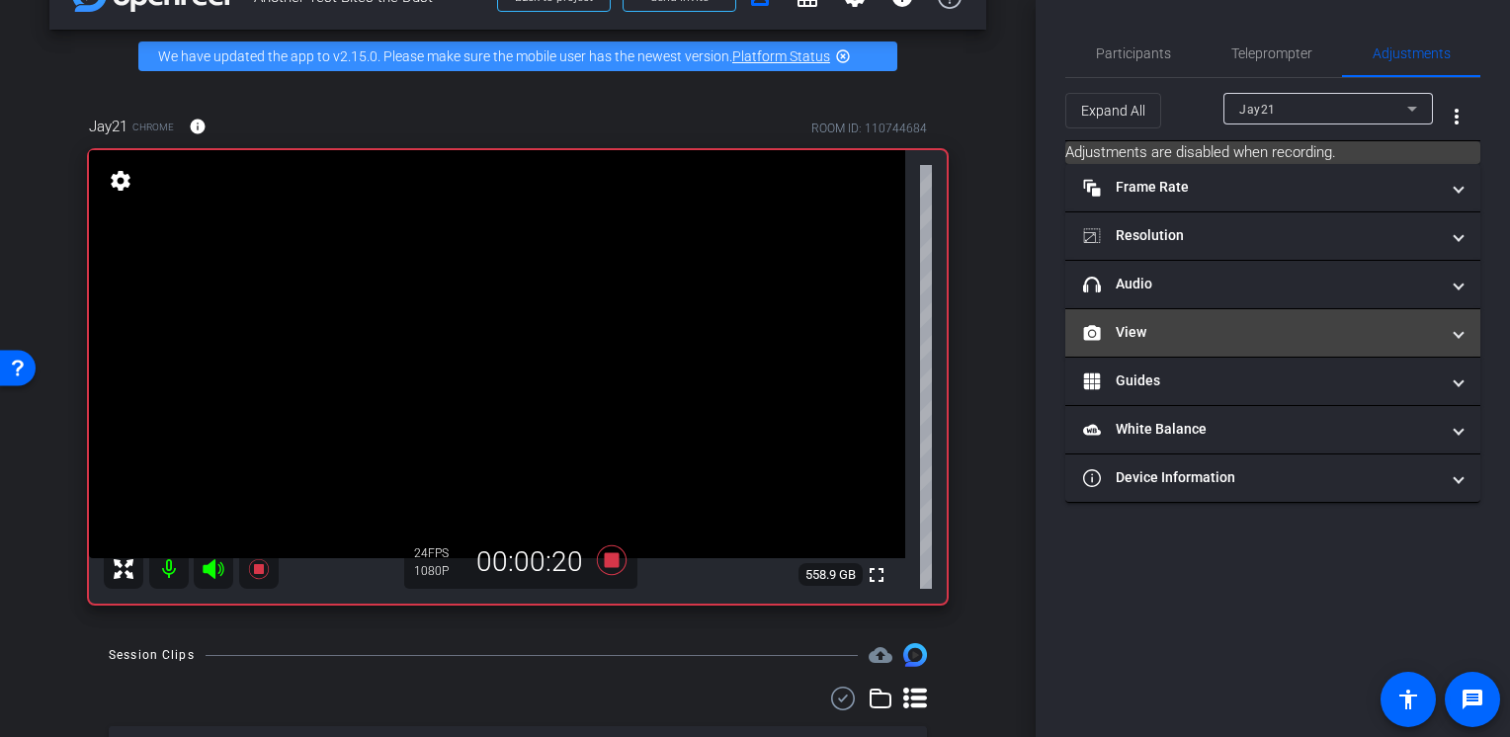
click at [1148, 345] on mat-expansion-panel-header "View" at bounding box center [1272, 332] width 415 height 47
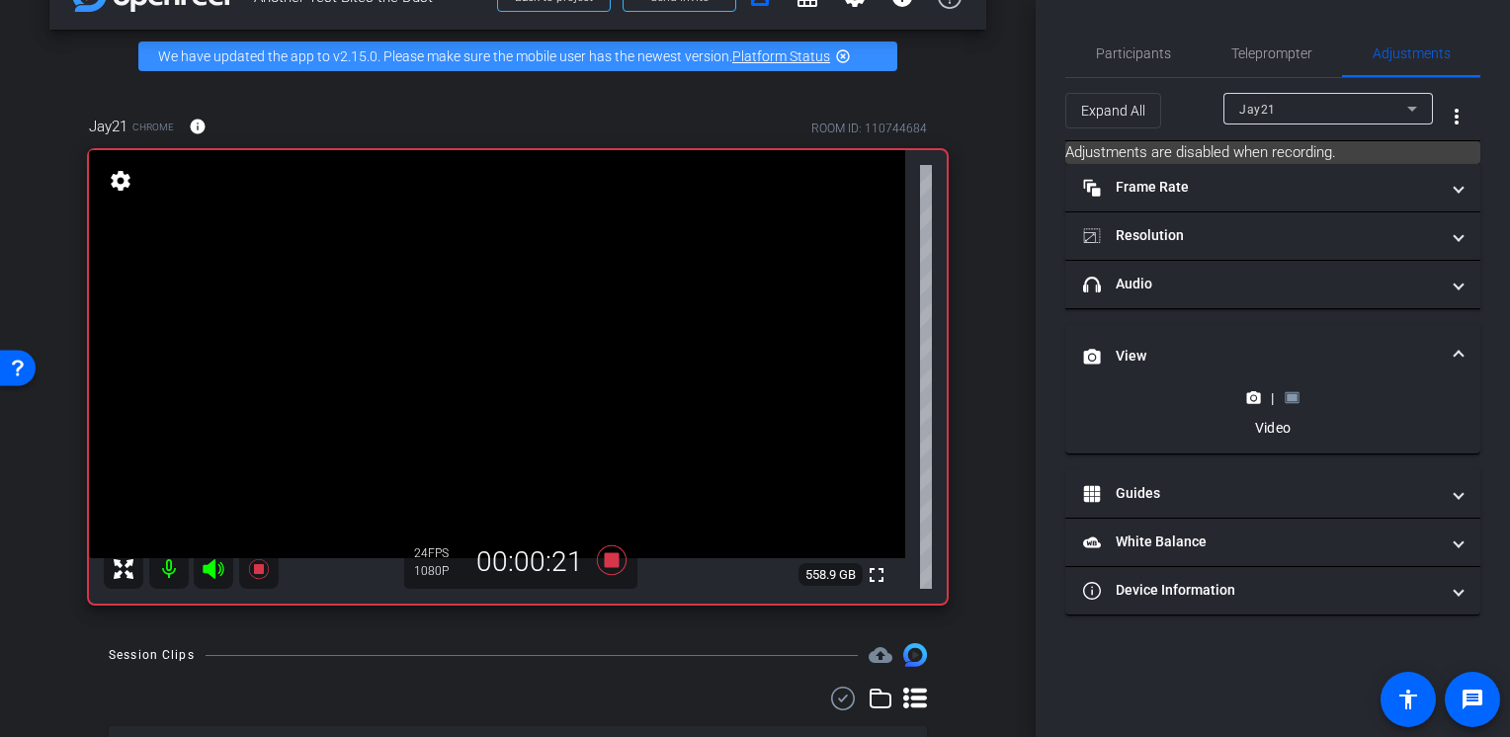
click at [1302, 397] on div "|" at bounding box center [1272, 398] width 72 height 20
click at [1297, 396] on icon at bounding box center [1292, 397] width 14 height 11
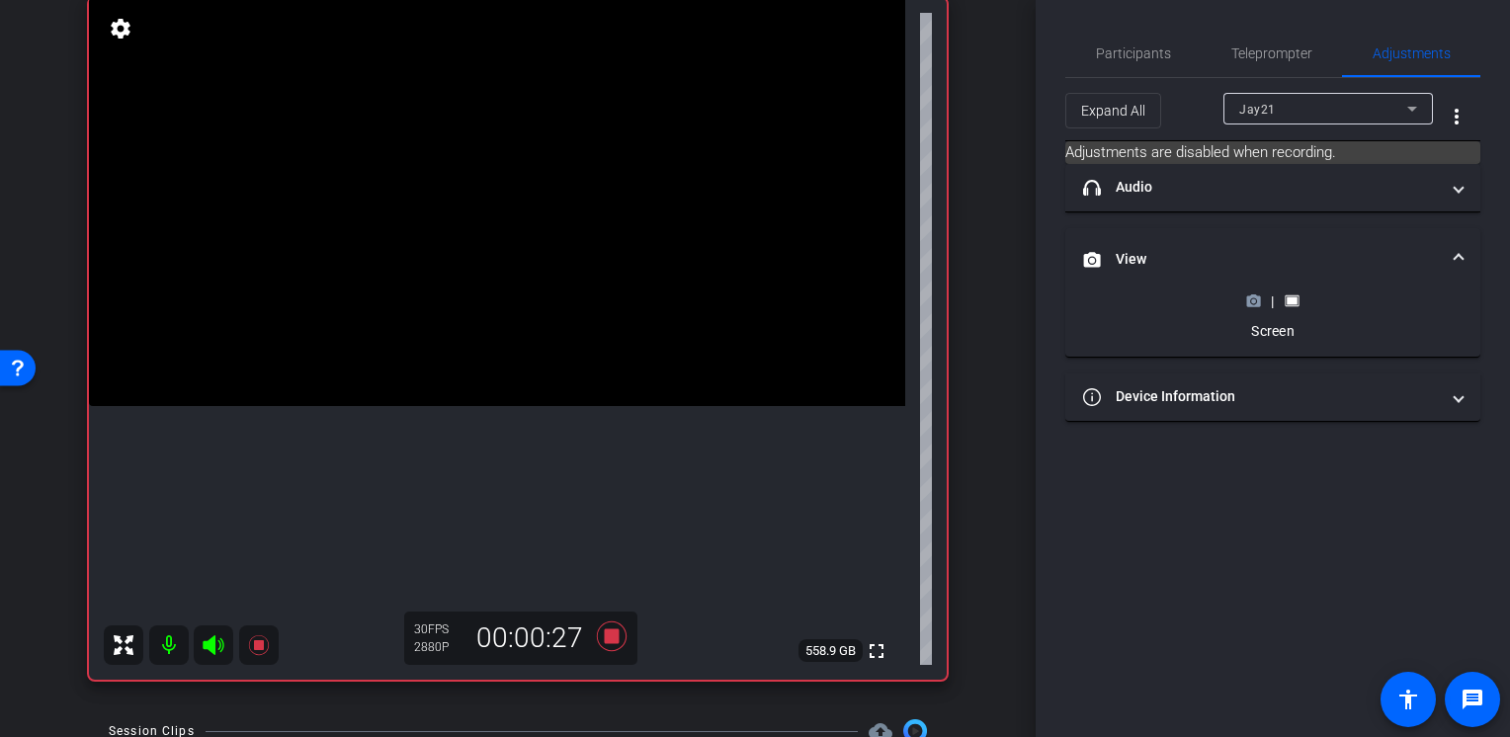
scroll to position [206, 0]
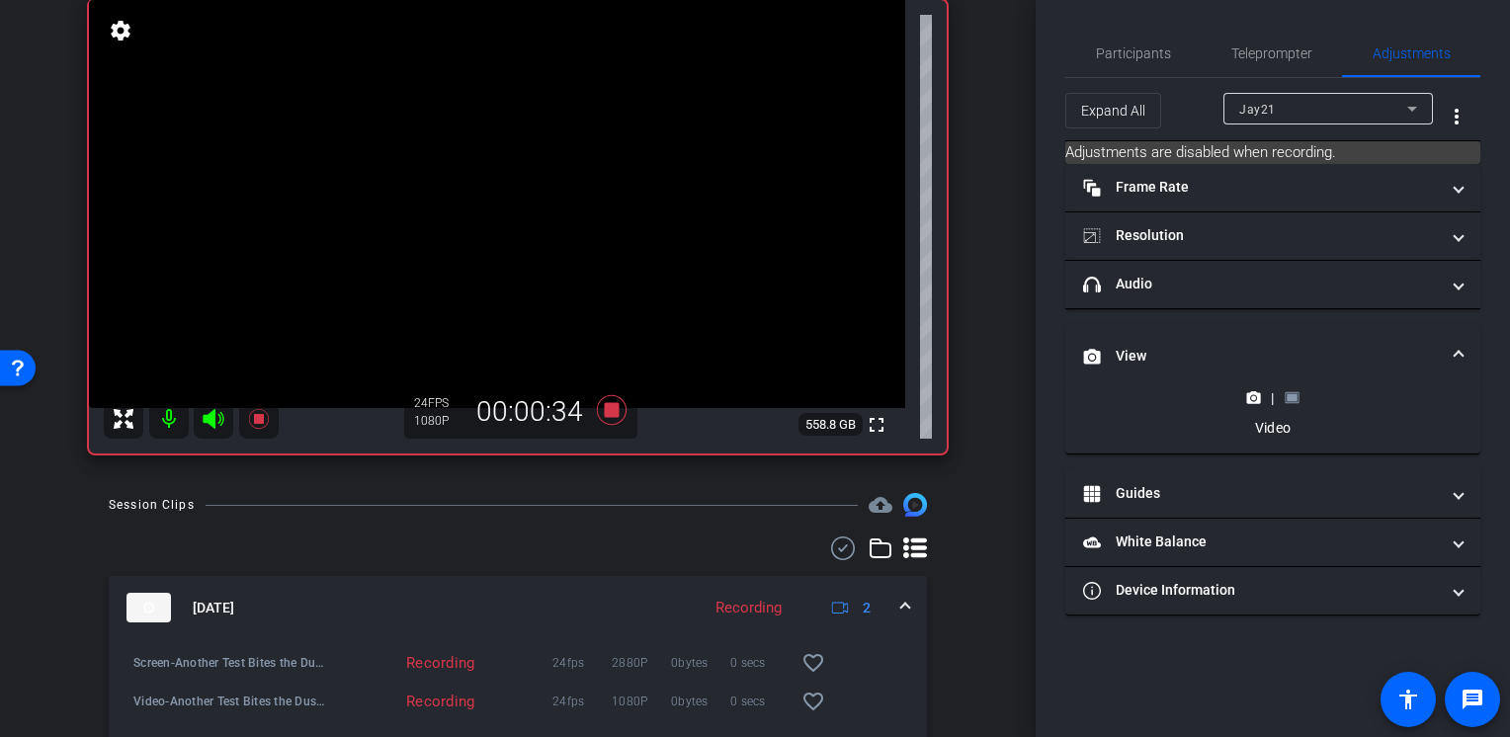
click at [1255, 390] on icon at bounding box center [1253, 397] width 15 height 15
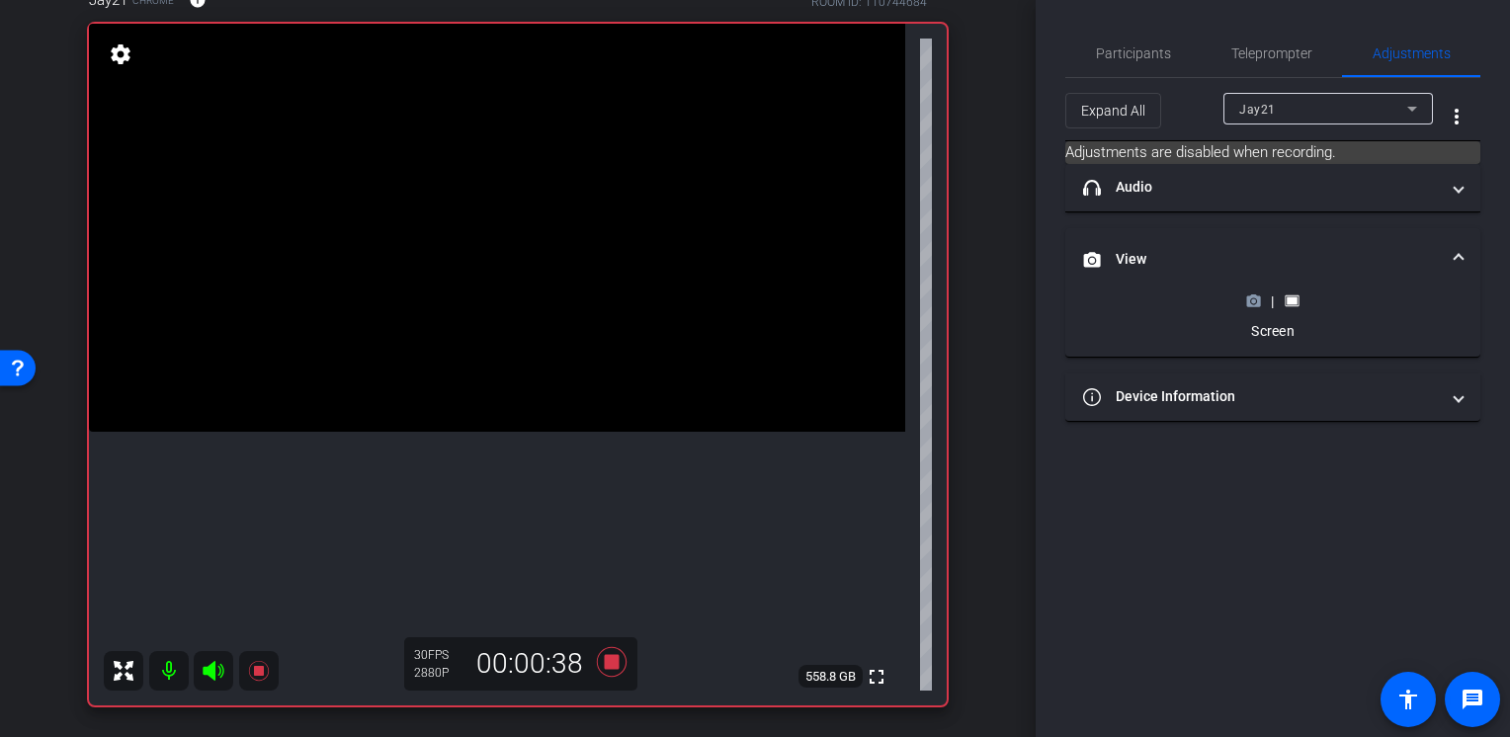
scroll to position [184, 0]
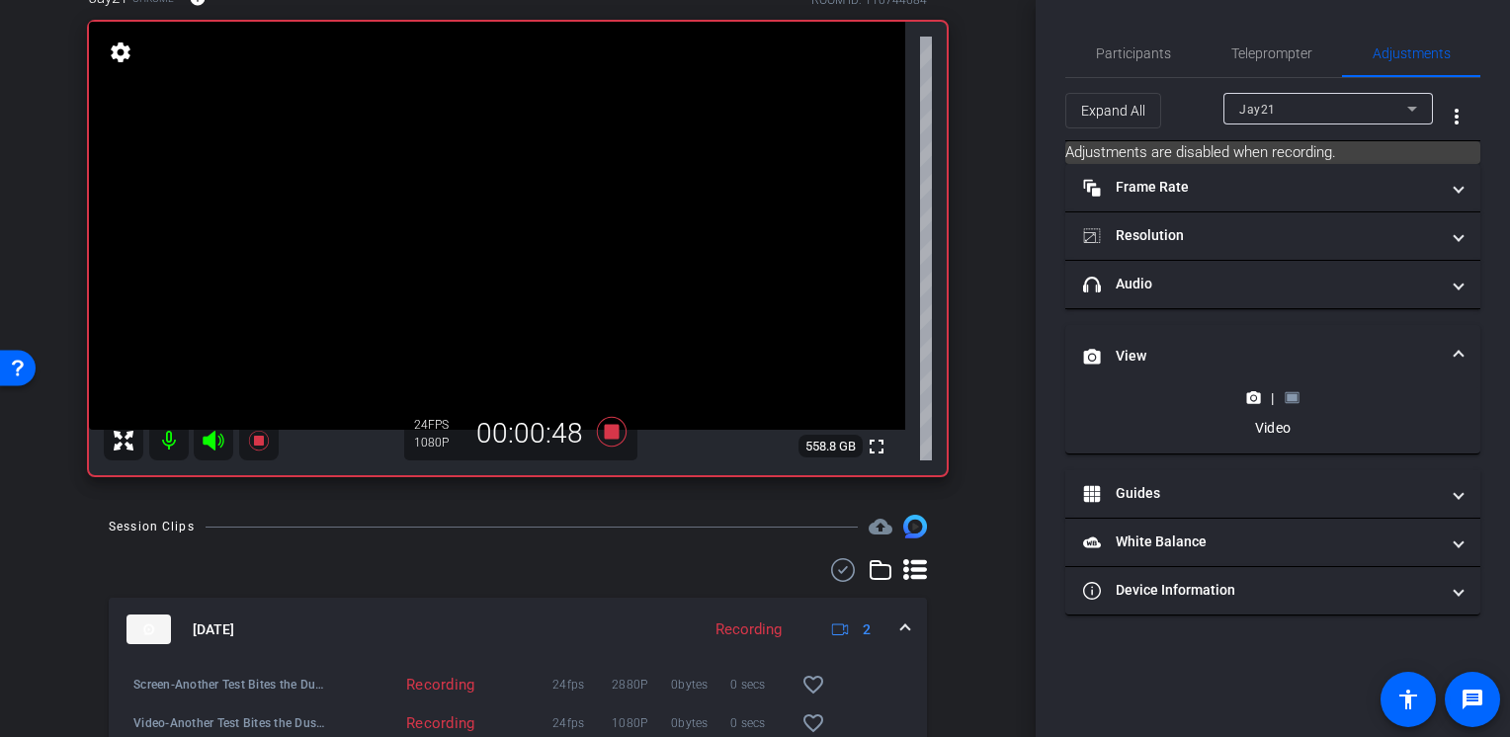
click at [1289, 395] on rect at bounding box center [1291, 398] width 11 height 8
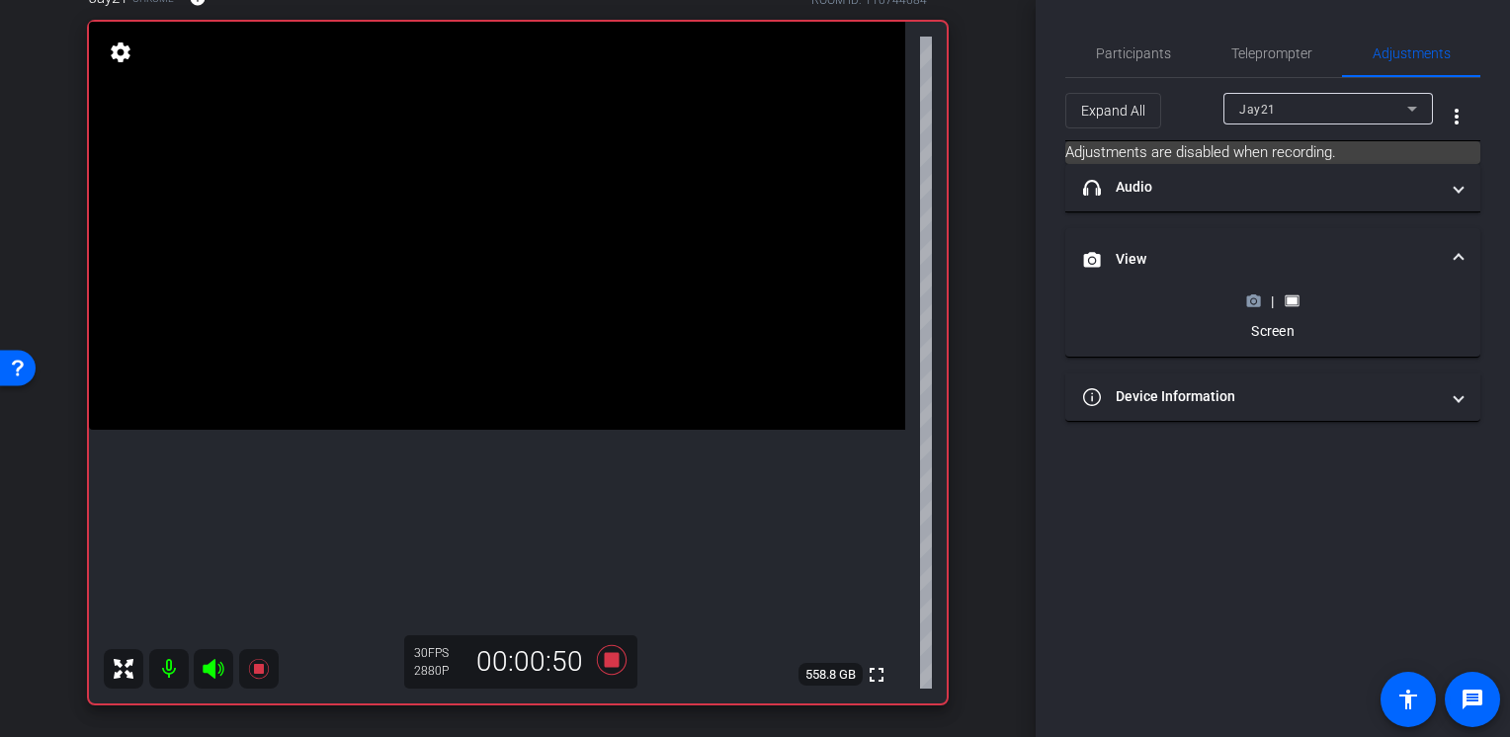
click at [1257, 300] on icon at bounding box center [1254, 300] width 14 height 11
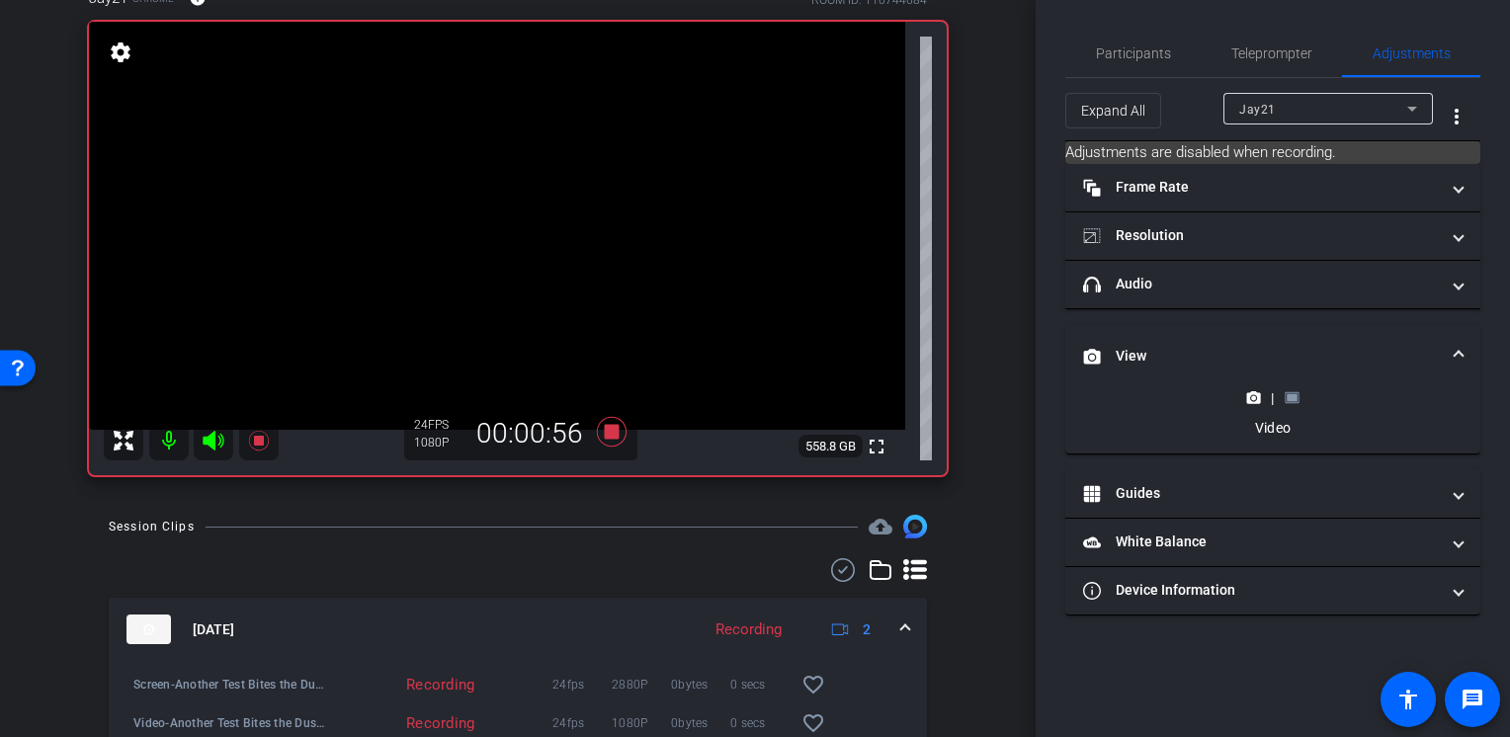
click at [1292, 395] on rect at bounding box center [1291, 398] width 11 height 8
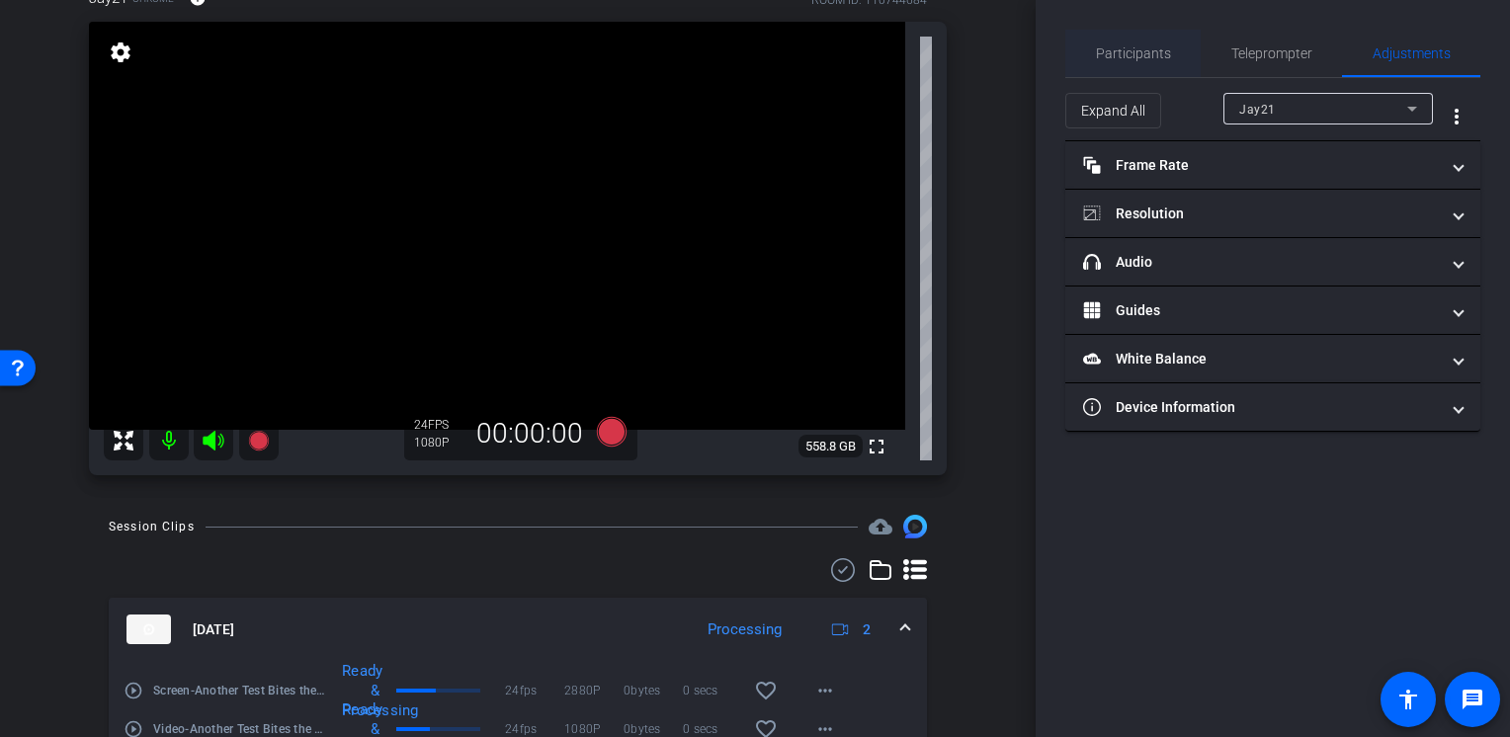
click at [1154, 57] on span "Participants" at bounding box center [1133, 53] width 75 height 14
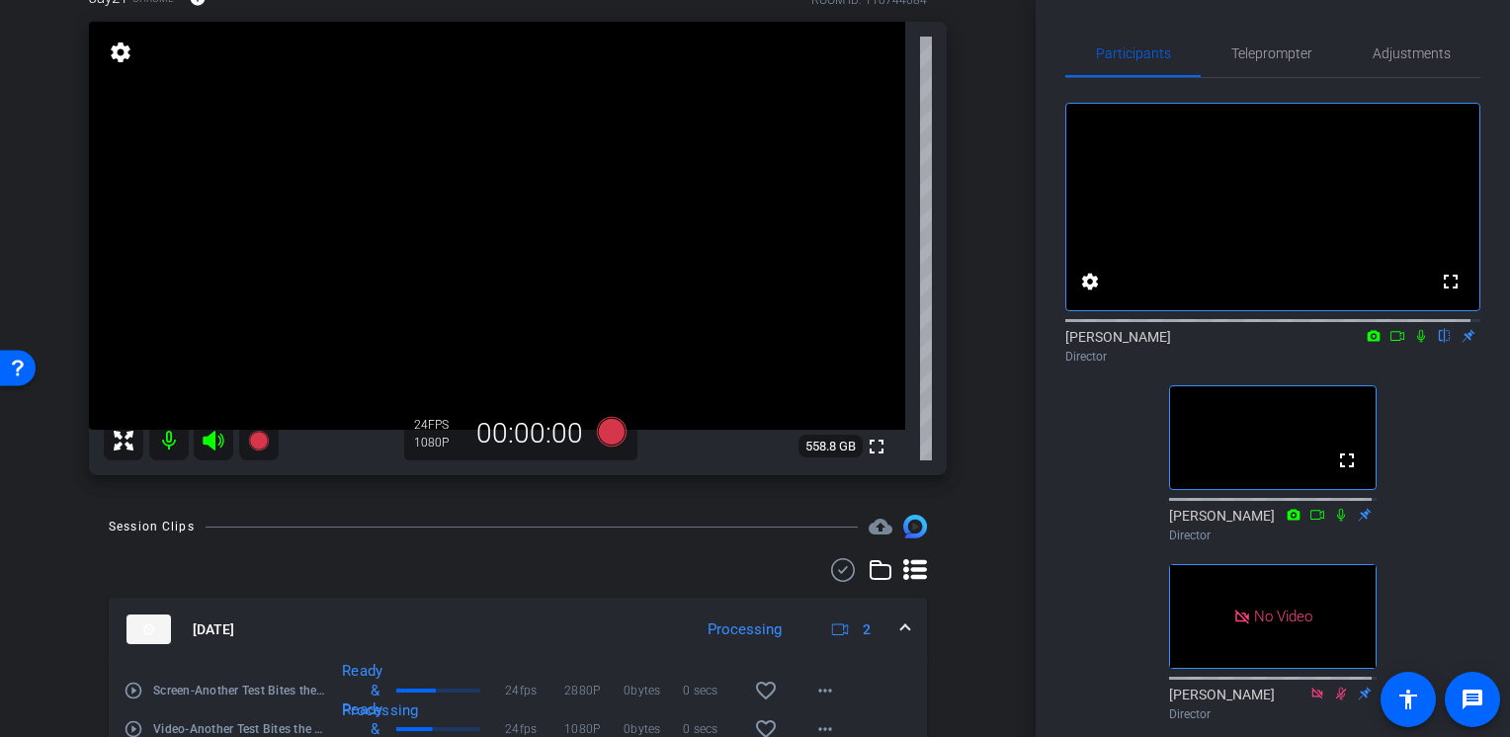
click at [971, 143] on div "Jay21 Chrome info ROOM ID: 110744684 fullscreen settings 558.8 GB 24 FPS 1080P …" at bounding box center [517, 225] width 937 height 540
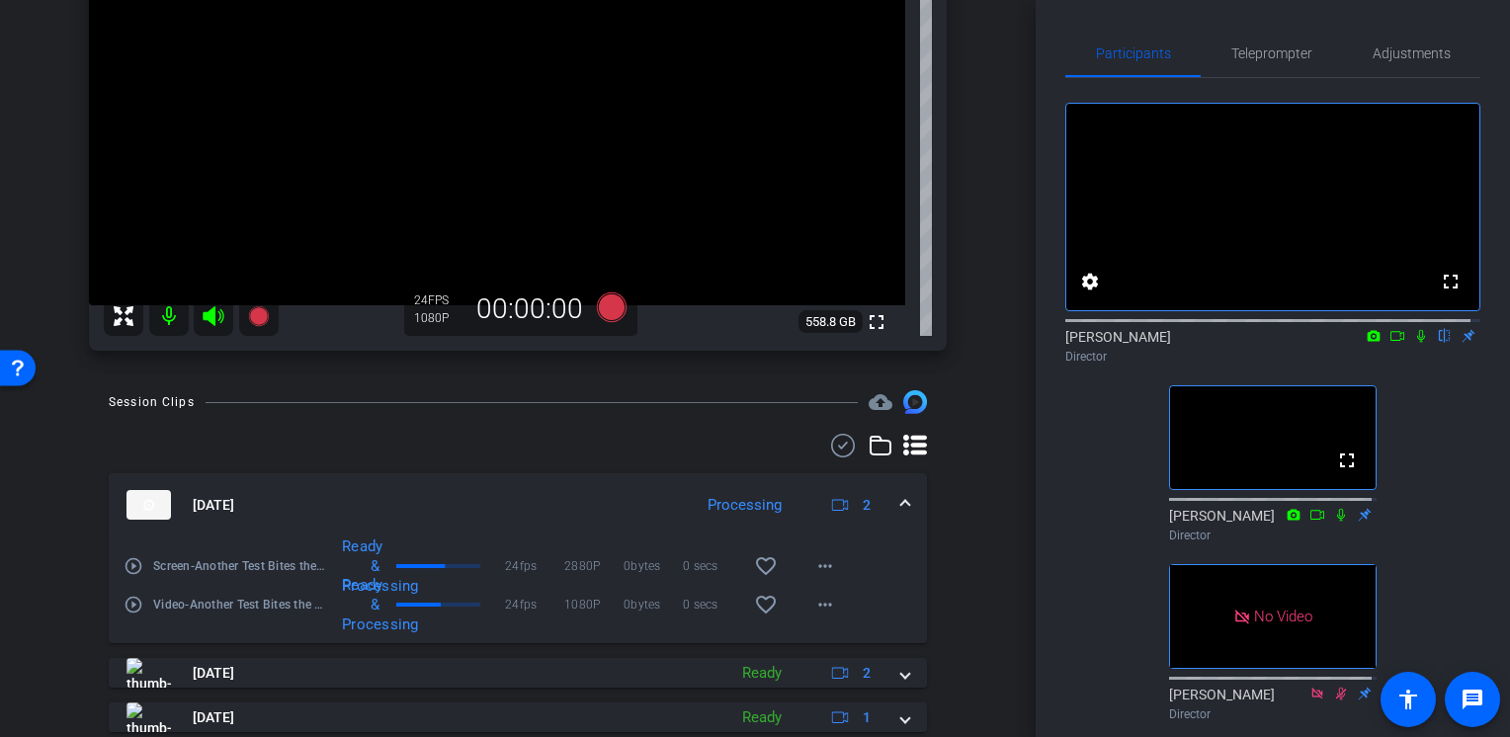
scroll to position [306, 0]
click at [1409, 345] on mat-icon at bounding box center [1421, 336] width 24 height 18
click at [1389, 343] on icon at bounding box center [1397, 336] width 16 height 14
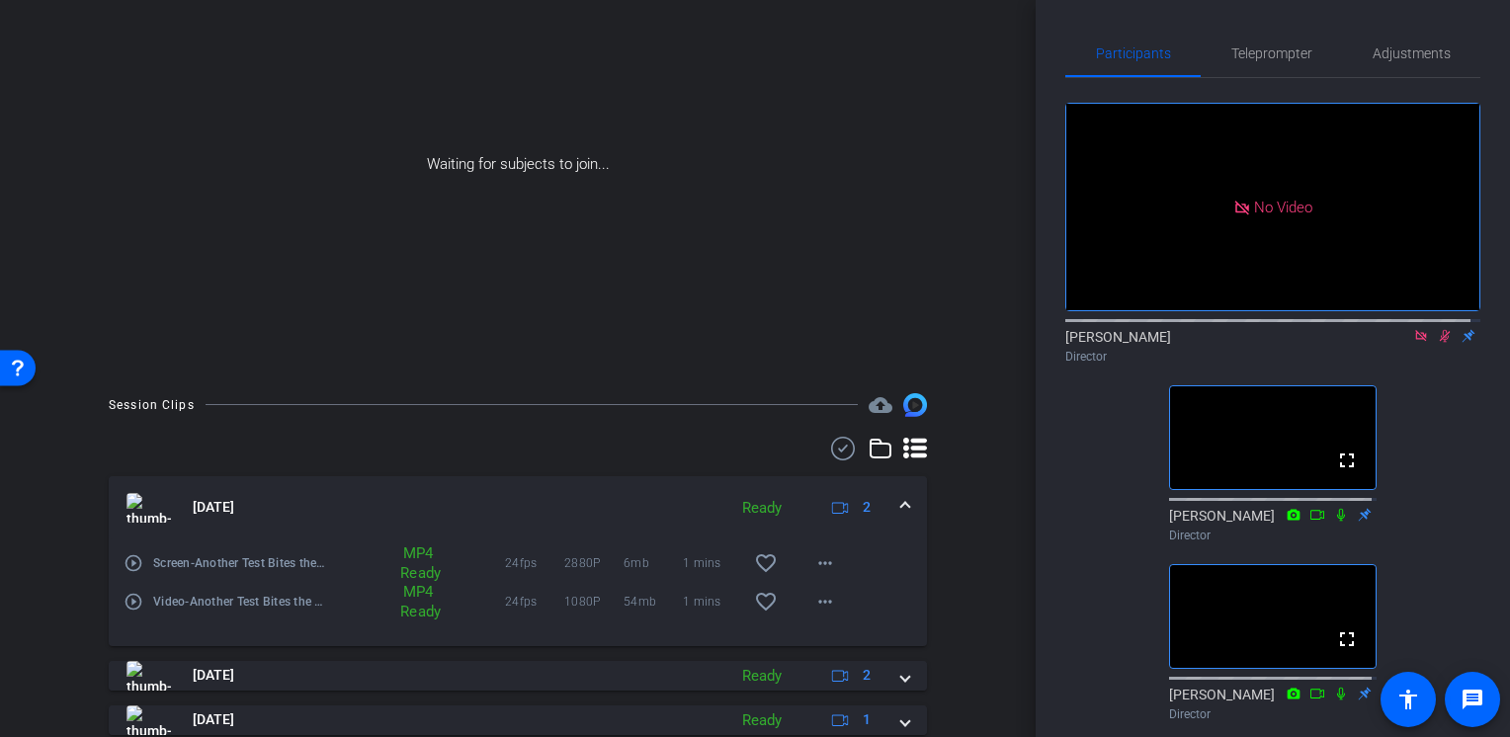
click at [1440, 343] on icon at bounding box center [1445, 336] width 11 height 13
click at [1419, 345] on mat-icon at bounding box center [1421, 336] width 24 height 18
